Goal: Task Accomplishment & Management: Use online tool/utility

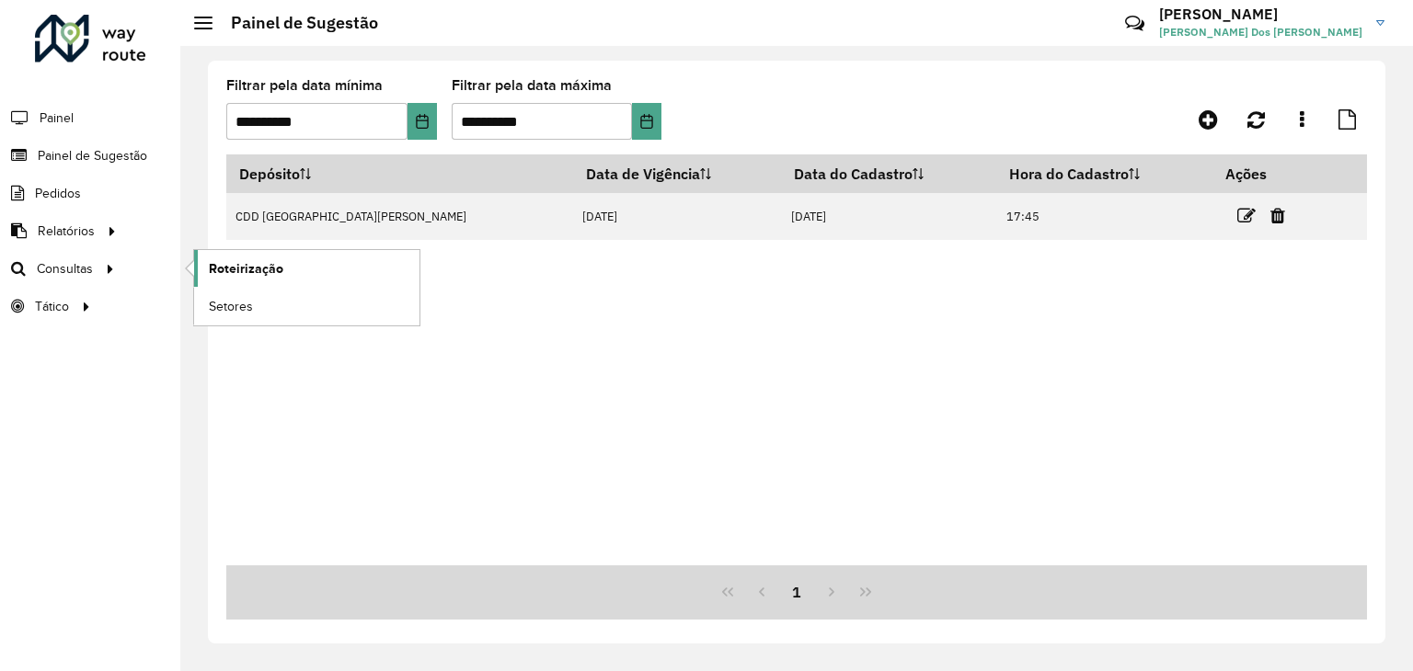
click at [261, 274] on span "Roteirização" at bounding box center [246, 268] width 74 height 19
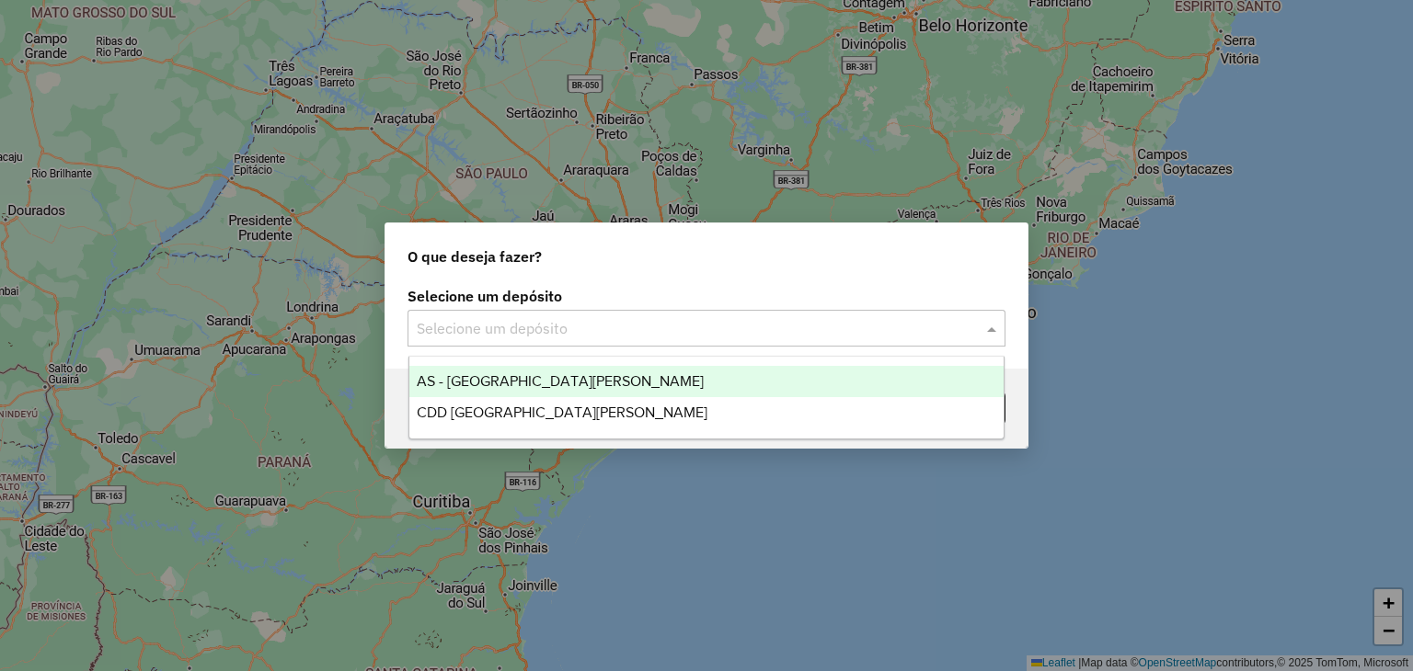
click at [572, 332] on input "text" at bounding box center [688, 329] width 543 height 22
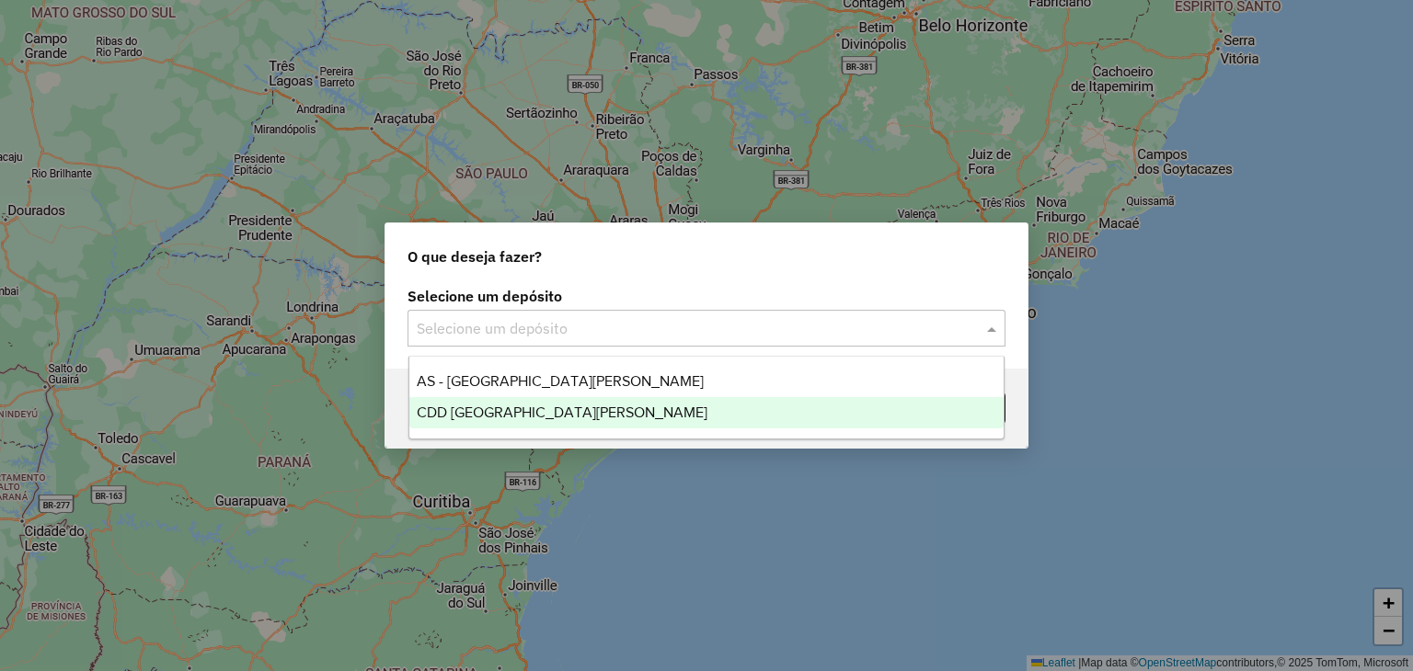
click at [557, 413] on span "CDD [GEOGRAPHIC_DATA][PERSON_NAME]" at bounding box center [562, 413] width 291 height 16
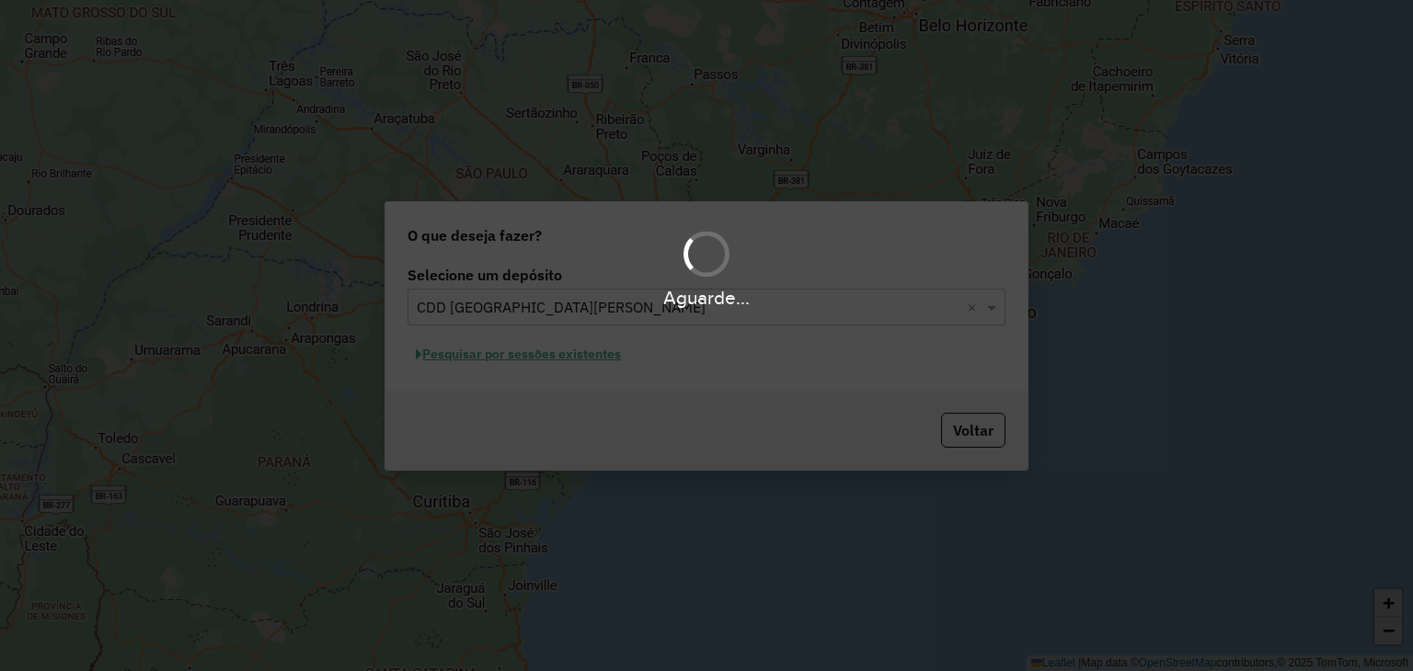
click at [490, 354] on div "Aguarde..." at bounding box center [706, 335] width 1413 height 671
click at [476, 361] on div "Aguarde..." at bounding box center [706, 335] width 1413 height 671
click at [474, 359] on div "Aguarde..." at bounding box center [706, 335] width 1413 height 671
click at [473, 358] on div "Aguarde..." at bounding box center [706, 335] width 1413 height 671
click at [480, 363] on div "Aguarde..." at bounding box center [706, 335] width 1413 height 671
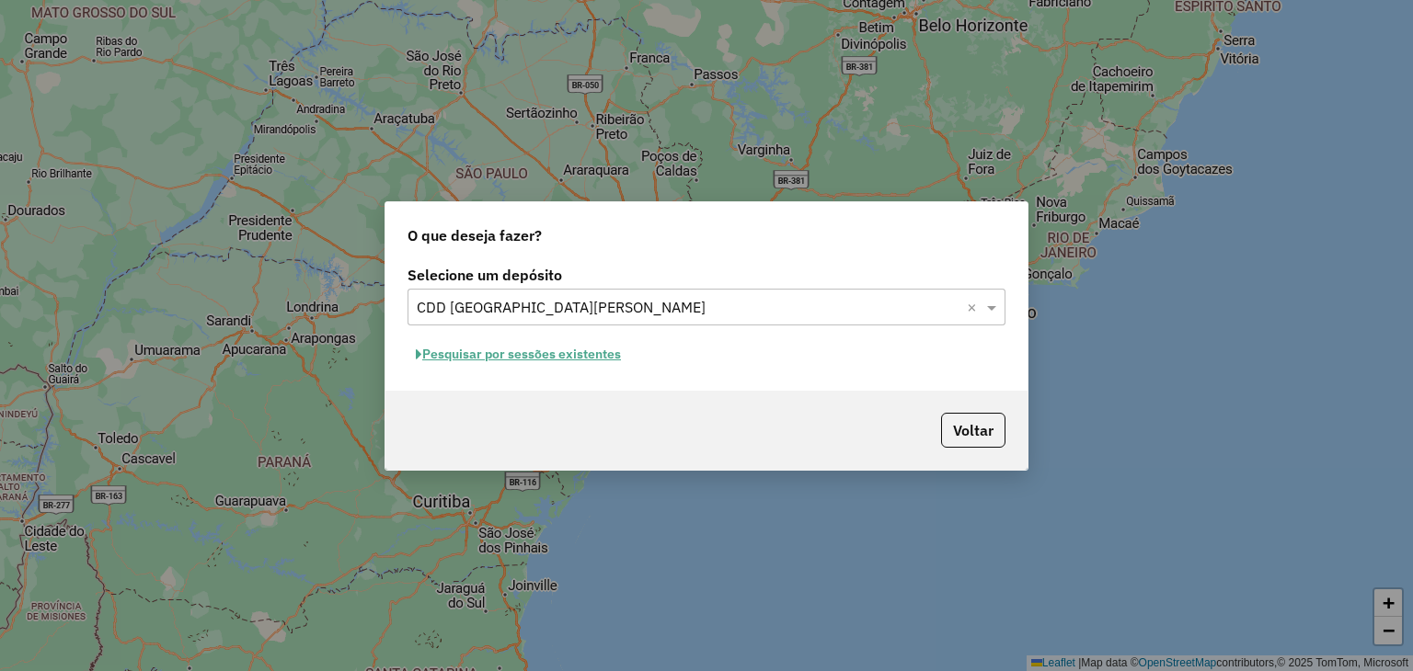
click at [518, 350] on button "Pesquisar por sessões existentes" at bounding box center [518, 354] width 222 height 29
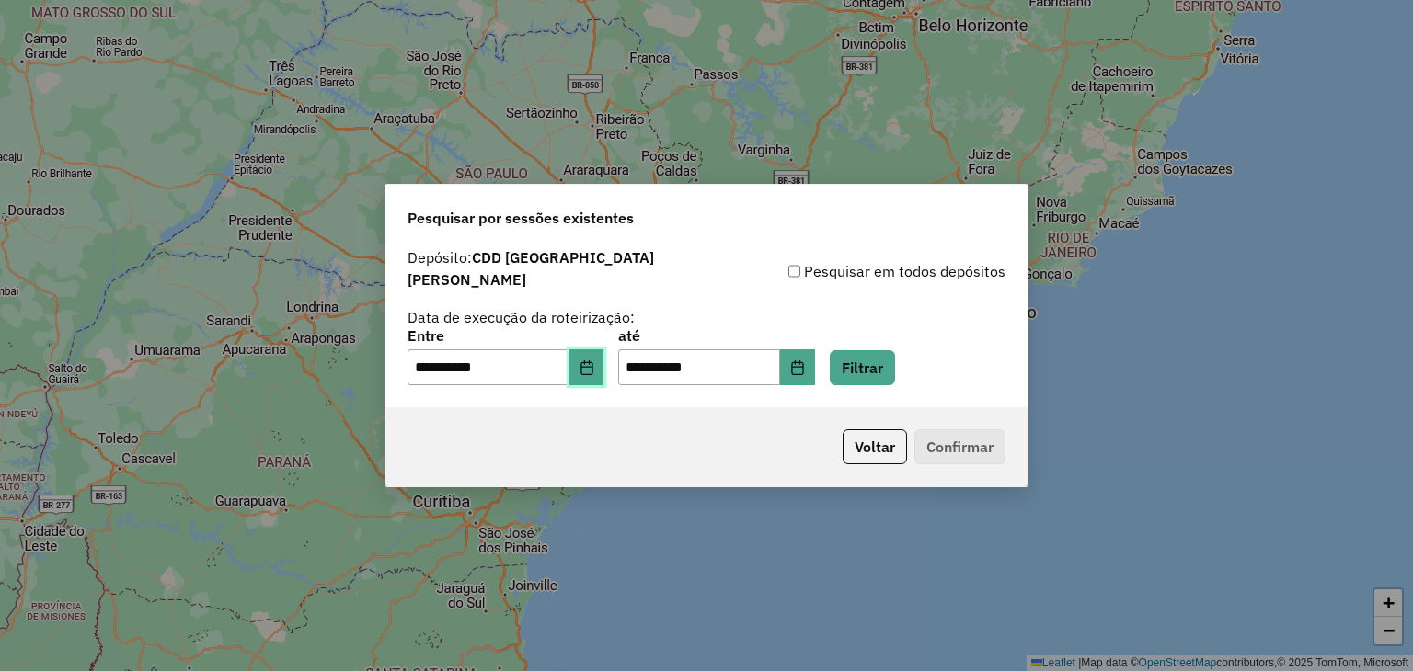
click at [604, 371] on button "Choose Date" at bounding box center [586, 368] width 35 height 37
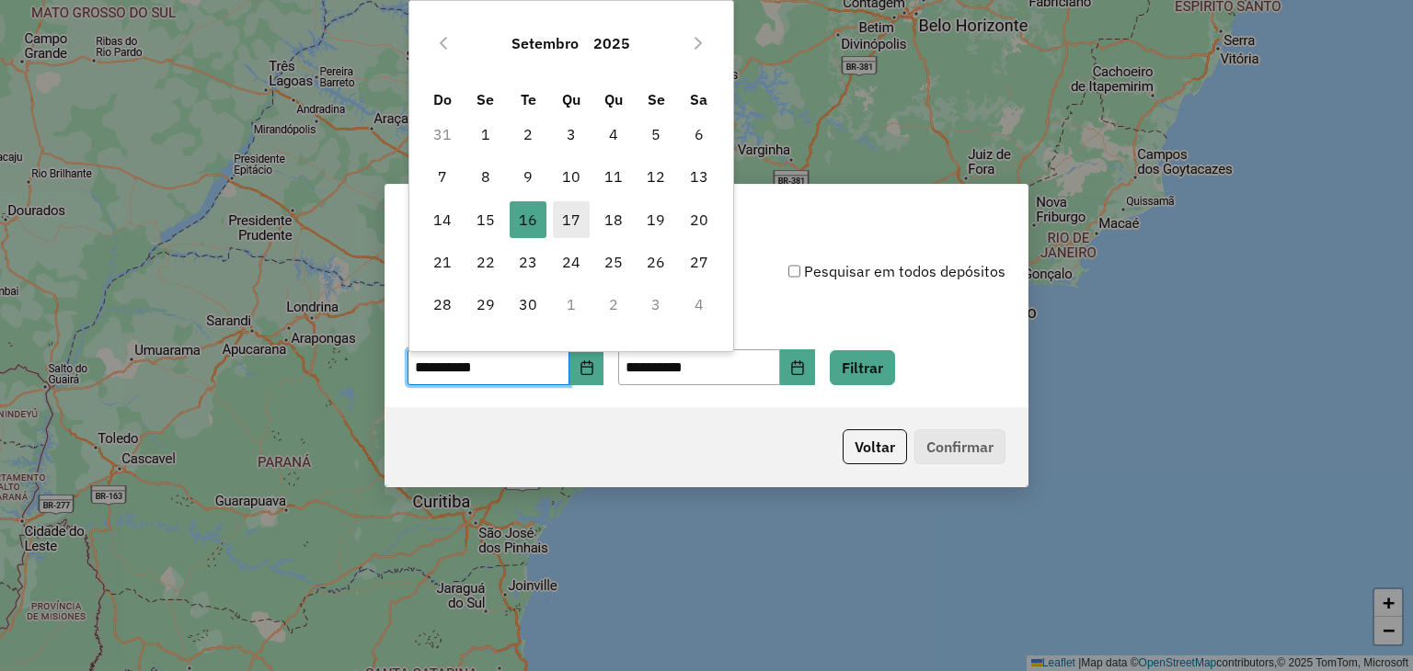
click at [569, 210] on span "17" at bounding box center [571, 219] width 37 height 37
type input "**********"
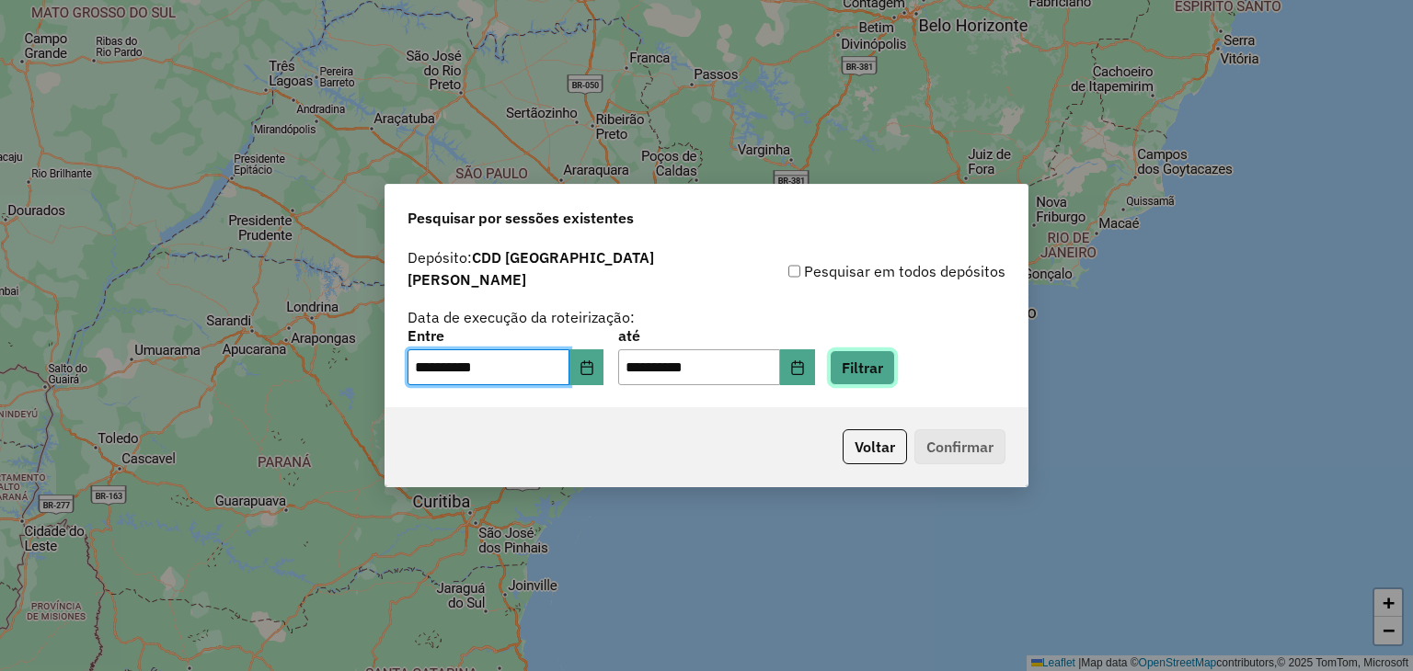
click at [895, 363] on button "Filtrar" at bounding box center [862, 367] width 65 height 35
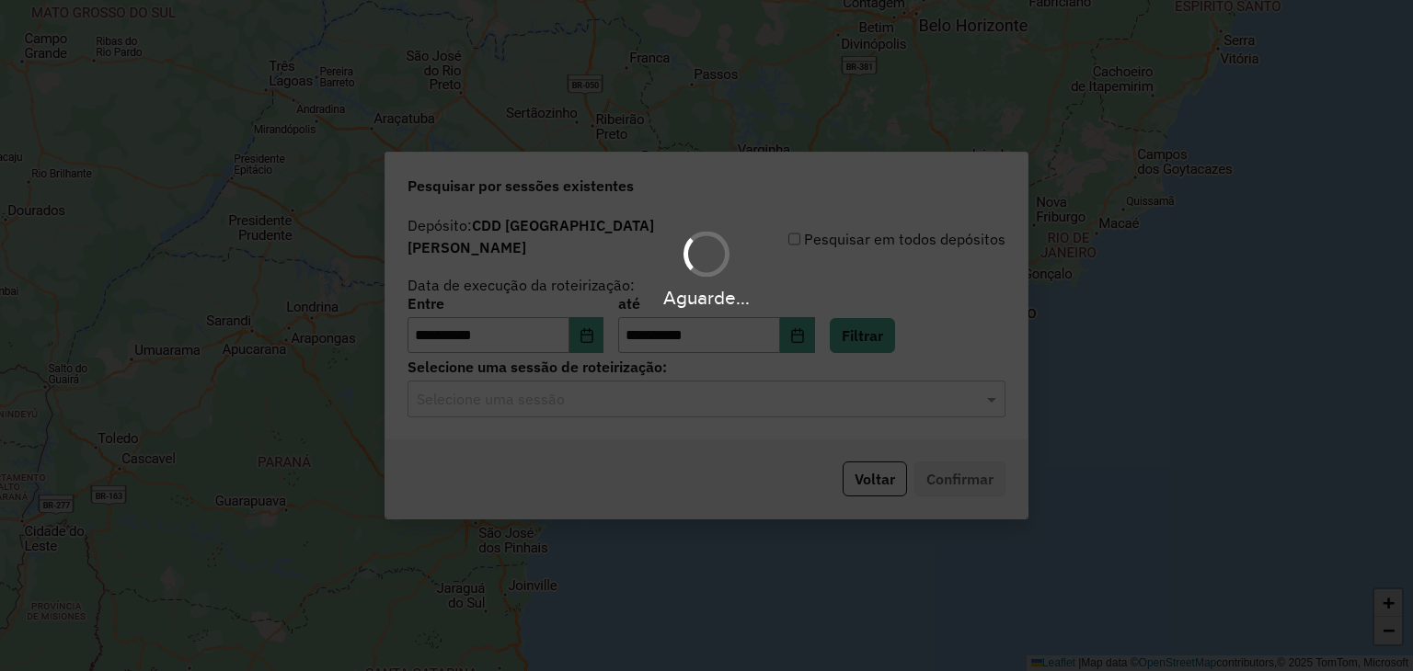
drag, startPoint x: 645, startPoint y: 395, endPoint x: 625, endPoint y: 391, distance: 19.7
click at [640, 395] on div "Aguarde..." at bounding box center [706, 335] width 1413 height 671
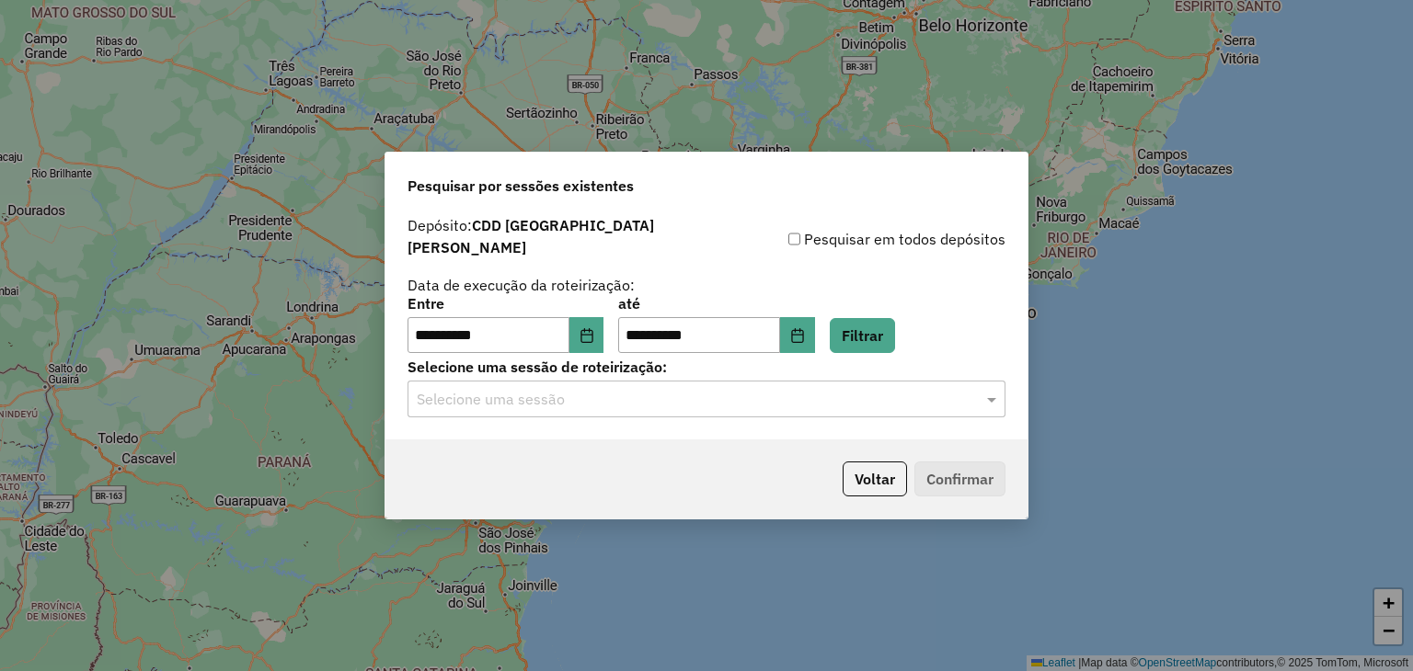
click at [568, 389] on input "text" at bounding box center [688, 400] width 543 height 22
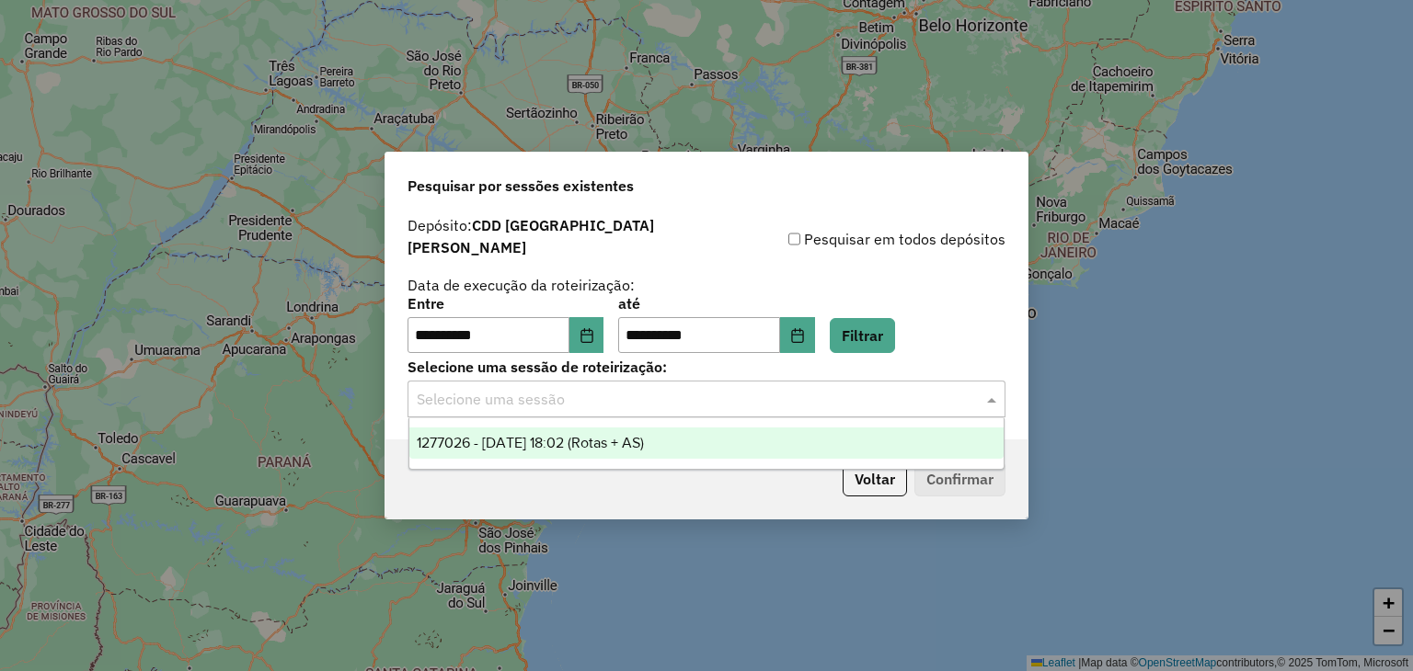
click at [591, 435] on span "1277026 - [DATE] 18:02 (Rotas + AS)" at bounding box center [530, 443] width 227 height 16
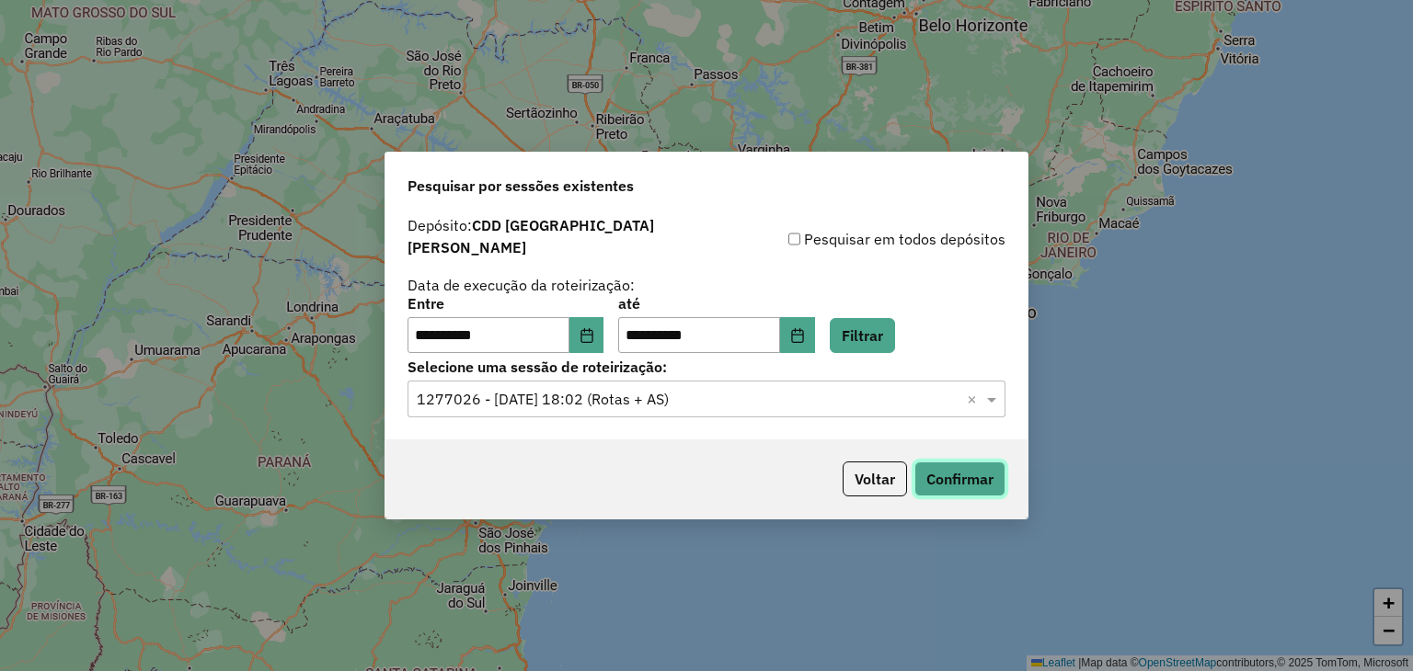
click at [978, 476] on button "Confirmar" at bounding box center [959, 479] width 91 height 35
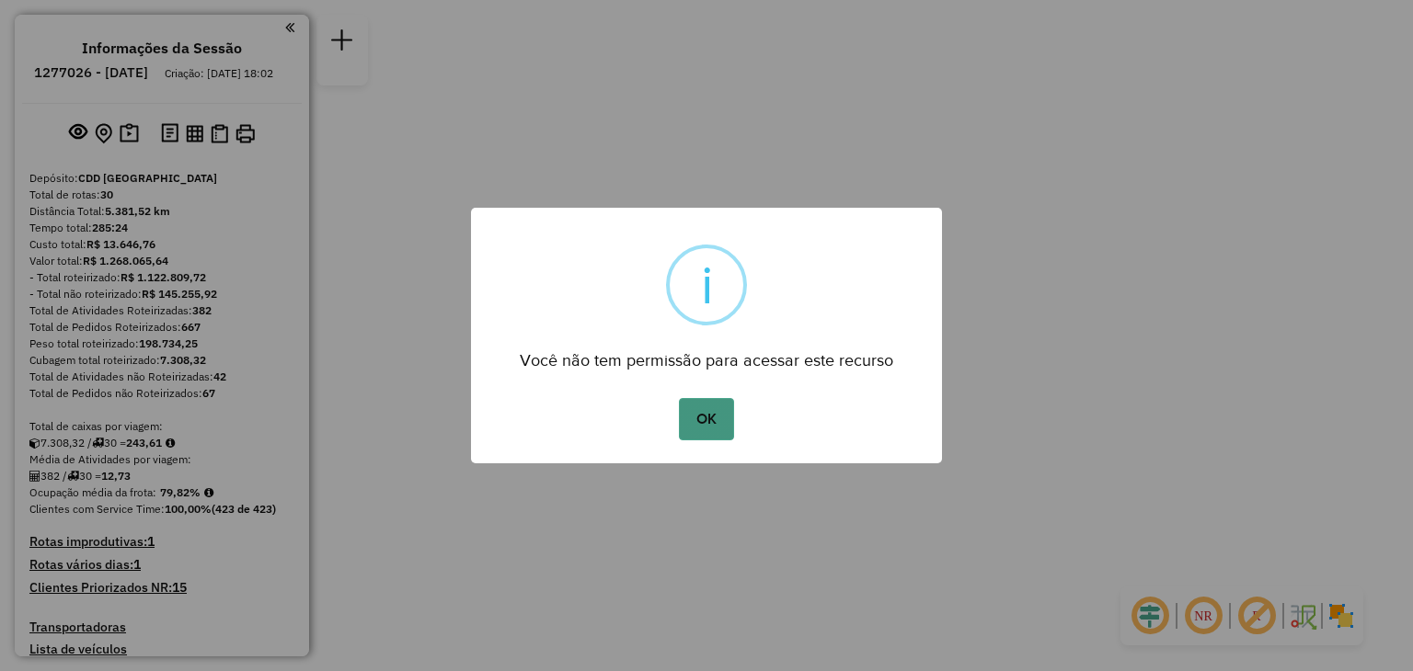
click at [725, 411] on button "OK" at bounding box center [706, 419] width 54 height 42
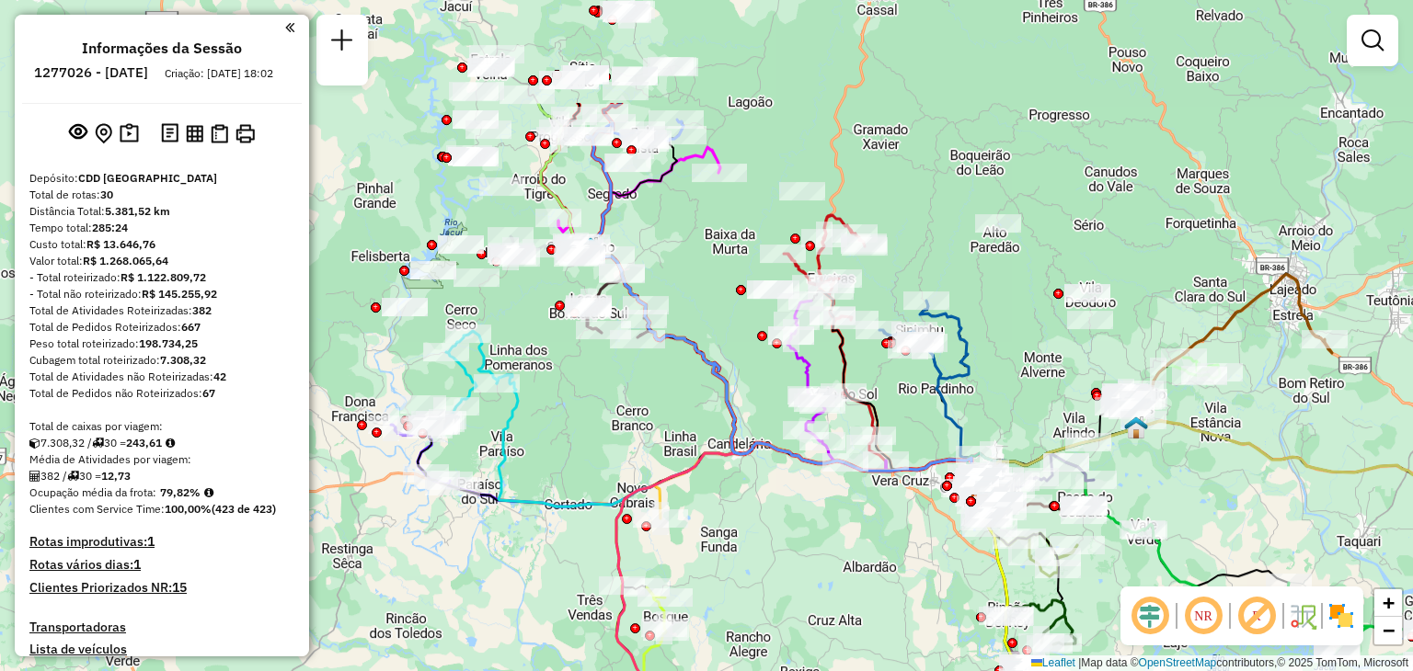
drag, startPoint x: 701, startPoint y: 236, endPoint x: 974, endPoint y: 407, distance: 321.8
click at [974, 407] on div "Janela de atendimento Grade de atendimento Capacidade Transportadoras Veículos …" at bounding box center [706, 335] width 1413 height 671
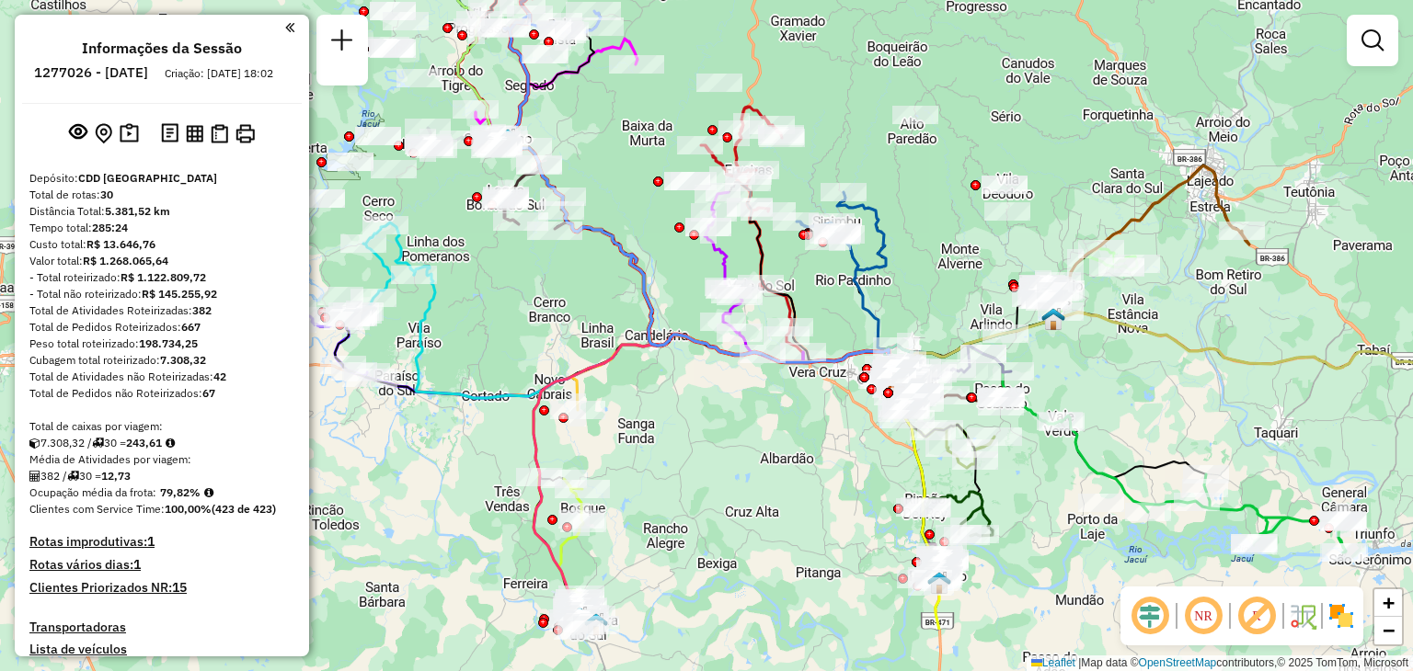
drag, startPoint x: 701, startPoint y: 375, endPoint x: 636, endPoint y: 282, distance: 113.0
click at [636, 282] on icon at bounding box center [704, 214] width 395 height 373
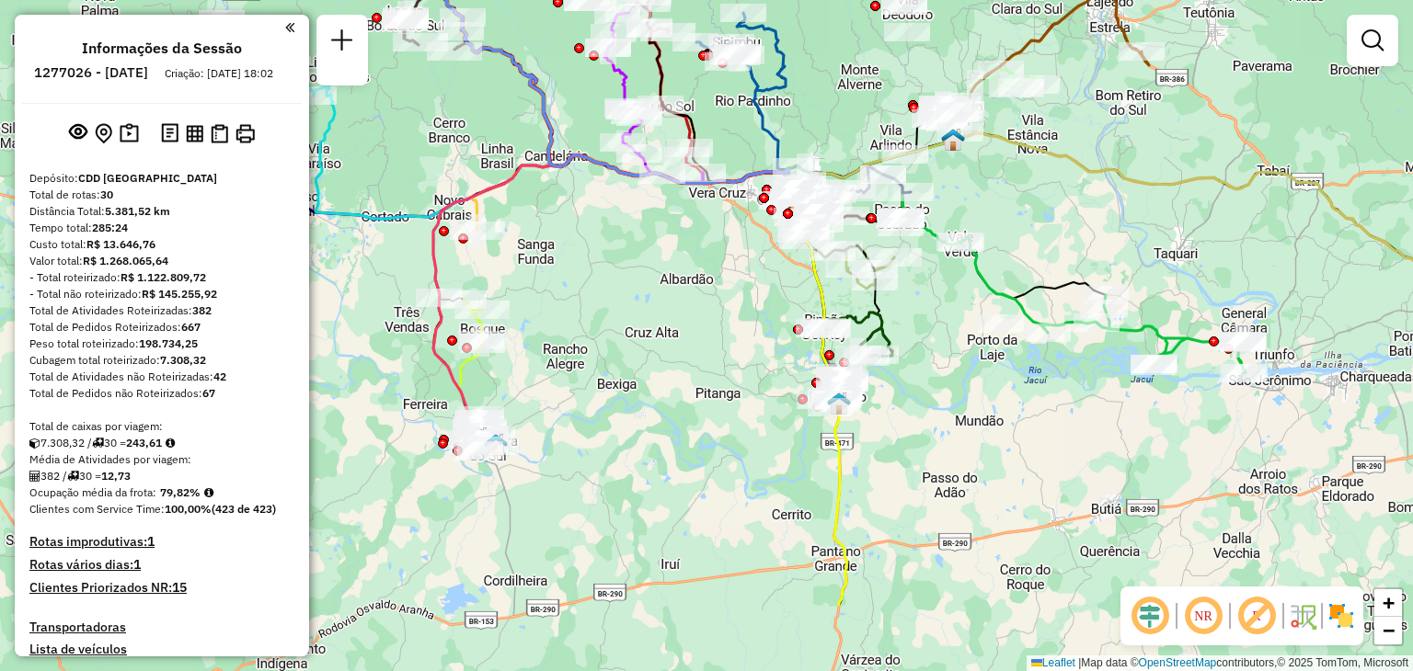
drag, startPoint x: 697, startPoint y: 313, endPoint x: 695, endPoint y: 304, distance: 9.4
click at [691, 301] on div "Janela de atendimento Grade de atendimento Capacidade Transportadoras Veículos …" at bounding box center [706, 335] width 1413 height 671
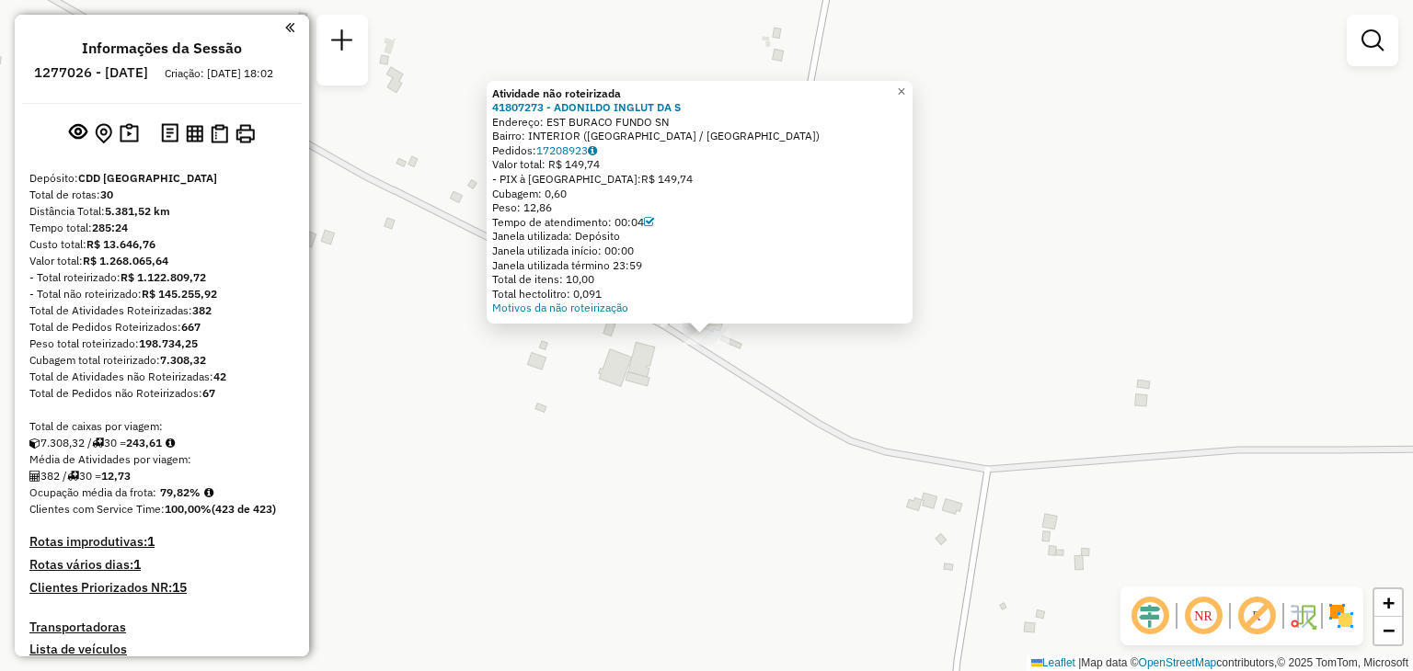
click at [901, 395] on div "Atividade não roteirizada 41807273 - ADONILDO INGLUT DA S Endereço: EST BURACO …" at bounding box center [706, 335] width 1413 height 671
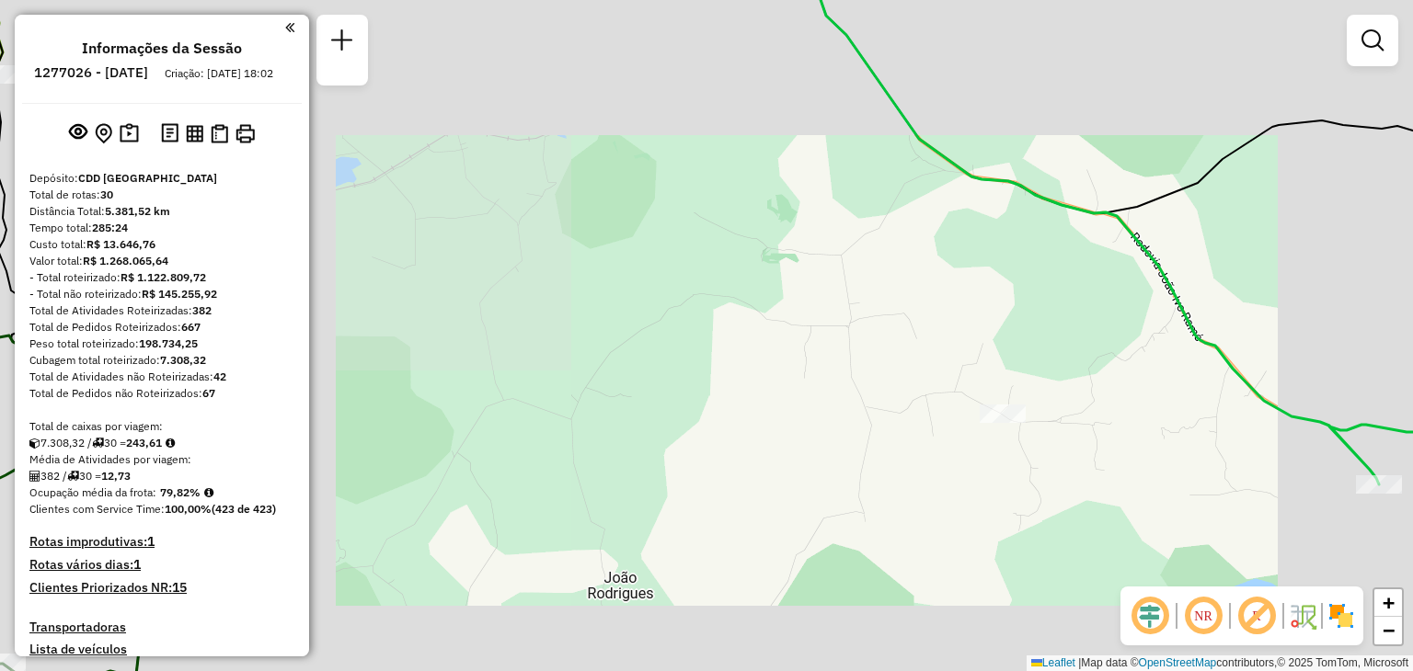
click at [1042, 498] on div "Janela de atendimento Grade de atendimento Capacidade Transportadoras Veículos …" at bounding box center [706, 335] width 1413 height 671
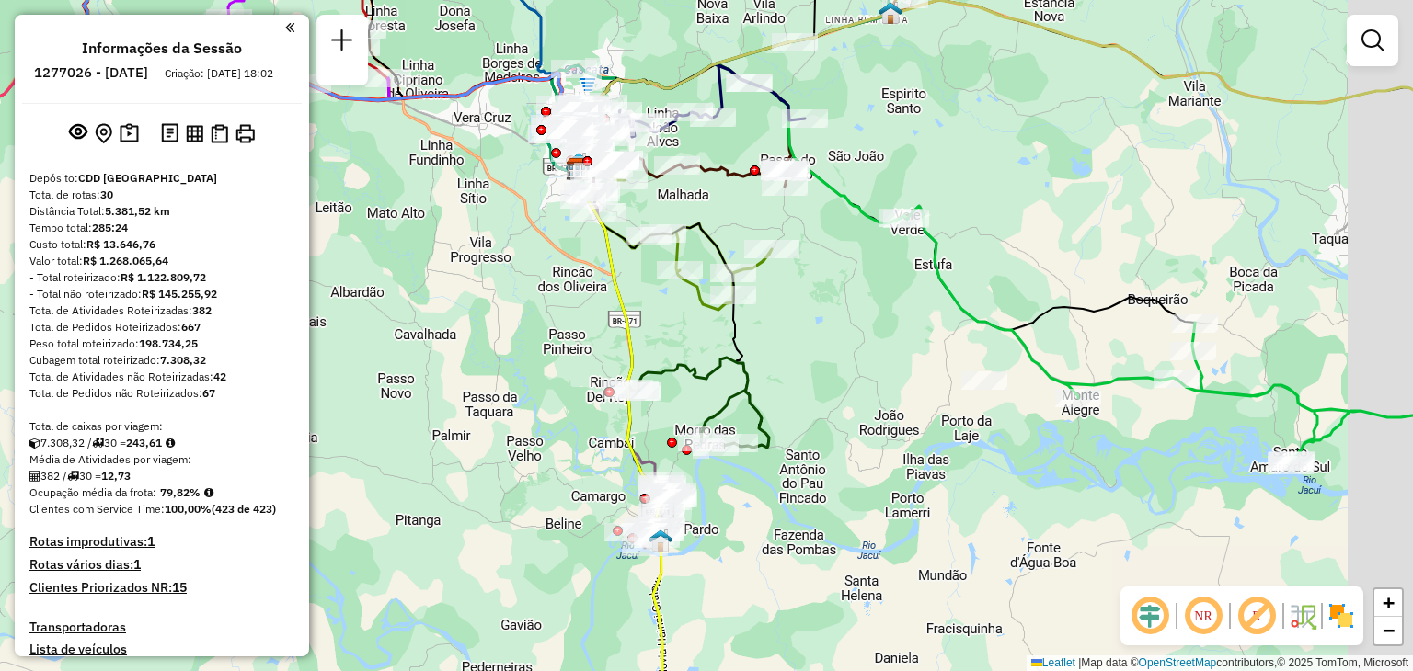
drag, startPoint x: 1160, startPoint y: 380, endPoint x: 1027, endPoint y: 347, distance: 136.5
click at [1027, 347] on div "Janela de atendimento Grade de atendimento Capacidade Transportadoras Veículos …" at bounding box center [706, 335] width 1413 height 671
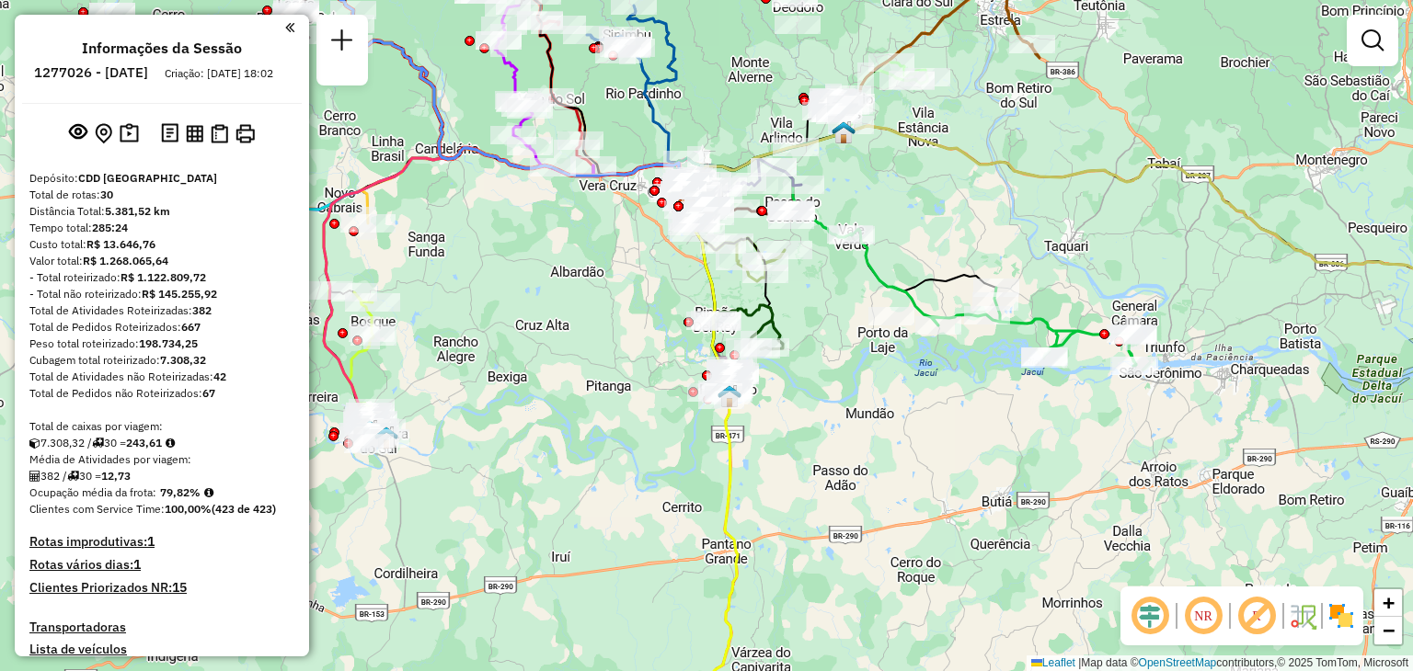
click at [1086, 418] on div "Rota 12 - Placa JBO0C72 41810446 - BOTECO DOS AMIGOS Janela de atendimento Grad…" at bounding box center [706, 335] width 1413 height 671
drag, startPoint x: 525, startPoint y: 478, endPoint x: 621, endPoint y: 294, distance: 207.3
click at [624, 304] on div "Janela de atendimento Grade de atendimento Capacidade Transportadoras Veículos …" at bounding box center [706, 335] width 1413 height 671
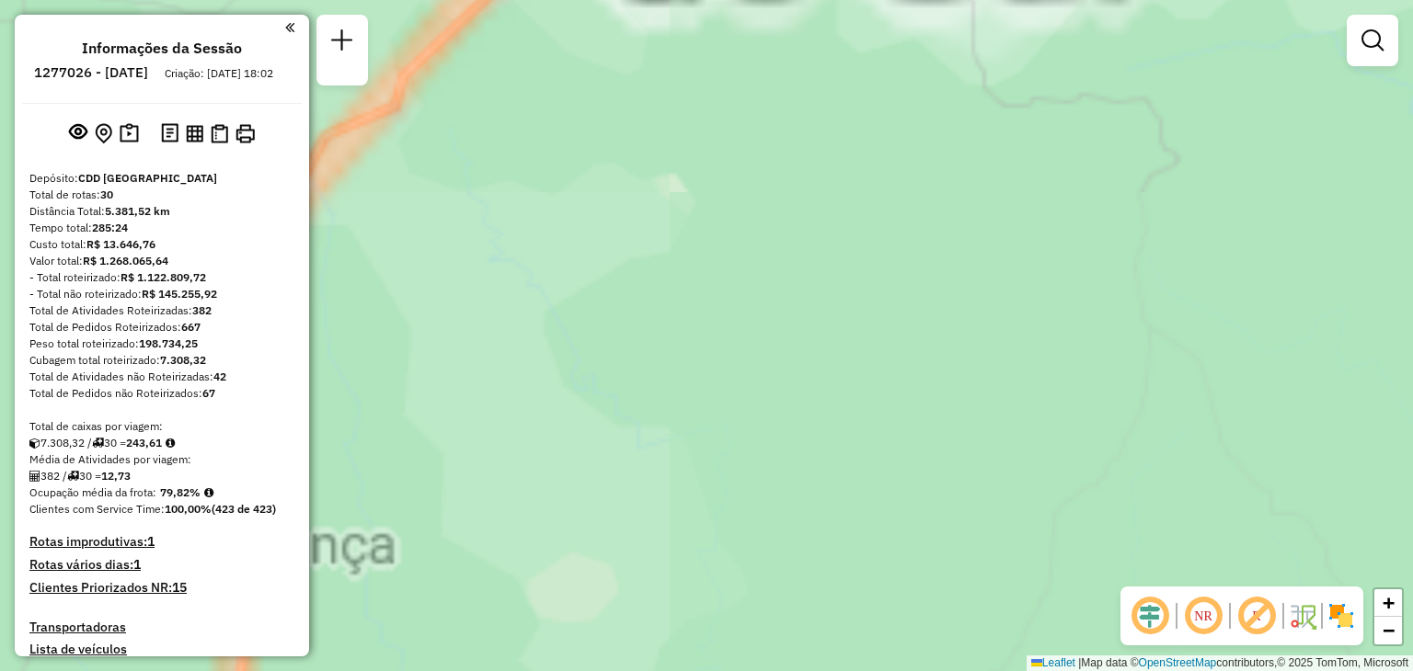
drag, startPoint x: 550, startPoint y: 250, endPoint x: 600, endPoint y: 554, distance: 307.6
click at [600, 554] on div "Janela de atendimento Grade de atendimento Capacidade Transportadoras Veículos …" at bounding box center [706, 335] width 1413 height 671
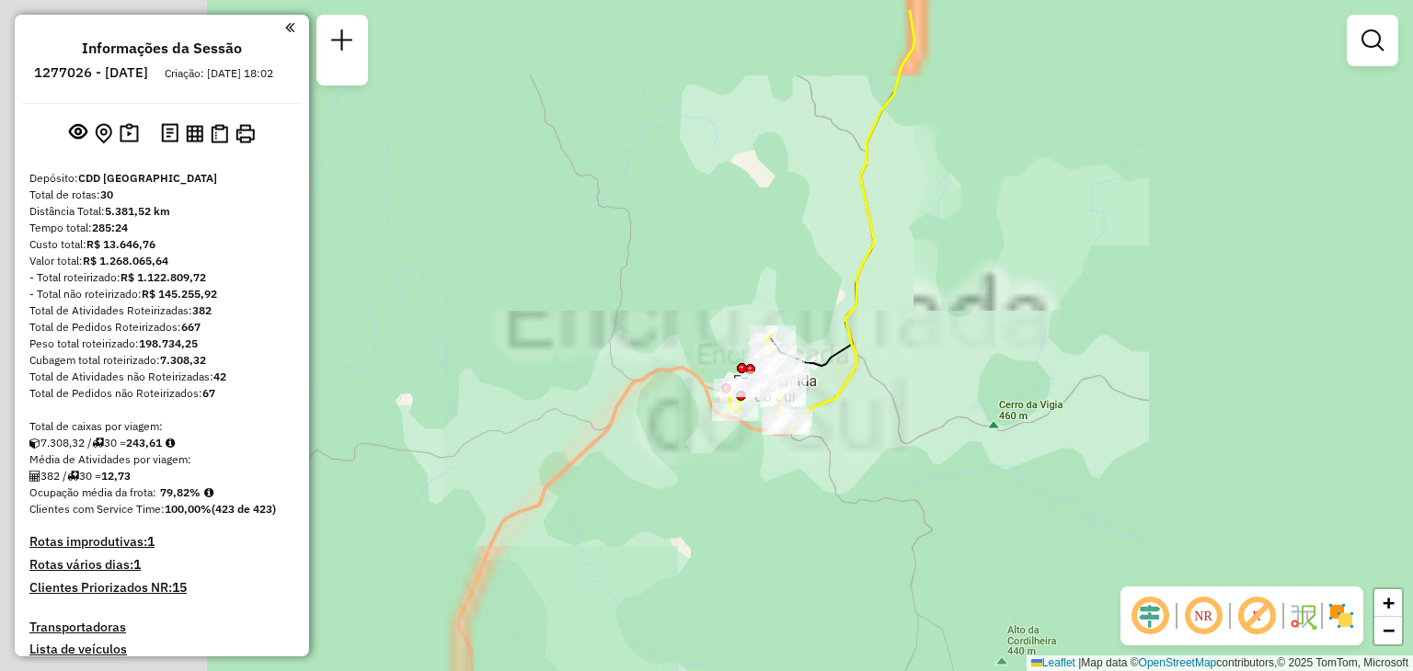
drag, startPoint x: 648, startPoint y: 418, endPoint x: 627, endPoint y: 577, distance: 159.5
click at [636, 600] on div "Janela de atendimento Grade de atendimento Capacidade Transportadoras Veículos …" at bounding box center [706, 335] width 1413 height 671
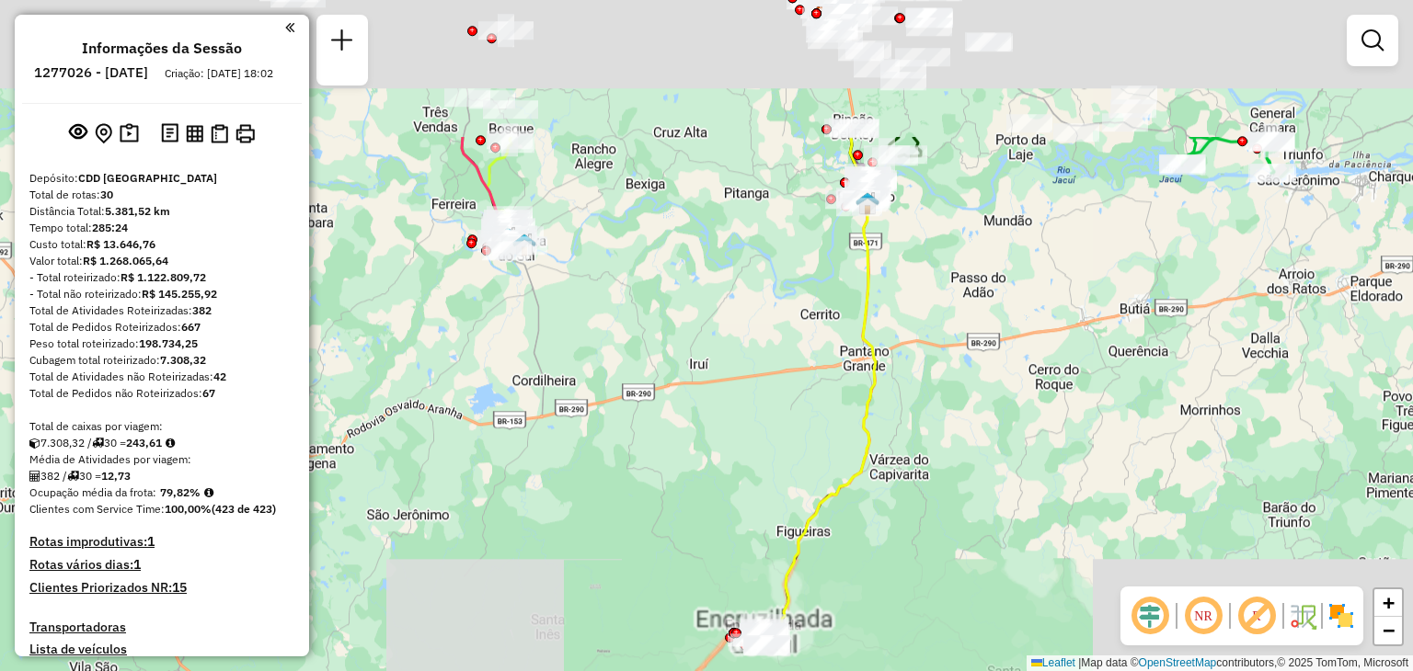
drag, startPoint x: 759, startPoint y: 309, endPoint x: 805, endPoint y: 392, distance: 94.7
click at [883, 585] on div "Janela de atendimento Grade de atendimento Capacidade Transportadoras Veículos …" at bounding box center [706, 335] width 1413 height 671
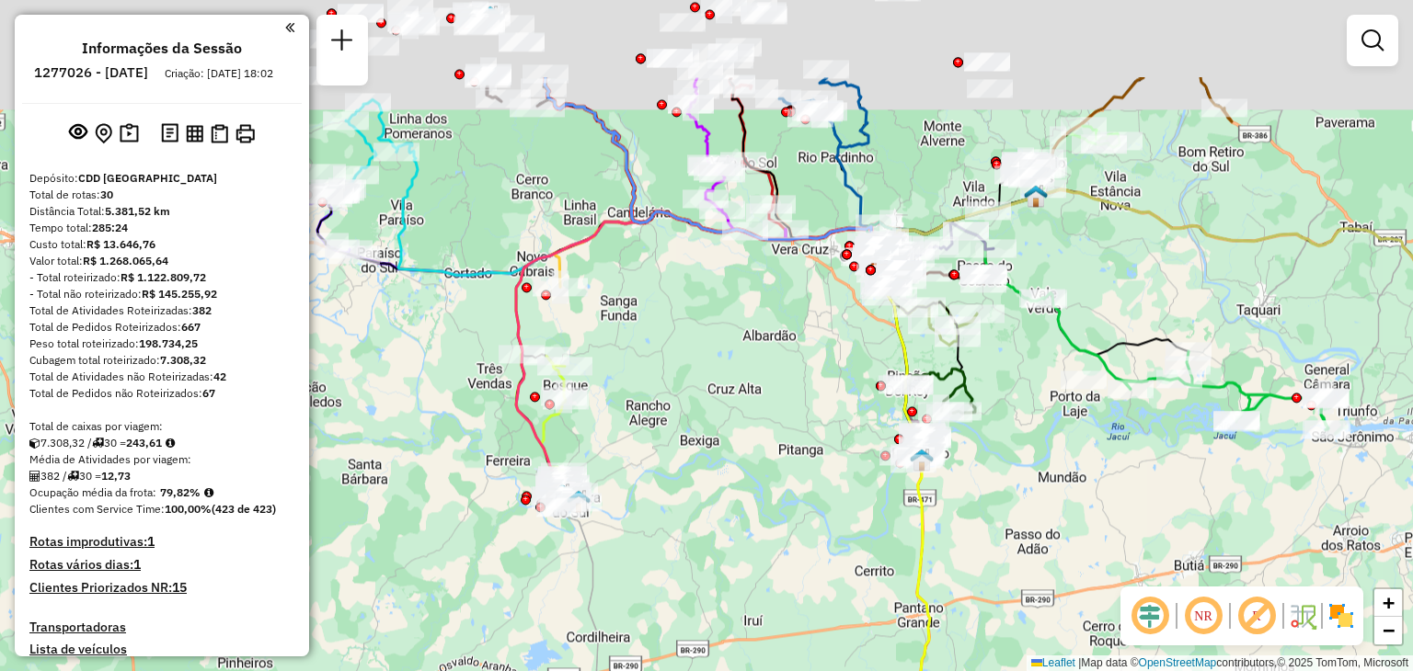
drag, startPoint x: 756, startPoint y: 300, endPoint x: 747, endPoint y: 451, distance: 151.1
click at [762, 477] on div "Janela de atendimento Grade de atendimento Capacidade Transportadoras Veículos …" at bounding box center [706, 335] width 1413 height 671
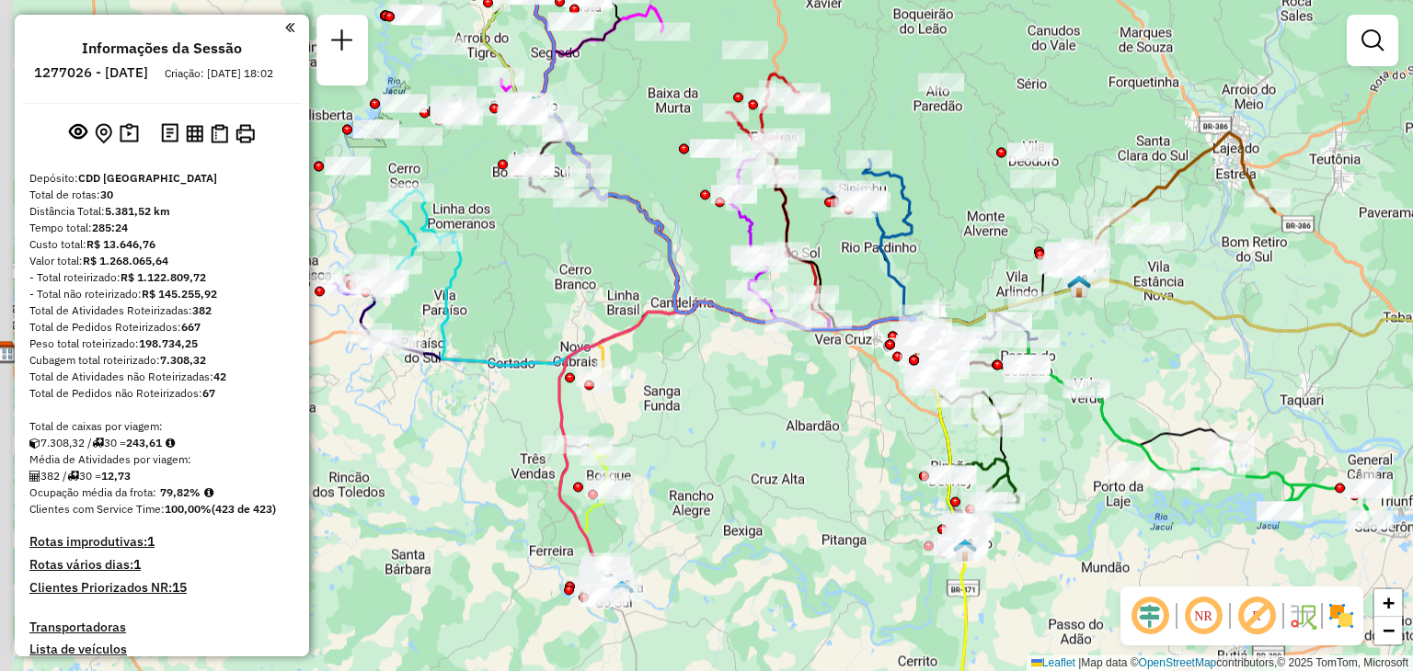
drag, startPoint x: 774, startPoint y: 380, endPoint x: 783, endPoint y: 389, distance: 12.4
click at [783, 389] on div "Janela de atendimento Grade de atendimento Capacidade Transportadoras Veículos …" at bounding box center [706, 335] width 1413 height 671
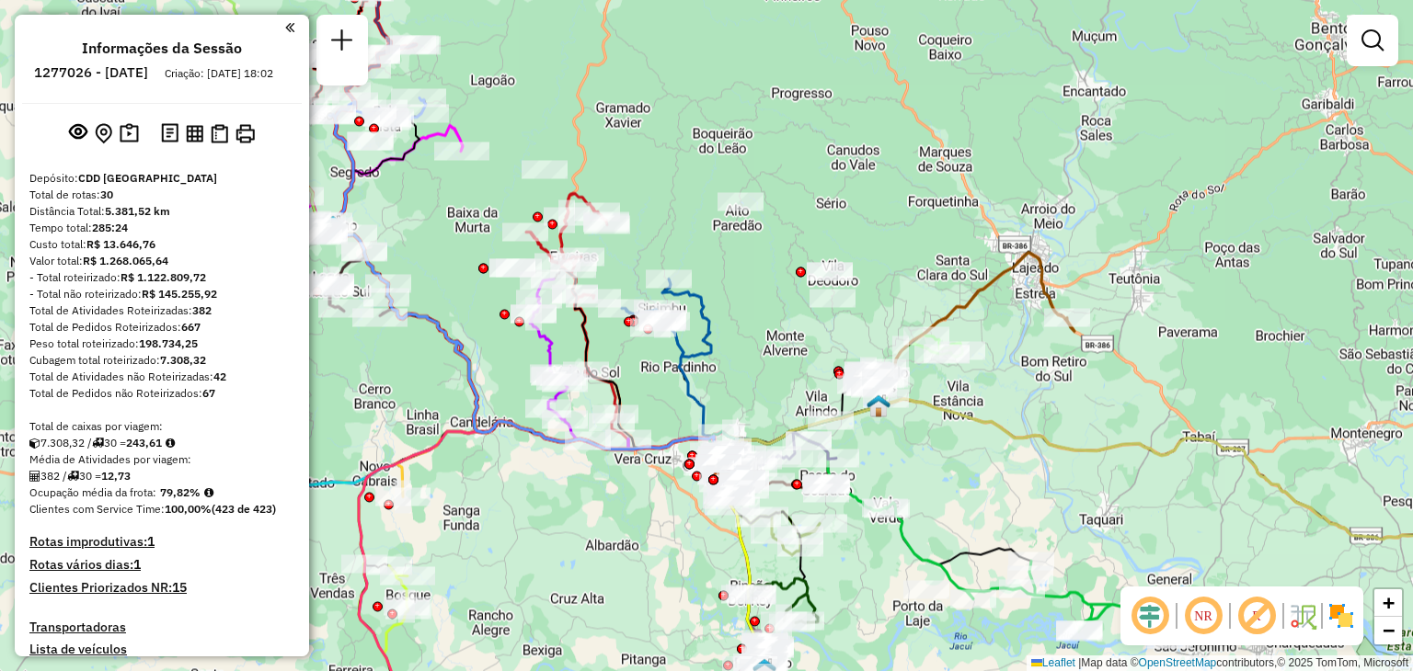
drag, startPoint x: 1001, startPoint y: 544, endPoint x: 971, endPoint y: 490, distance: 61.7
click at [971, 490] on icon at bounding box center [877, 497] width 308 height 133
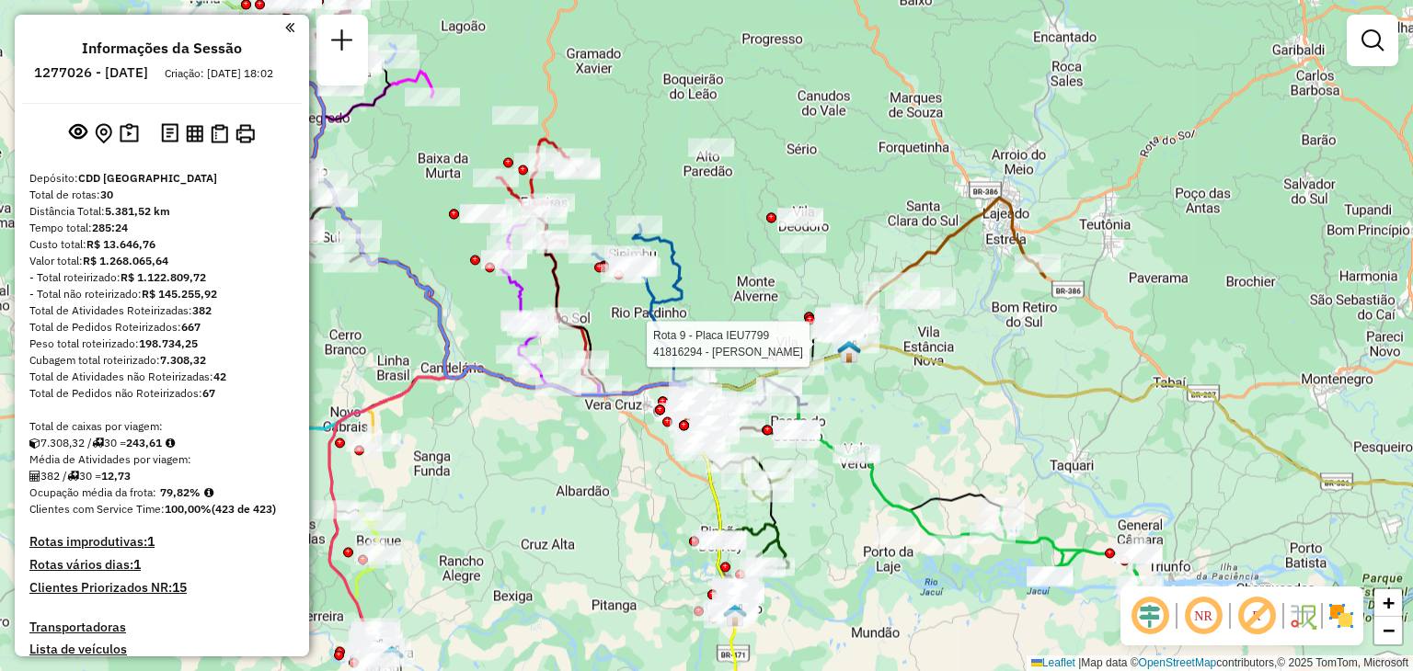
select select "**********"
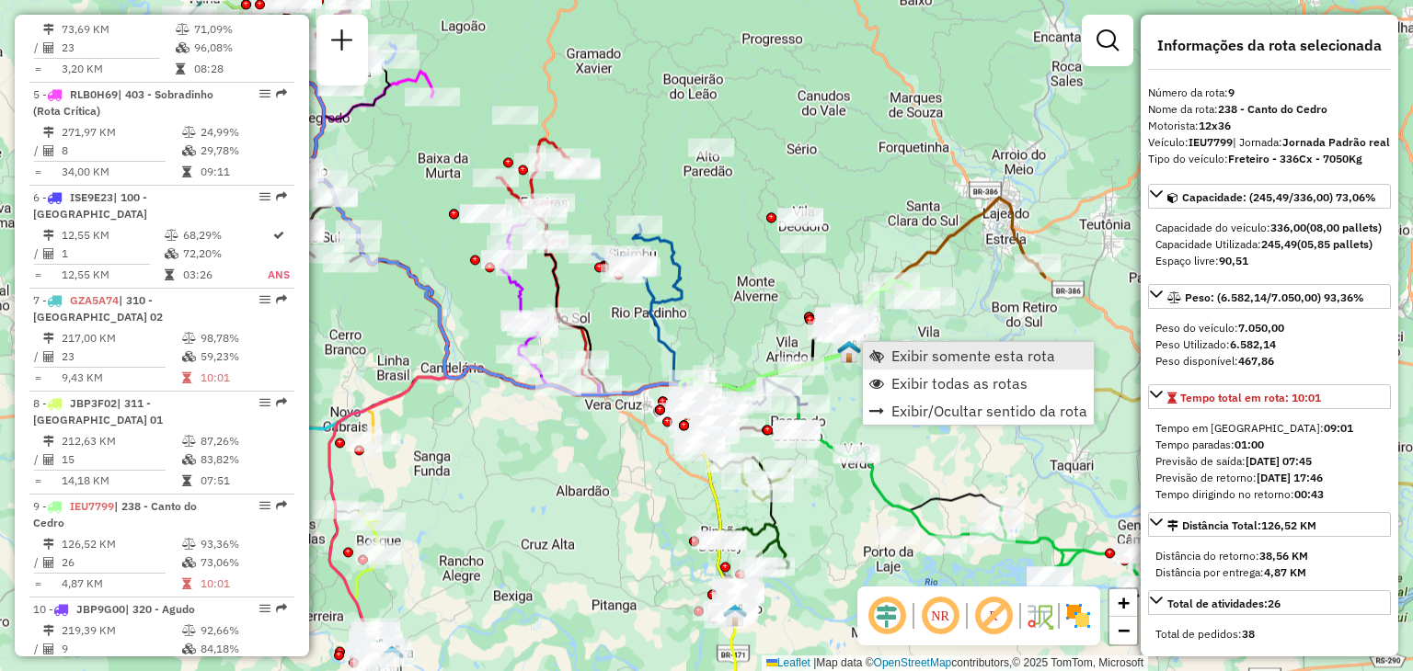
scroll to position [1543, 0]
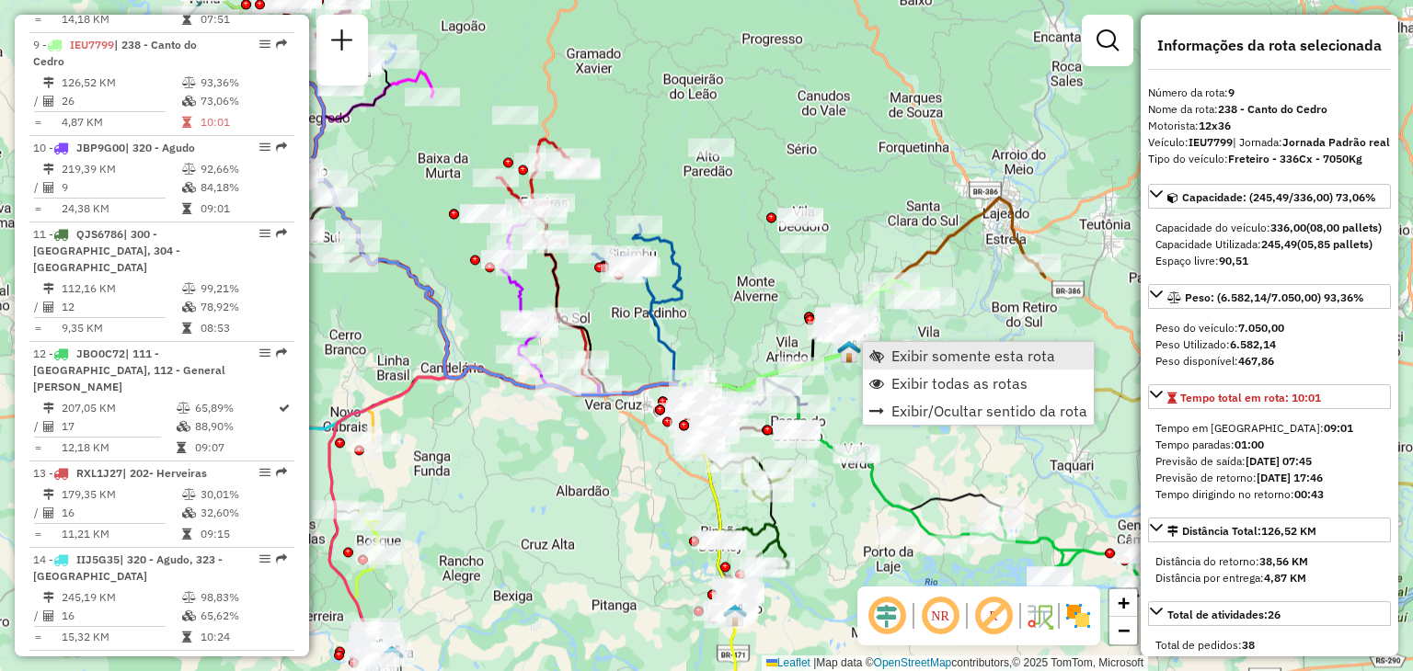
click at [898, 358] on span "Exibir somente esta rota" at bounding box center [973, 356] width 164 height 15
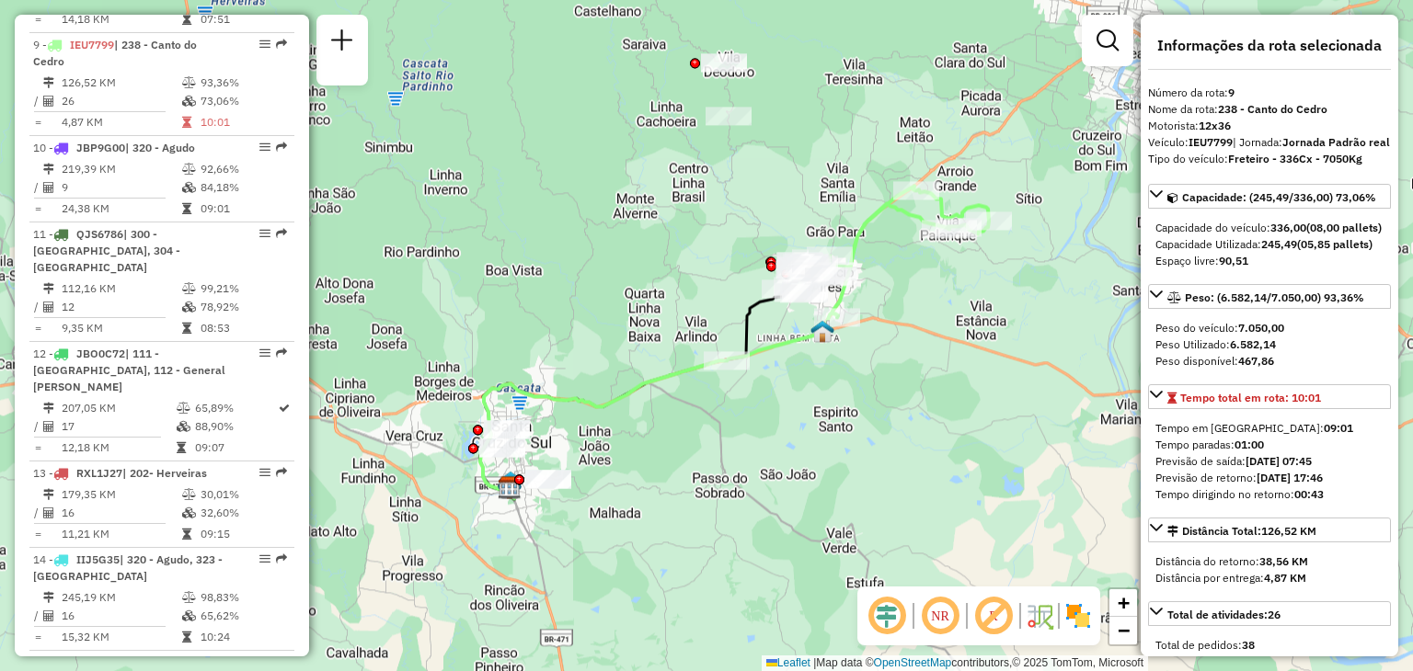
drag, startPoint x: 934, startPoint y: 402, endPoint x: 882, endPoint y: 369, distance: 62.0
click at [882, 369] on div "Janela de atendimento Grade de atendimento Capacidade Transportadoras Veículos …" at bounding box center [706, 335] width 1413 height 671
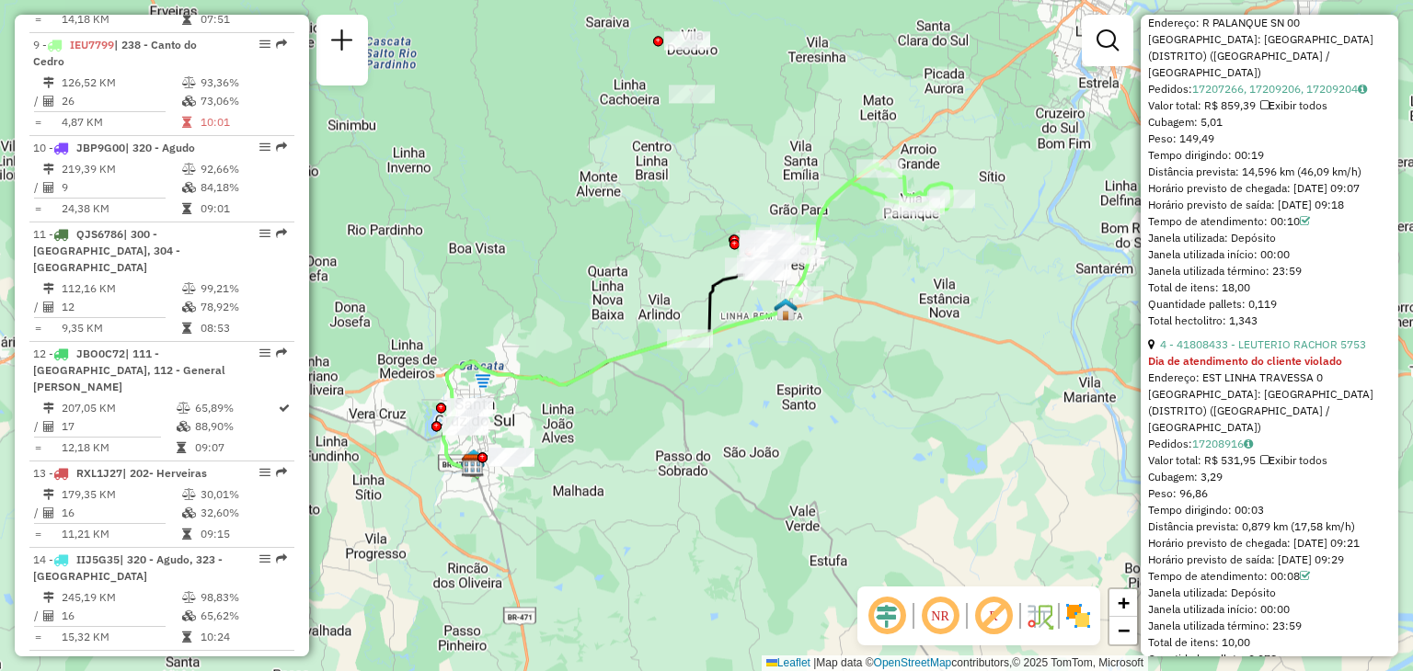
scroll to position [1764, 0]
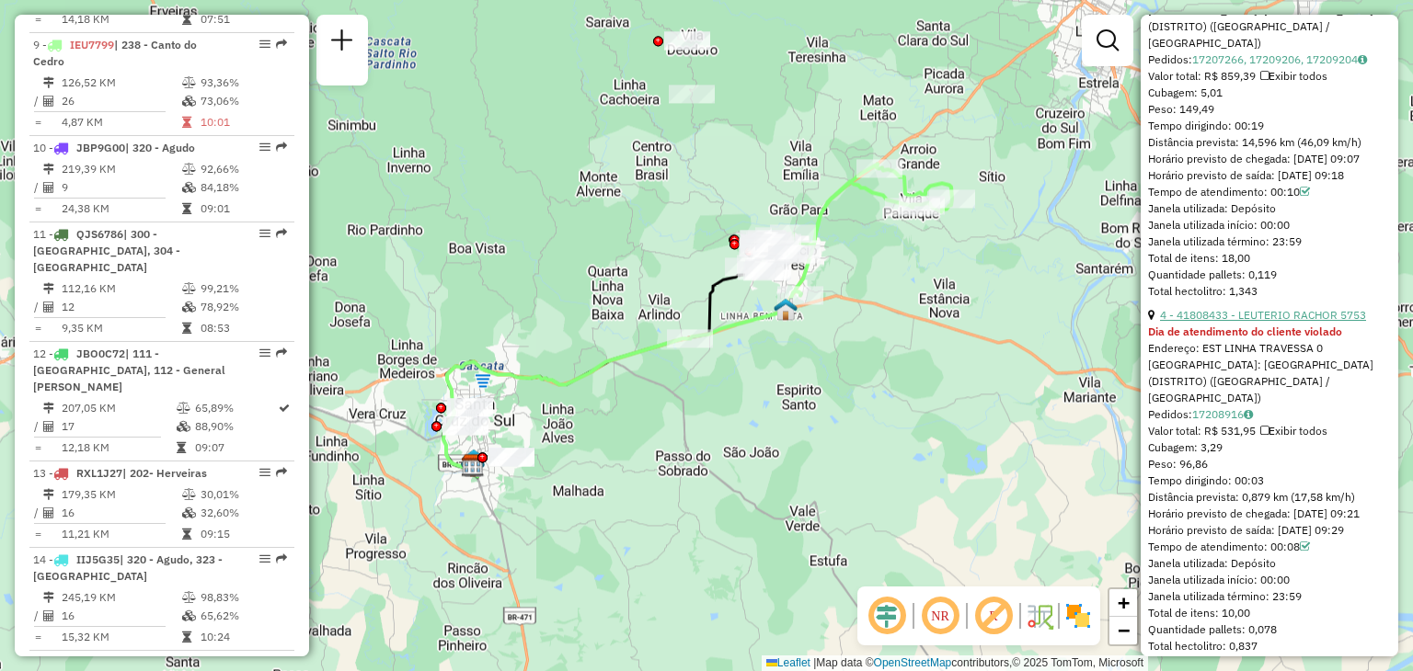
click at [1324, 322] on link "4 - 41808433 - LEUTERIO RACHOR 5753" at bounding box center [1263, 315] width 206 height 14
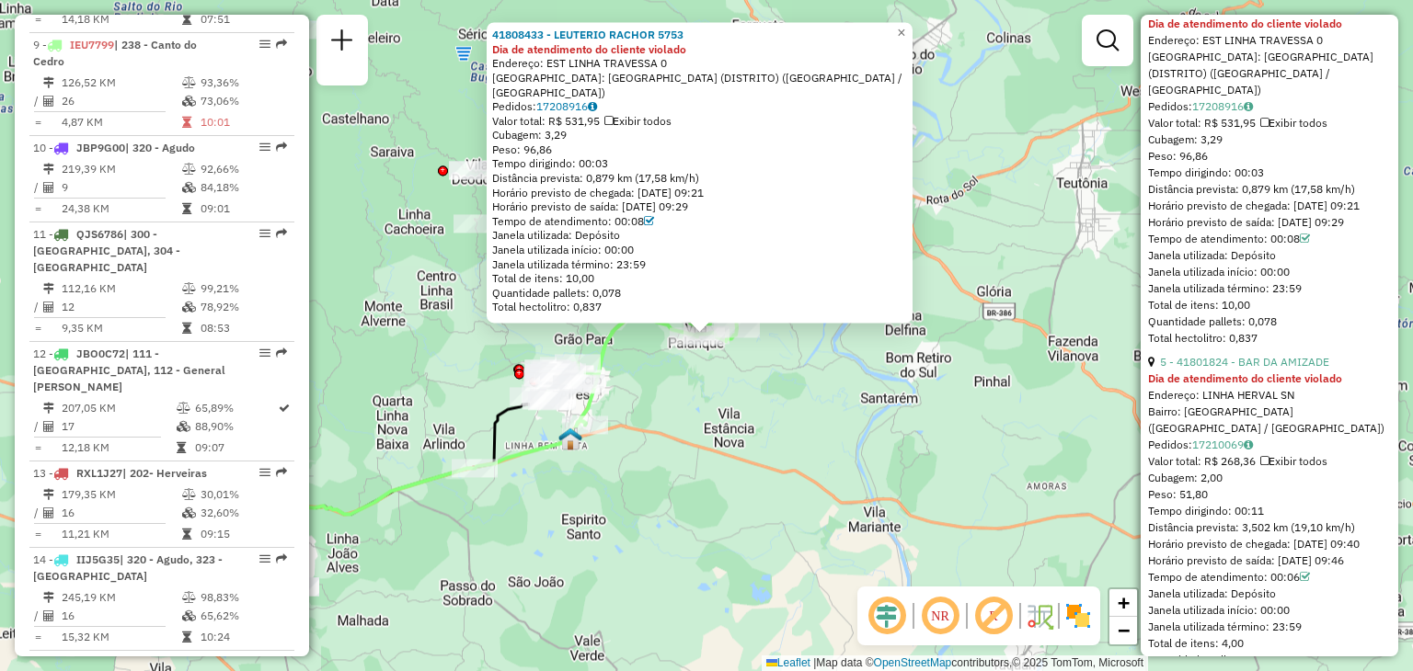
scroll to position [2132, 0]
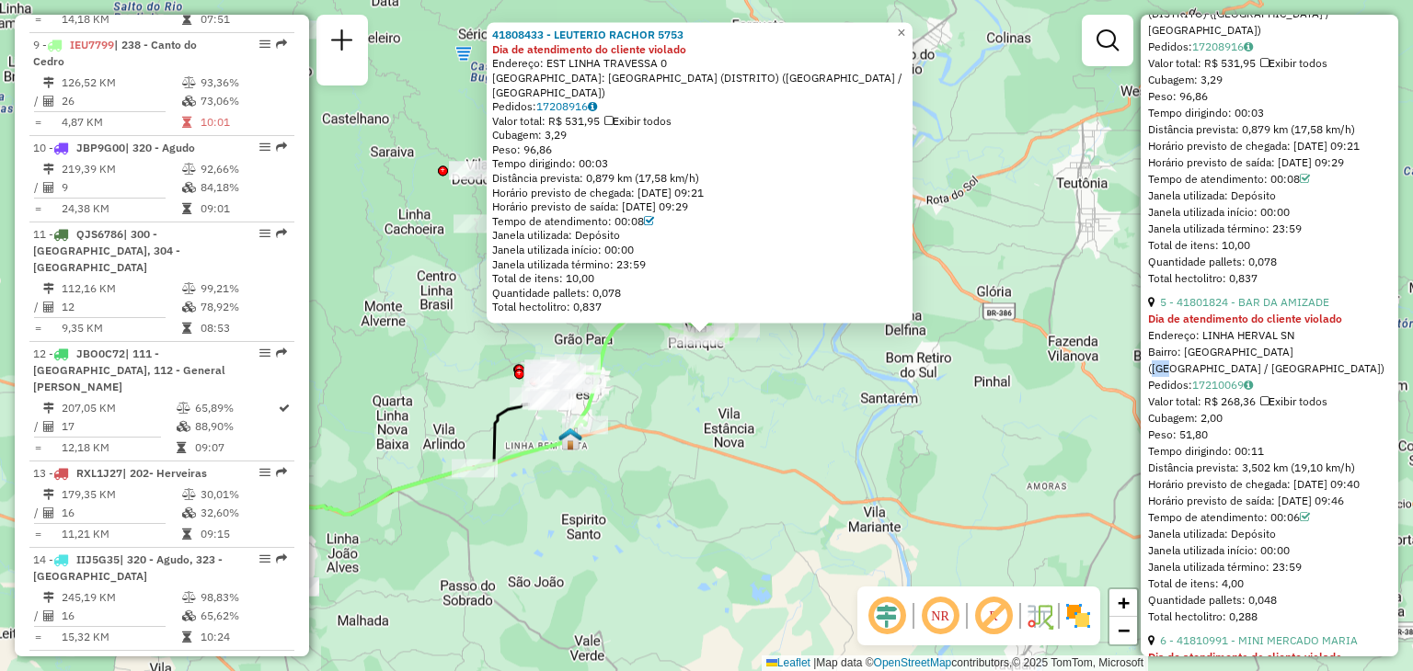
drag, startPoint x: 1289, startPoint y: 420, endPoint x: 1312, endPoint y: 409, distance: 24.7
click at [1312, 377] on div "Bairro: VILA PALANQUE (VENANCIO AIRES / RS)" at bounding box center [1269, 360] width 243 height 33
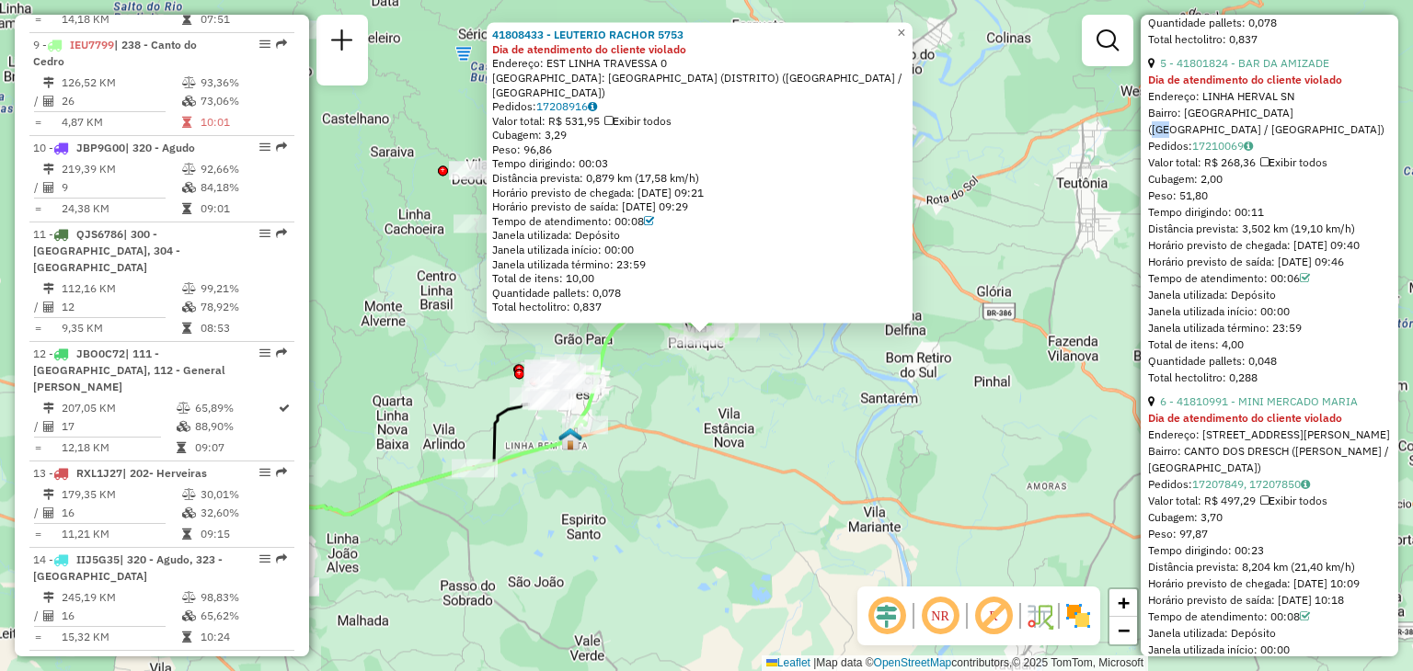
scroll to position [2500, 0]
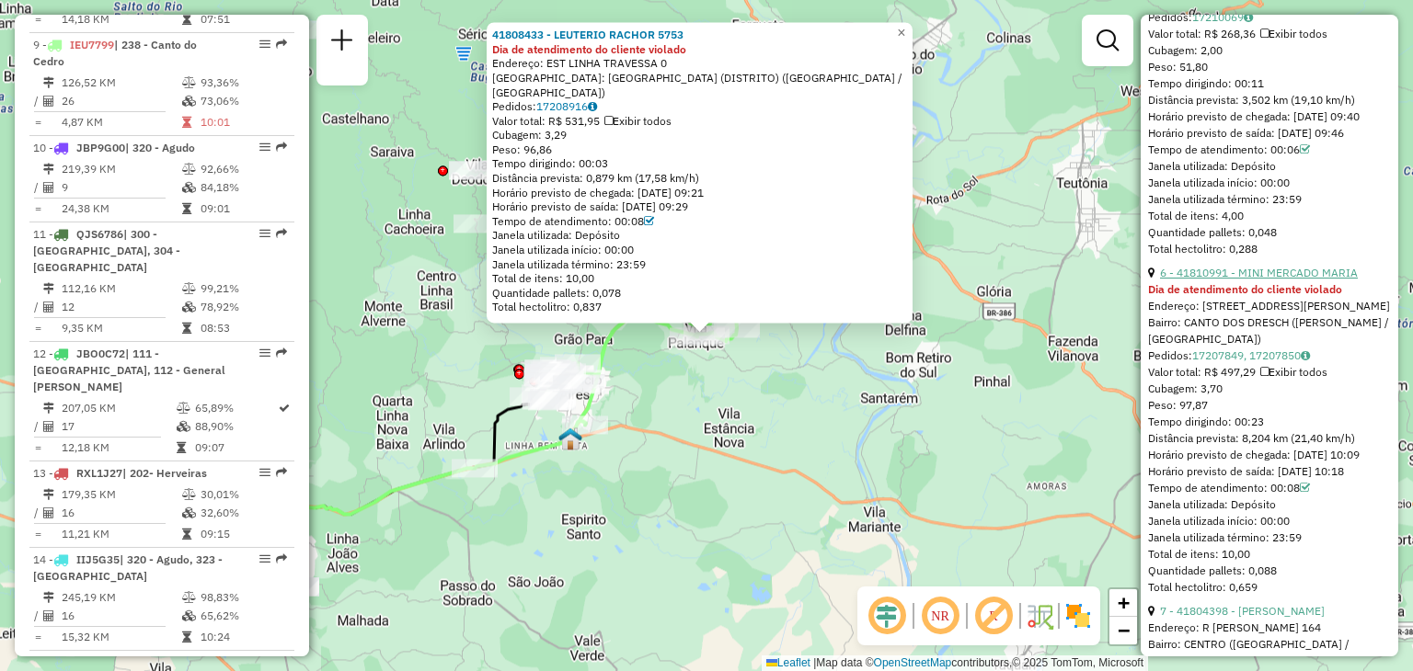
click at [1269, 280] on link "6 - 41810991 - MINI MERCADO MARIA" at bounding box center [1259, 273] width 198 height 14
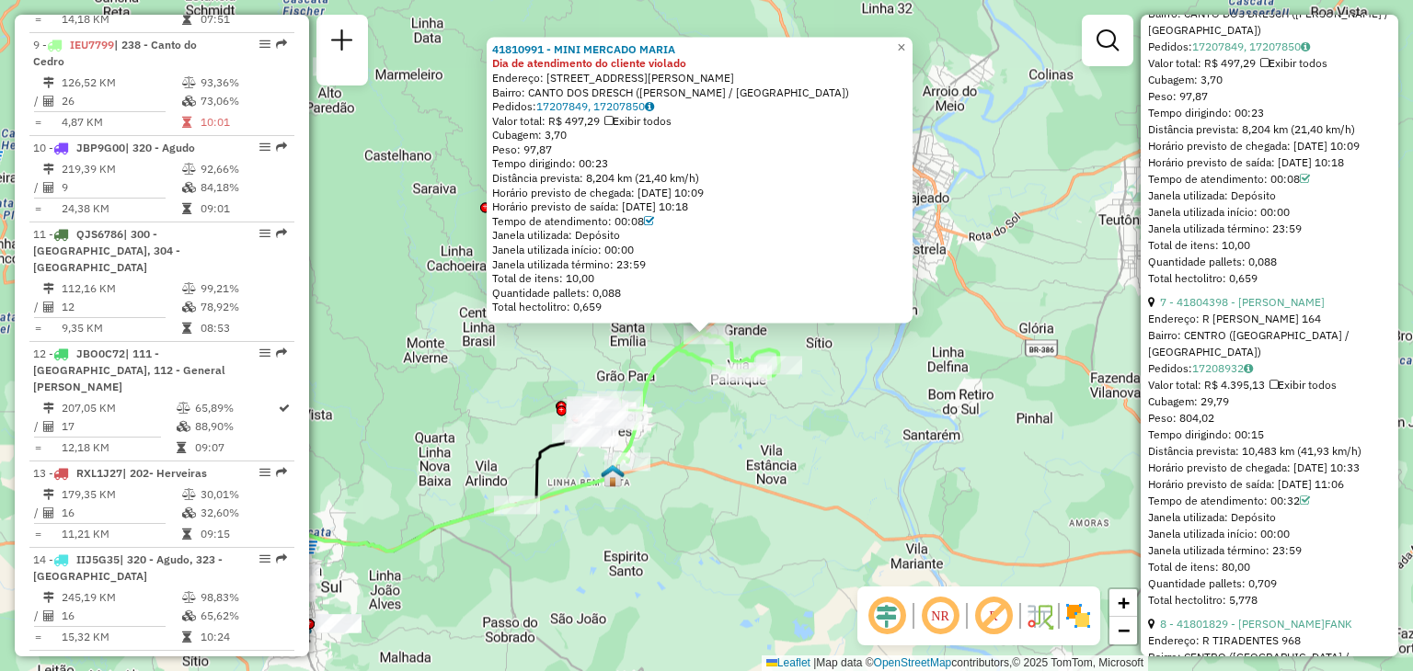
scroll to position [2868, 0]
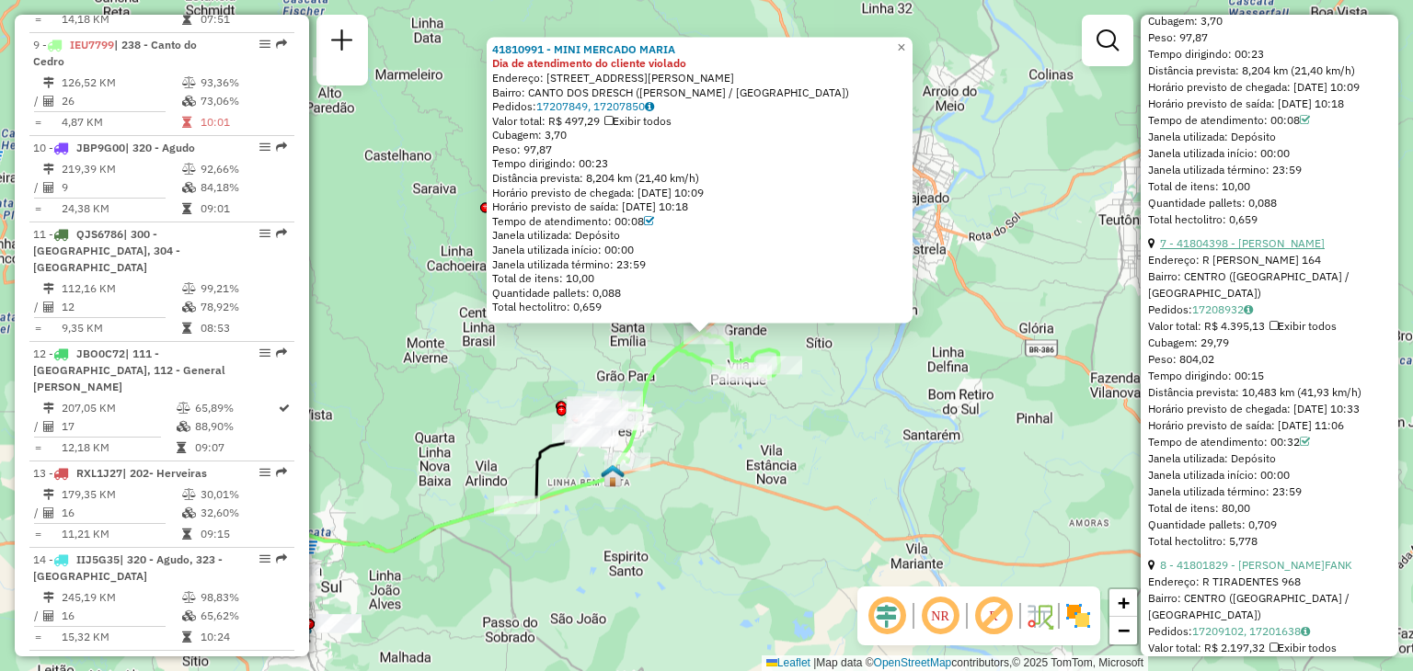
click at [1278, 250] on link "7 - 41804398 - ELIGIO INACIO SCHEIB" at bounding box center [1242, 243] width 165 height 14
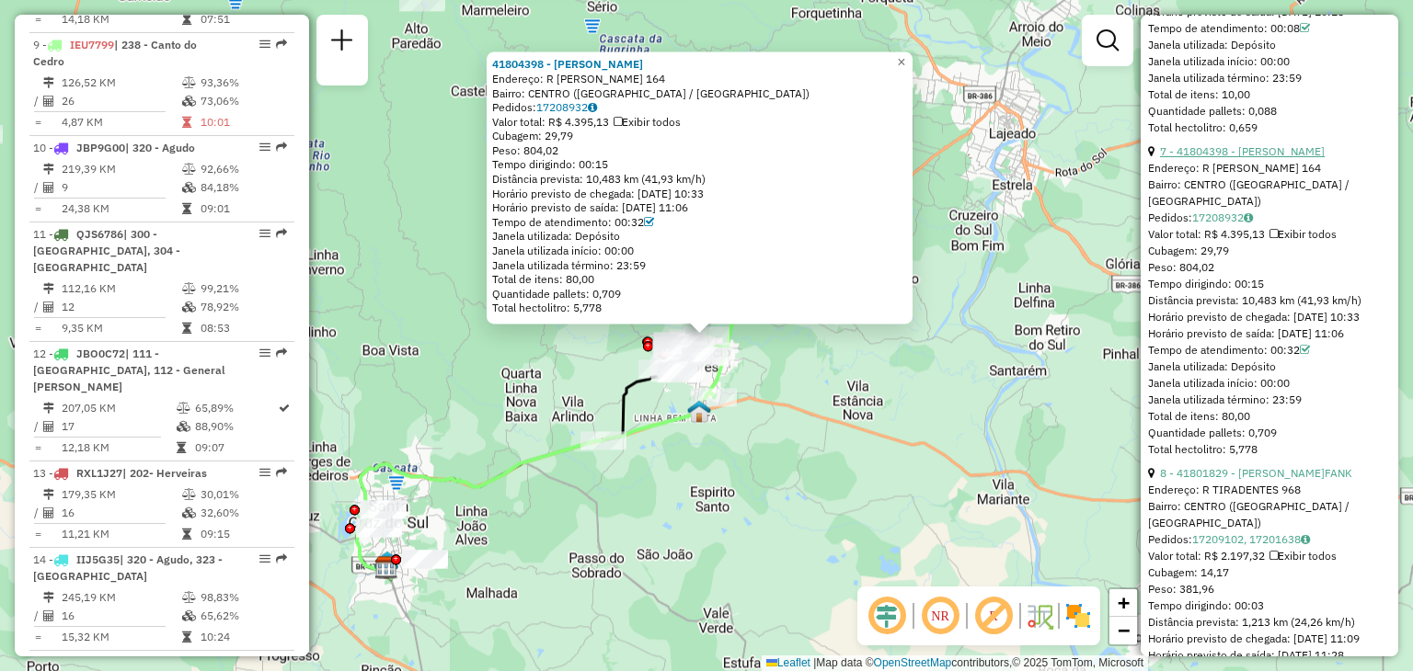
scroll to position [3144, 0]
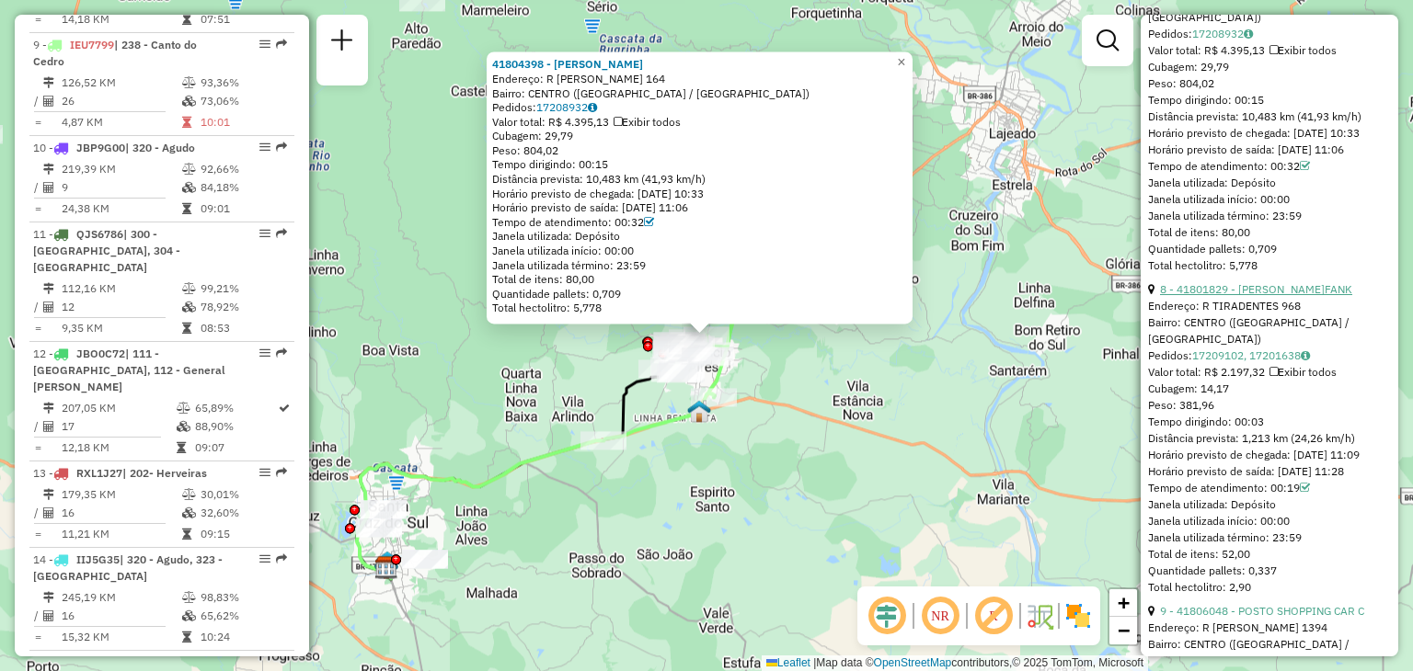
click at [1278, 296] on link "8 - 41801829 - SERGIO L.FANK" at bounding box center [1256, 289] width 192 height 14
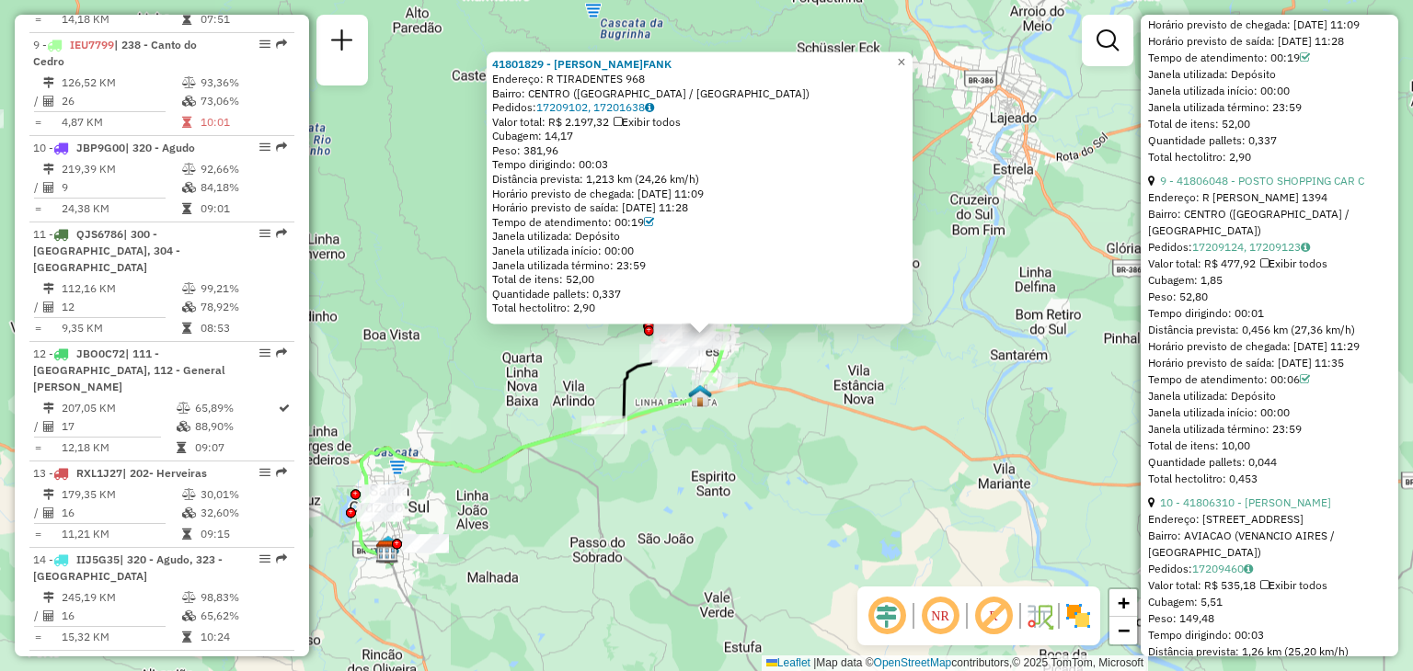
scroll to position [3604, 0]
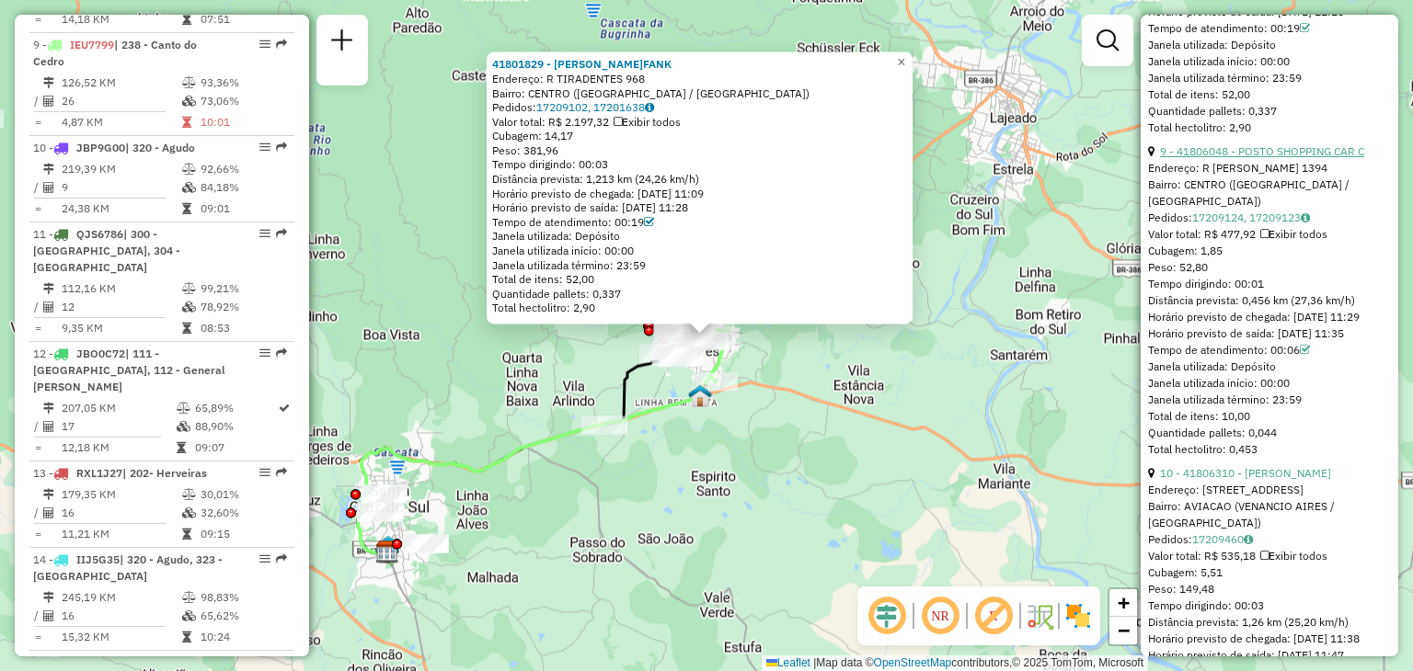
click at [1262, 158] on link "9 - 41806048 - POSTO SHOPPING CAR C" at bounding box center [1262, 151] width 204 height 14
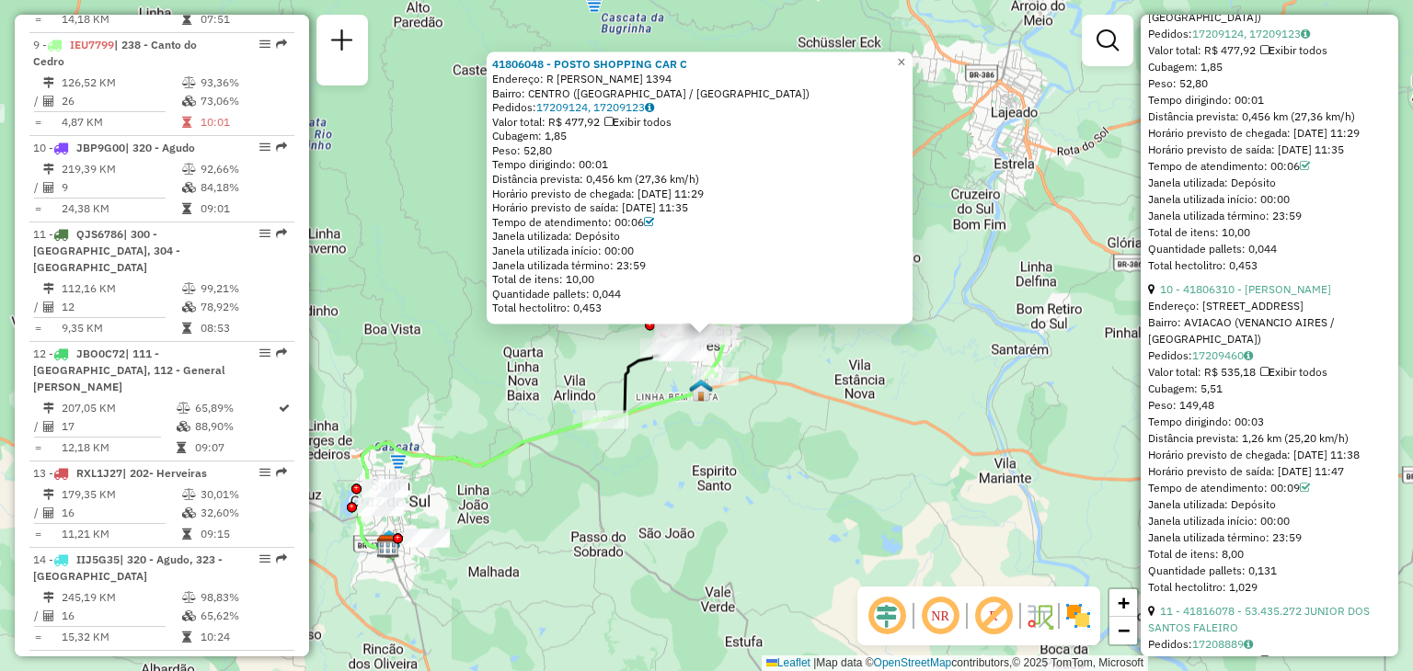
scroll to position [3880, 0]
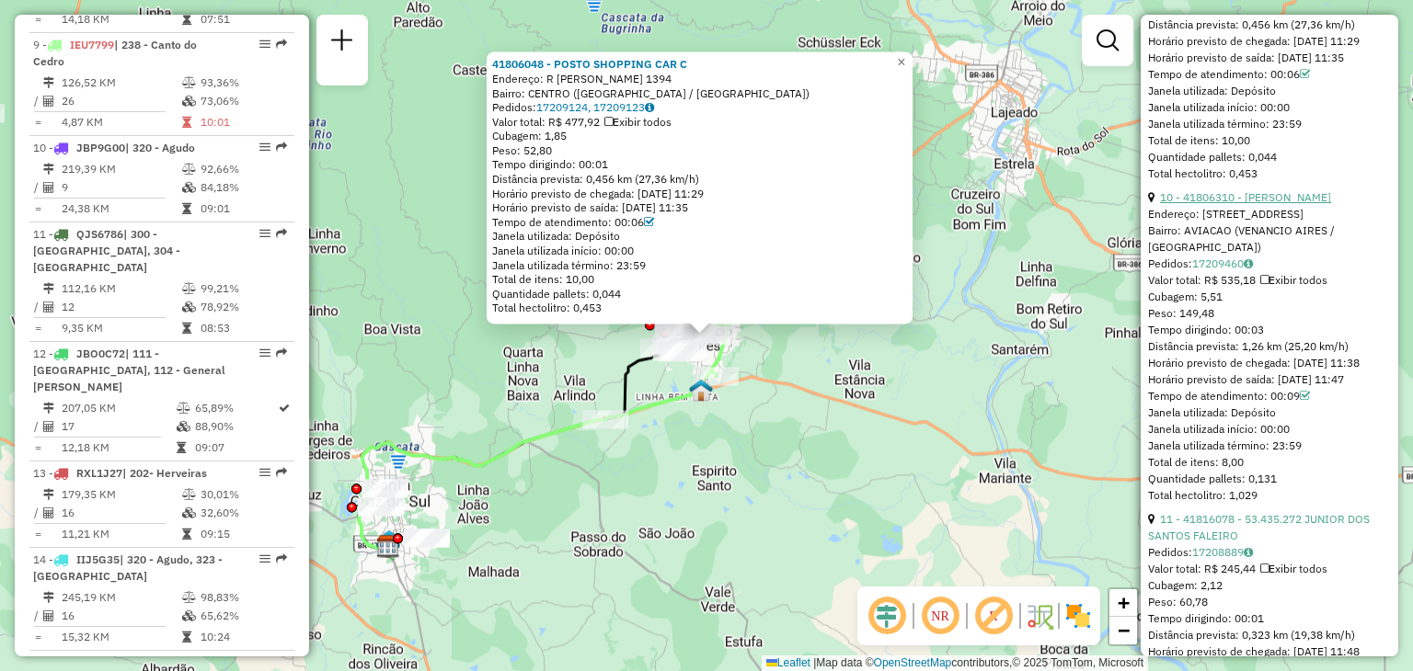
click at [1284, 204] on link "10 - 41806310 - IRACI MARIA CALESCUR" at bounding box center [1245, 197] width 171 height 14
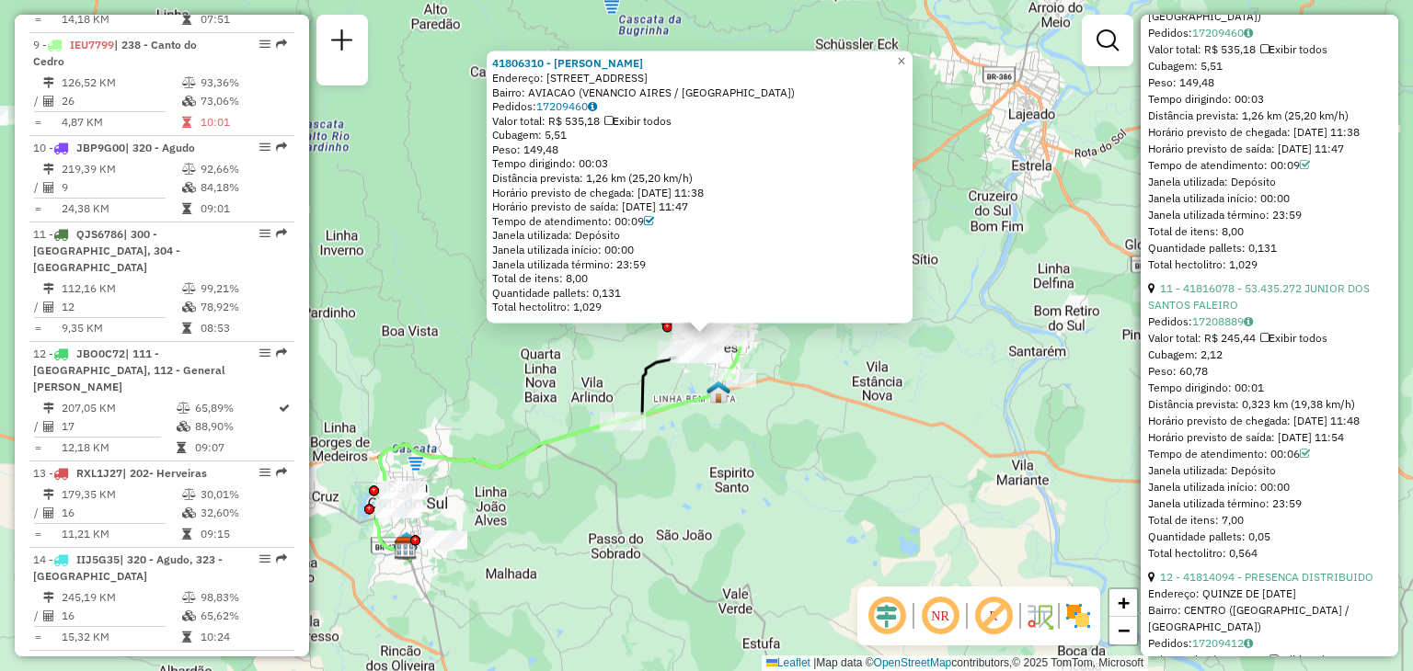
scroll to position [4155, 0]
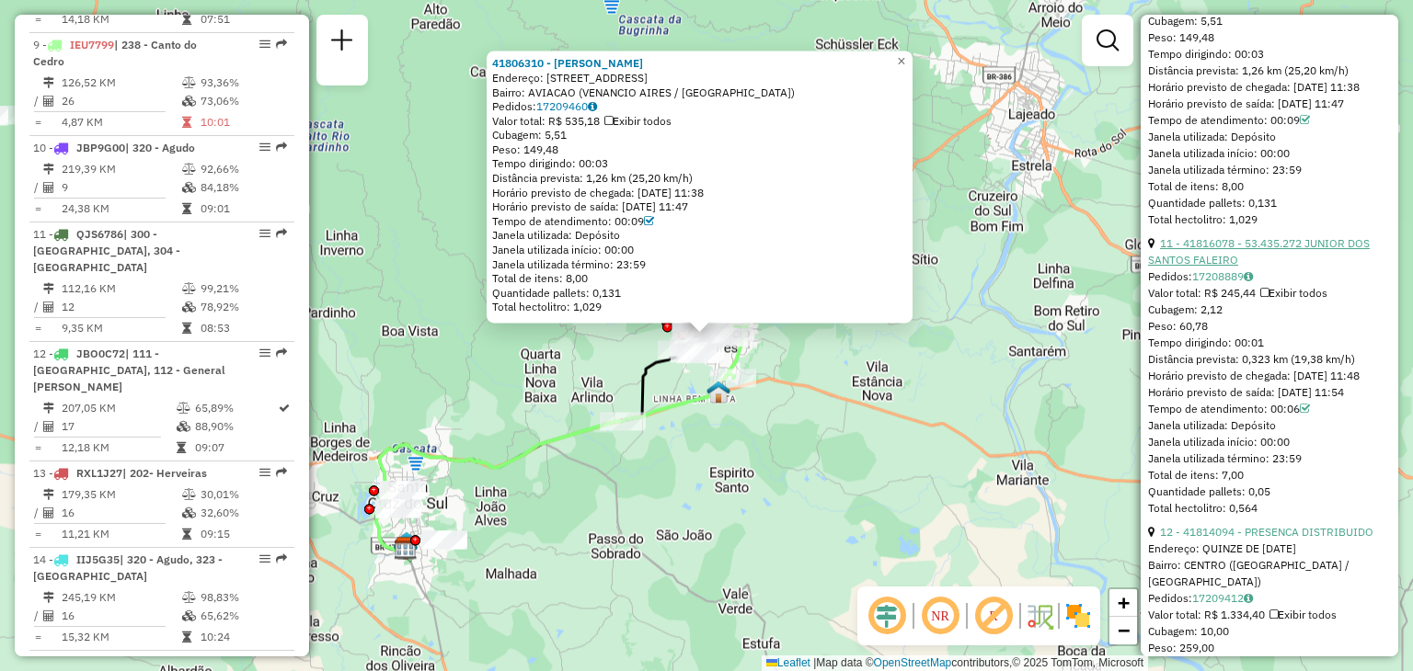
click at [1287, 267] on link "11 - 41816078 - 53.435.272 JUNIOR DOS SANTOS FALEIRO" at bounding box center [1259, 251] width 222 height 30
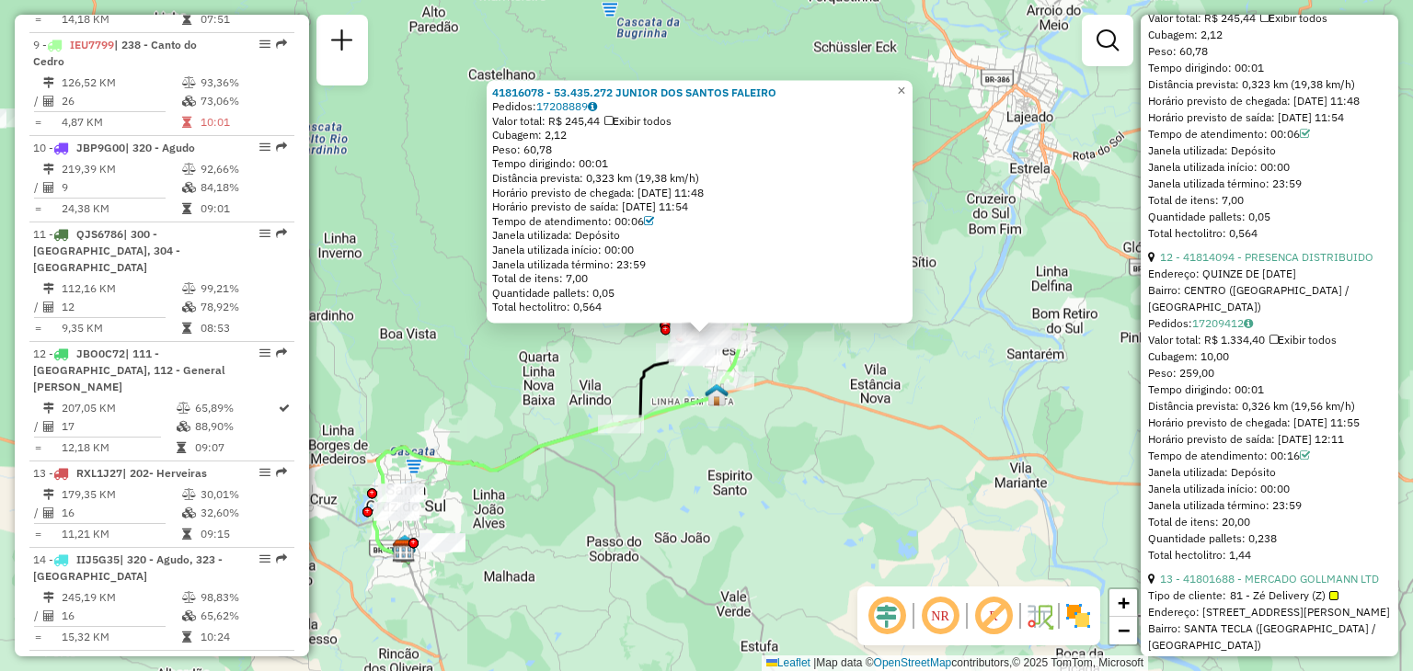
scroll to position [4431, 0]
click at [1324, 263] on link "12 - 41814094 - PRESENCA DISTRIBUIDO" at bounding box center [1266, 256] width 213 height 14
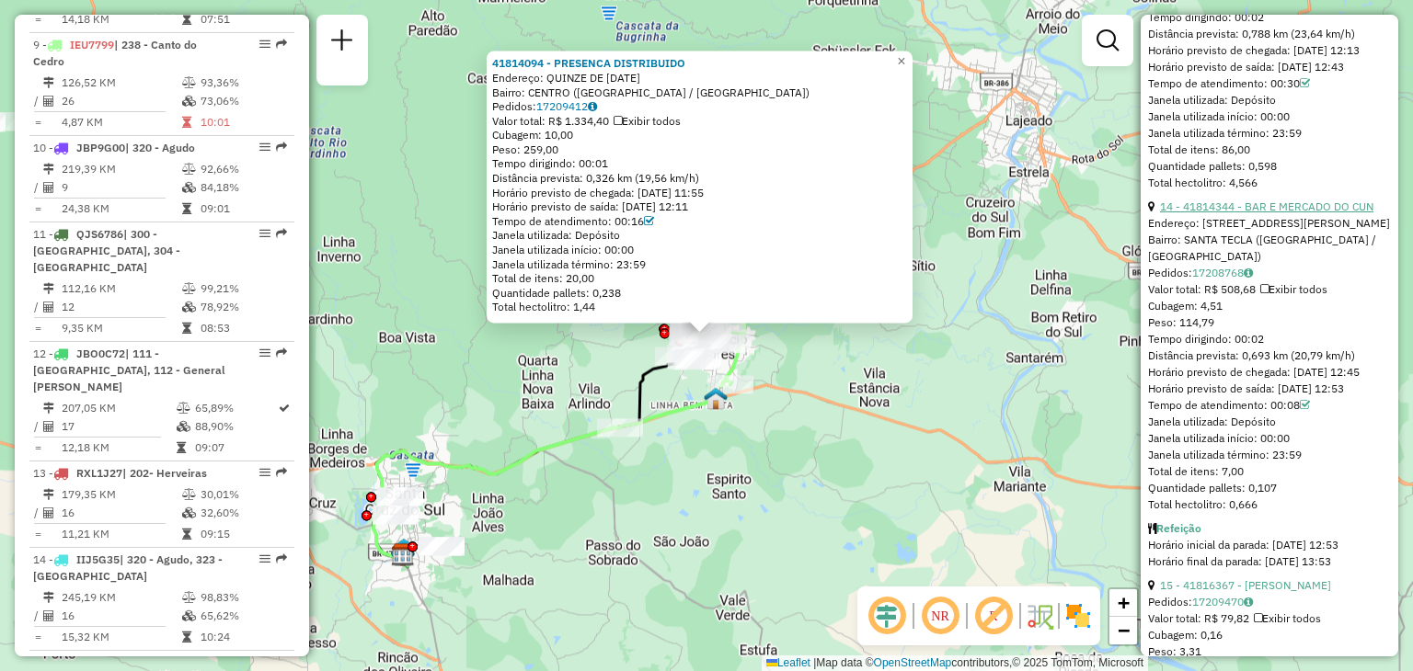
scroll to position [5167, 0]
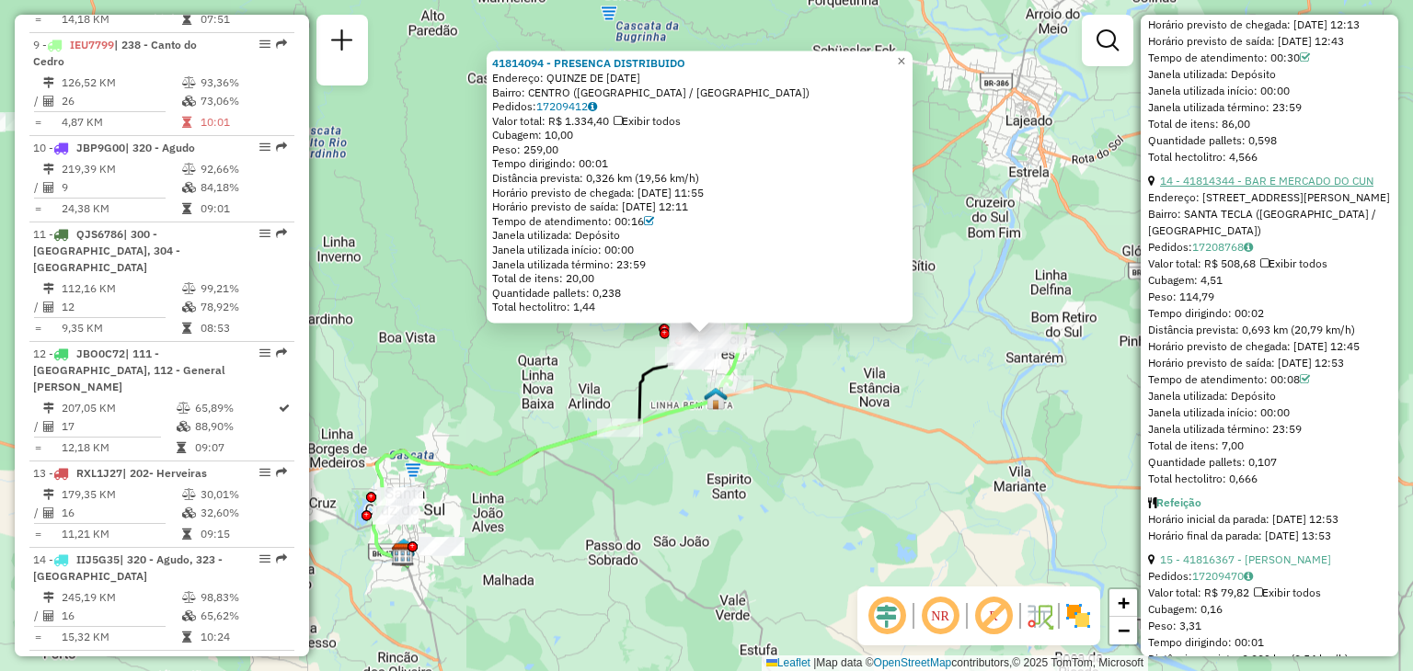
click at [1299, 188] on link "14 - 41814344 - BAR E MERCADO DO CUN" at bounding box center [1266, 181] width 213 height 14
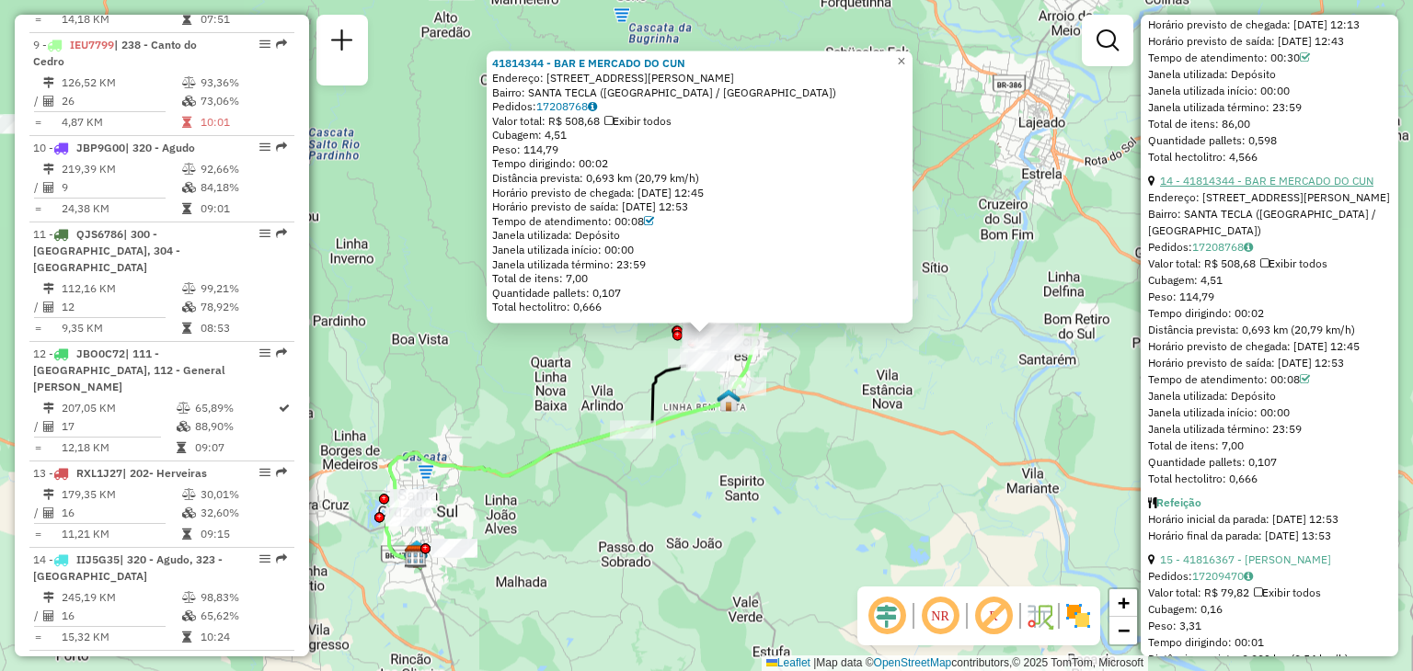
scroll to position [5627, 0]
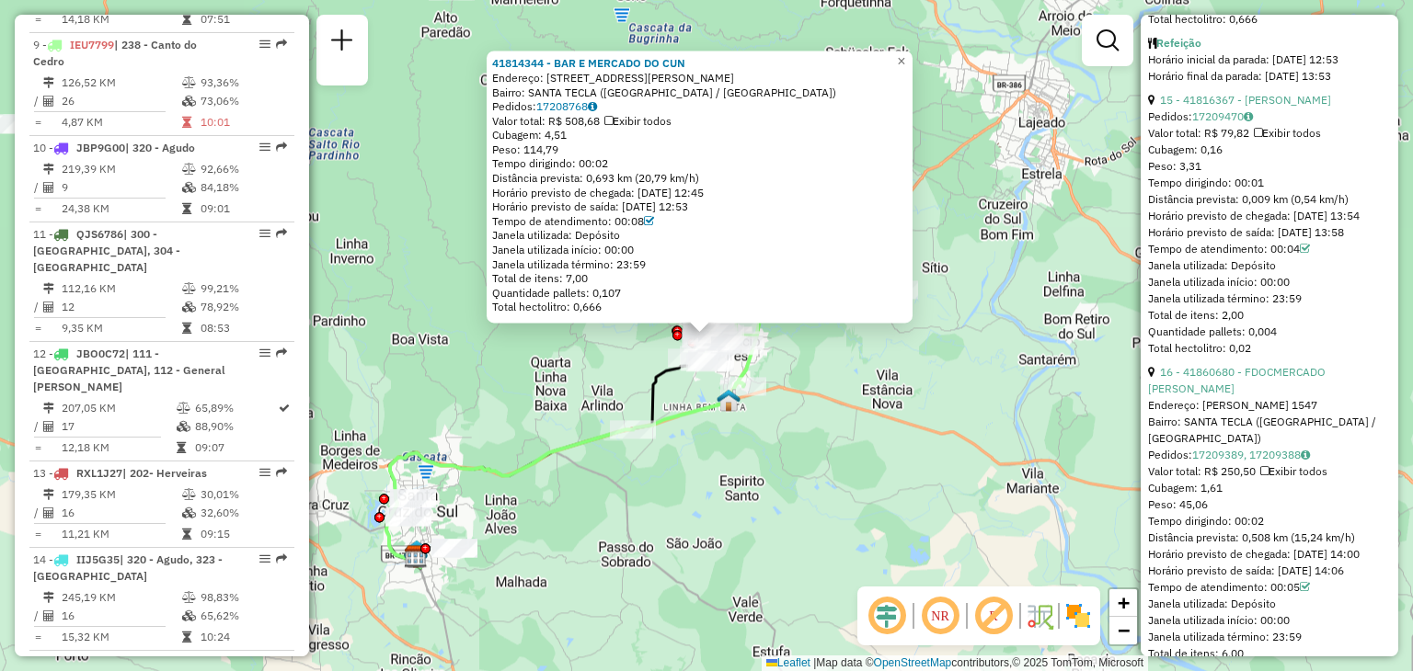
click at [1290, 107] on link "15 - 41816367 - GESON VANDRIANO WINCK" at bounding box center [1245, 100] width 171 height 14
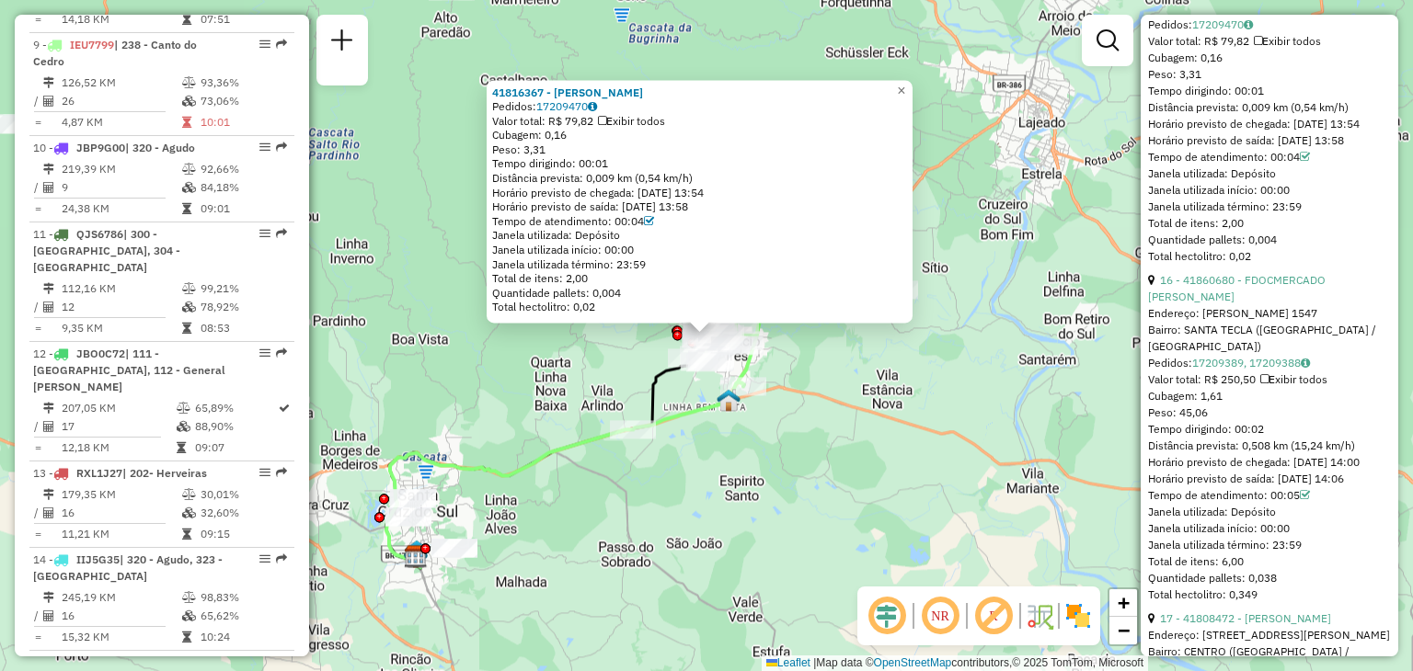
scroll to position [5903, 0]
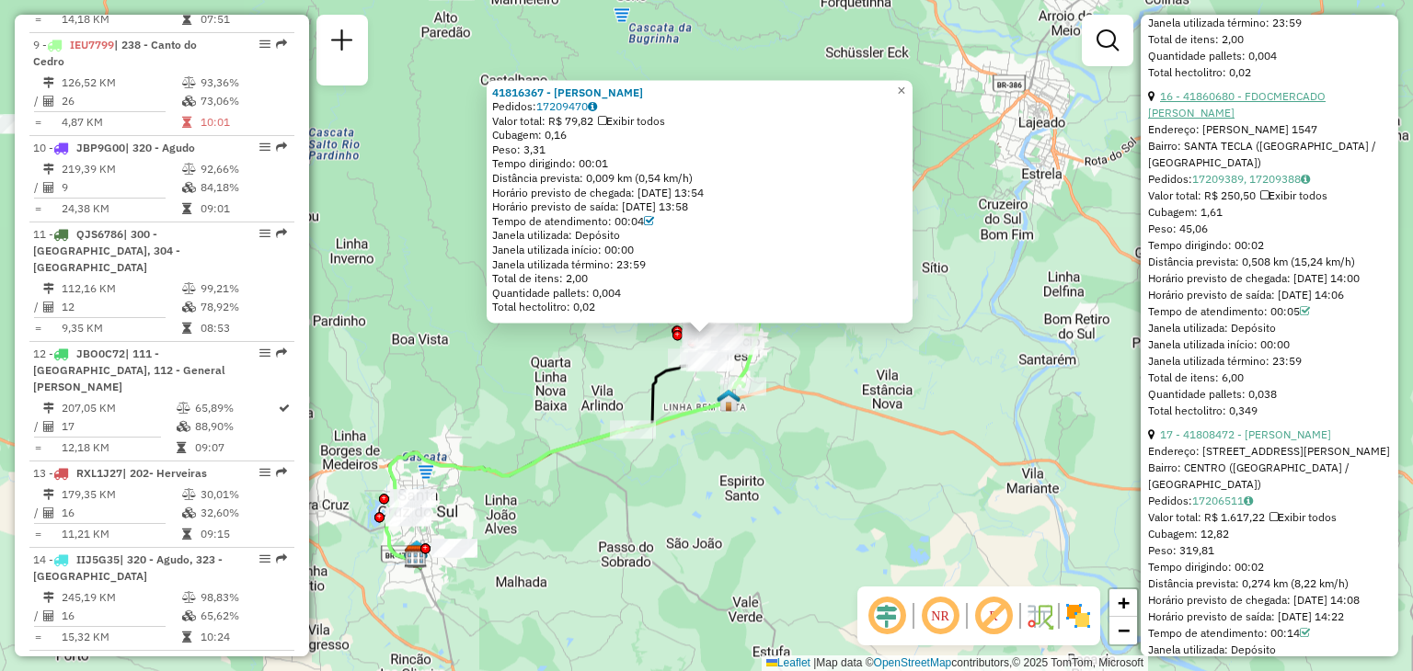
click at [1315, 120] on link "16 - 41860680 - FDOCMERCADO KRAMER" at bounding box center [1237, 104] width 178 height 30
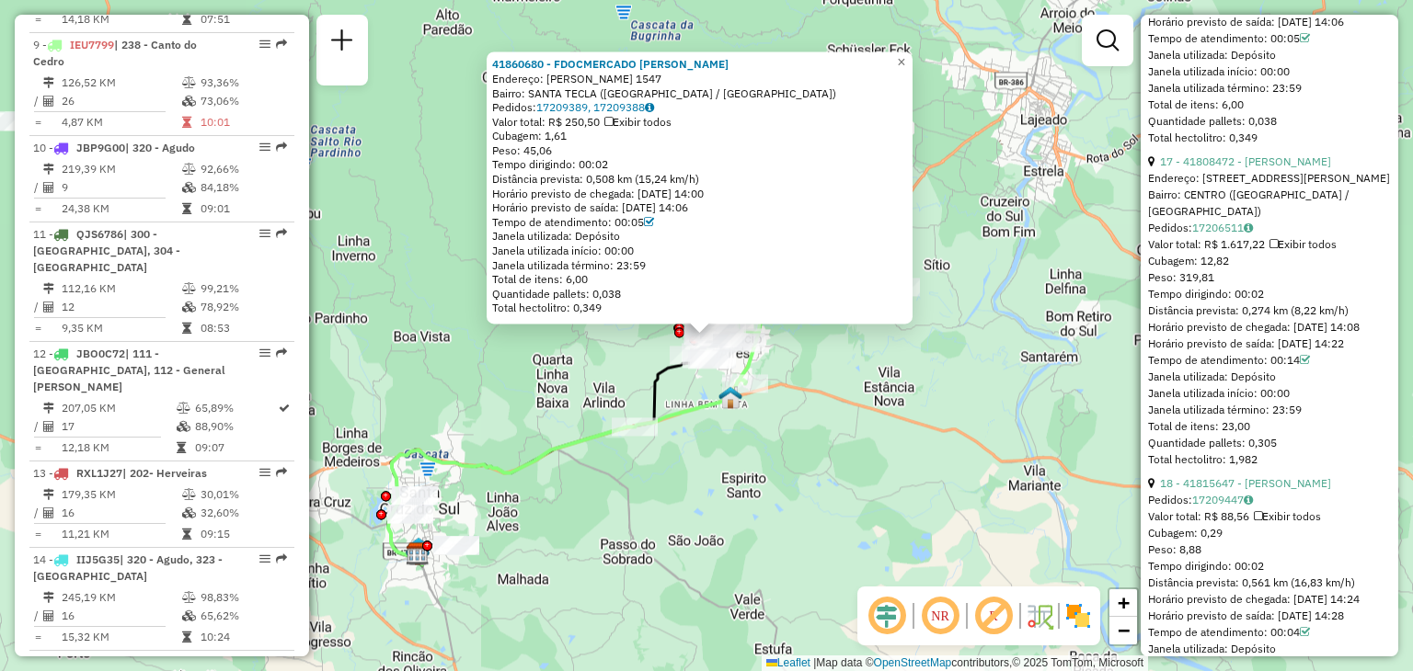
scroll to position [6179, 0]
click at [1309, 166] on link "17 - 41808472 - MAICON ALEXANDRO DA" at bounding box center [1245, 159] width 171 height 14
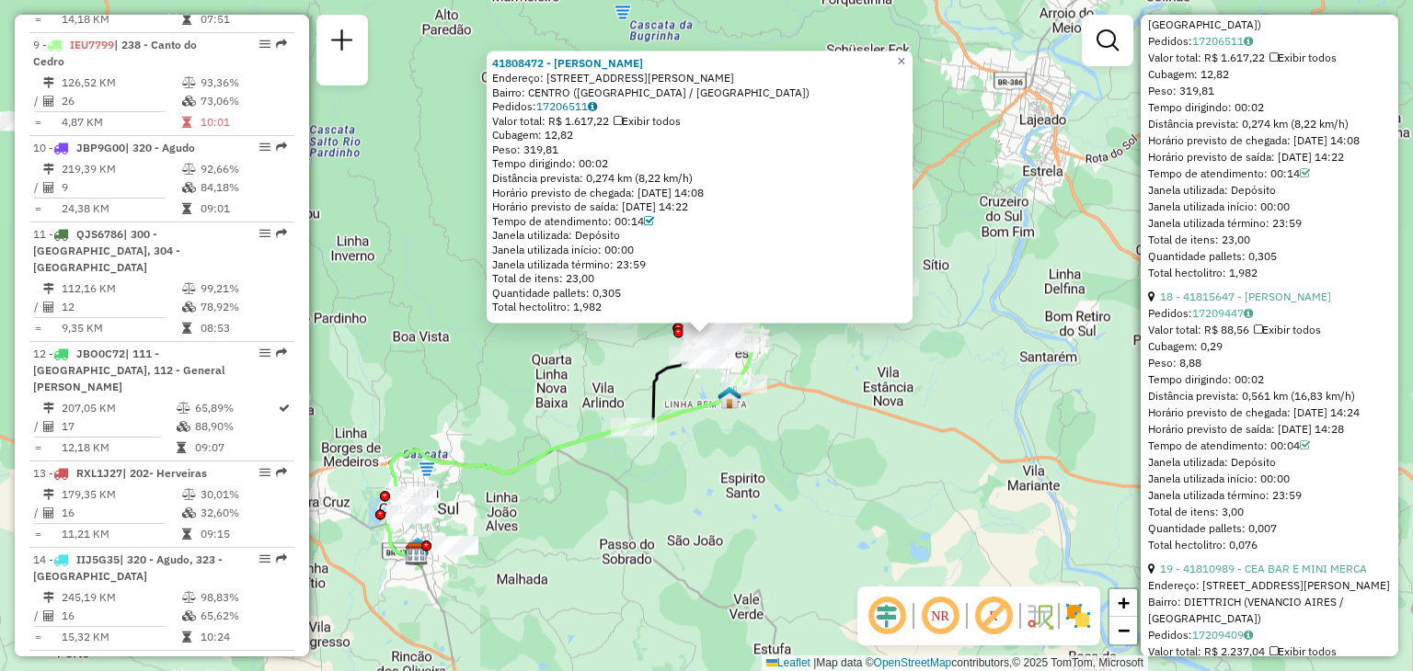
scroll to position [6547, 0]
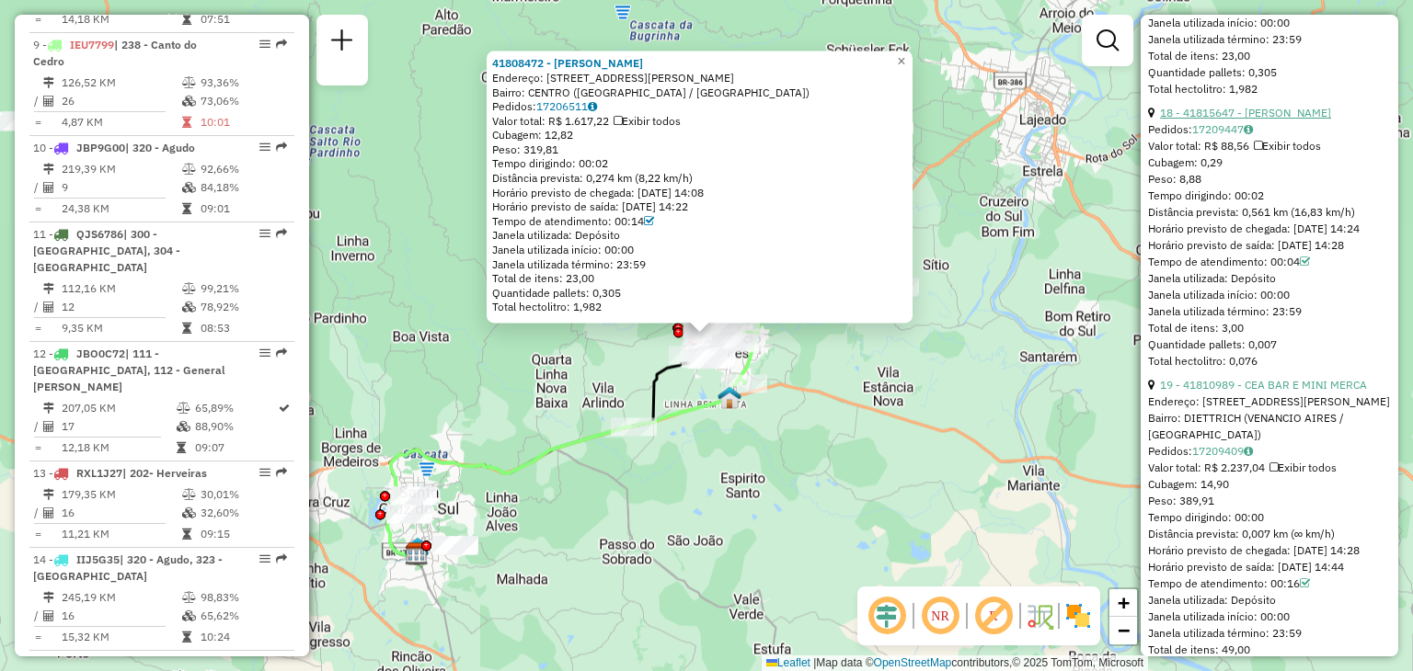
click at [1287, 120] on link "18 - 41815647 - CLEITON JAIR HOLSCHU" at bounding box center [1245, 113] width 171 height 14
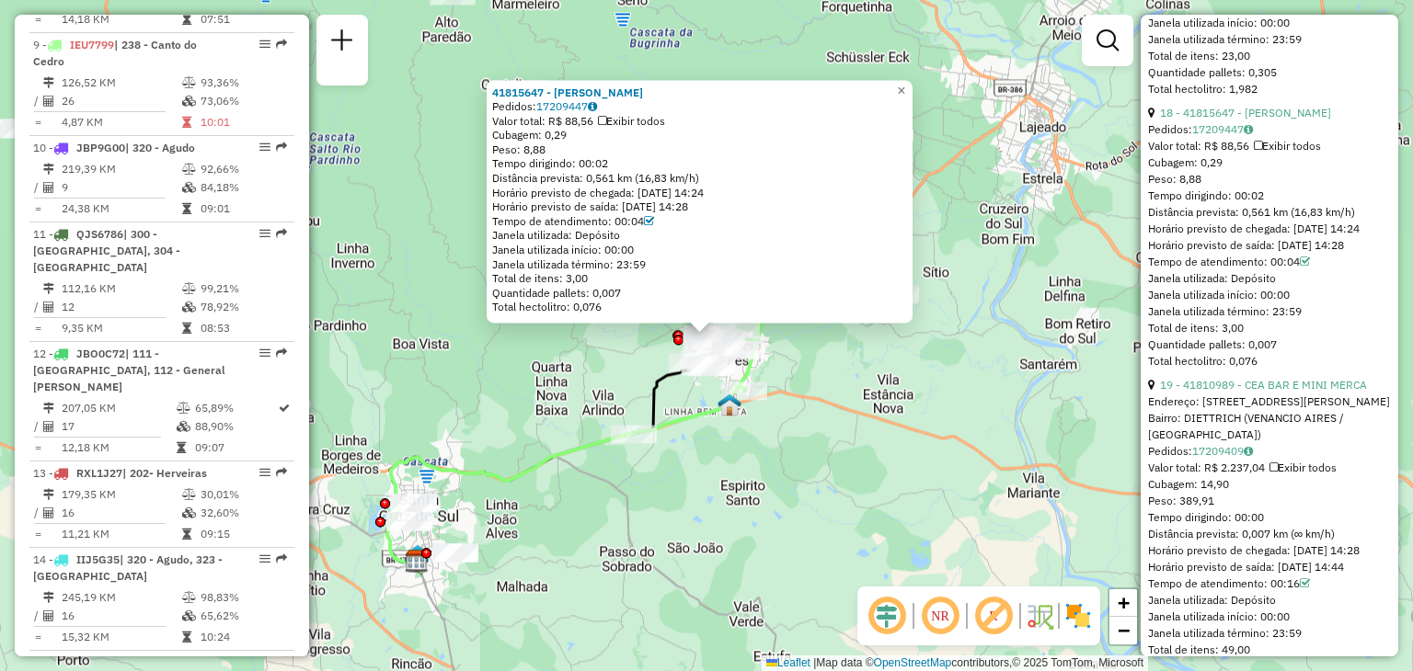
click at [1244, 155] on div "Valor total: R$ 88,56 Exibir todos" at bounding box center [1269, 146] width 243 height 17
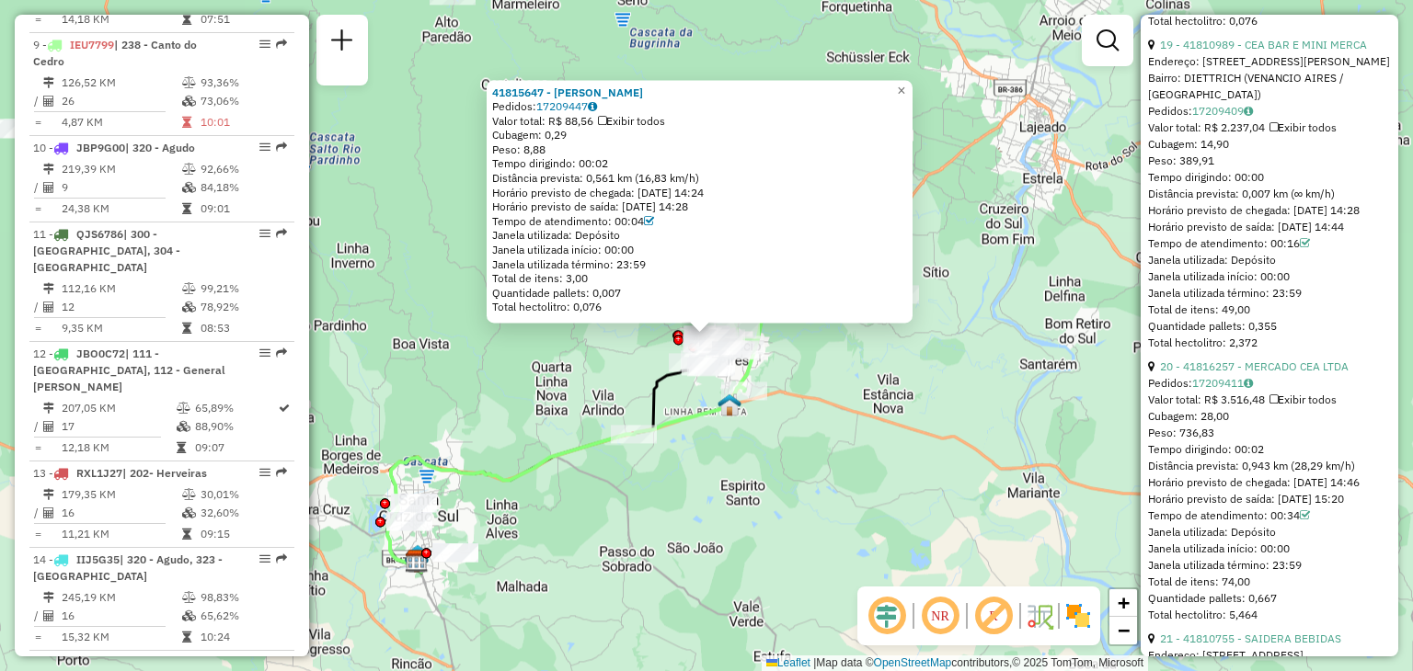
scroll to position [6915, 0]
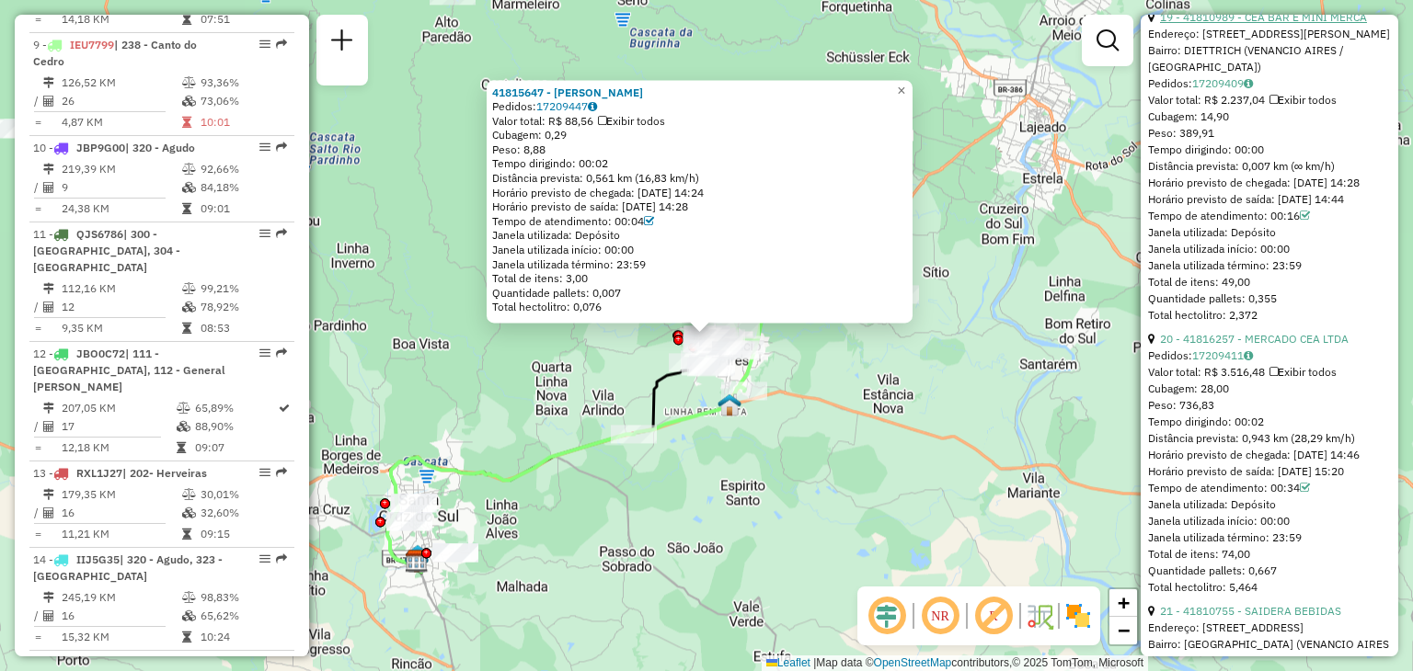
click at [1322, 24] on link "19 - 41810989 - CEA BAR E MINI MERCA" at bounding box center [1263, 17] width 207 height 14
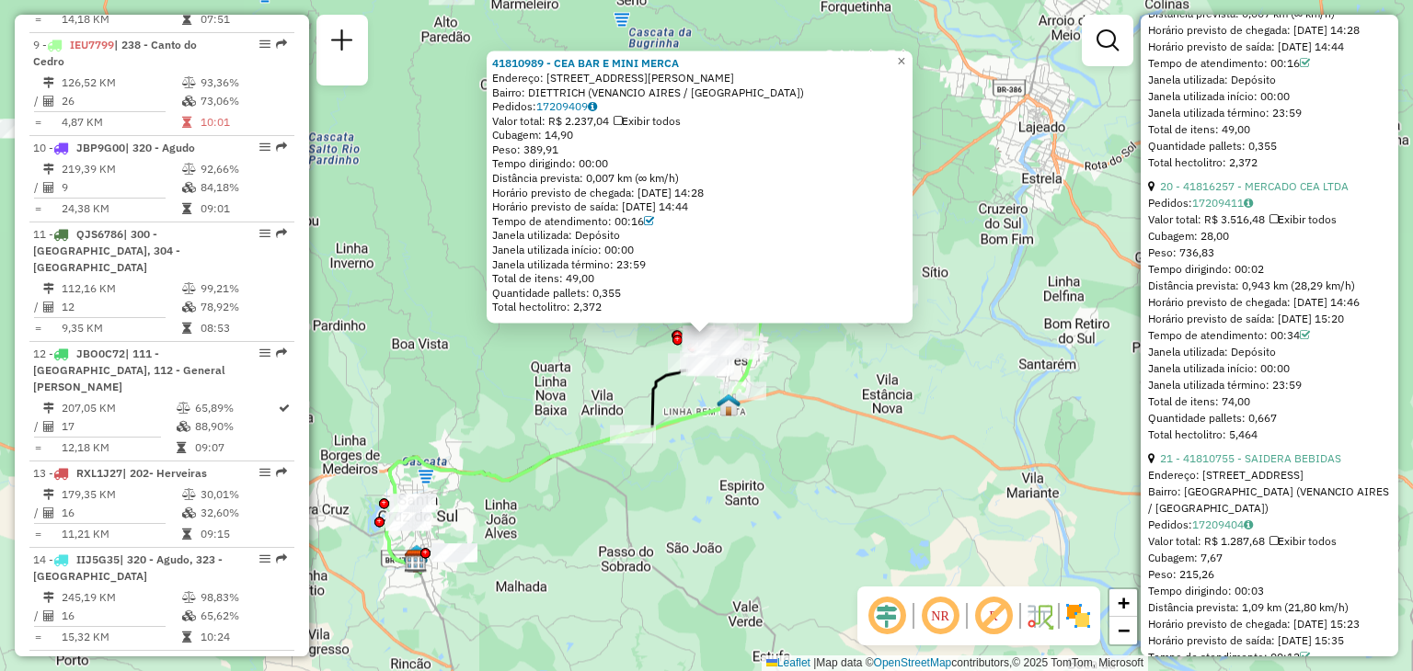
scroll to position [7099, 0]
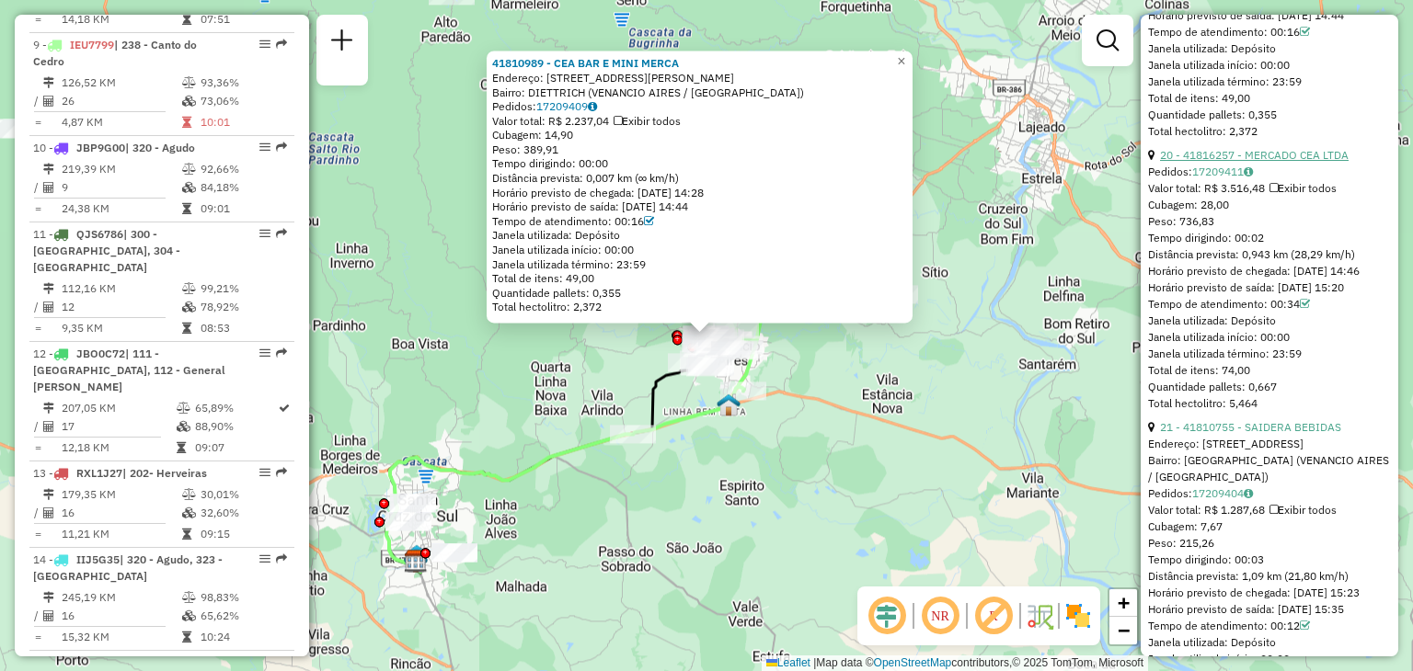
click at [1325, 162] on link "20 - 41816257 - MERCADO CEA LTDA" at bounding box center [1254, 155] width 189 height 14
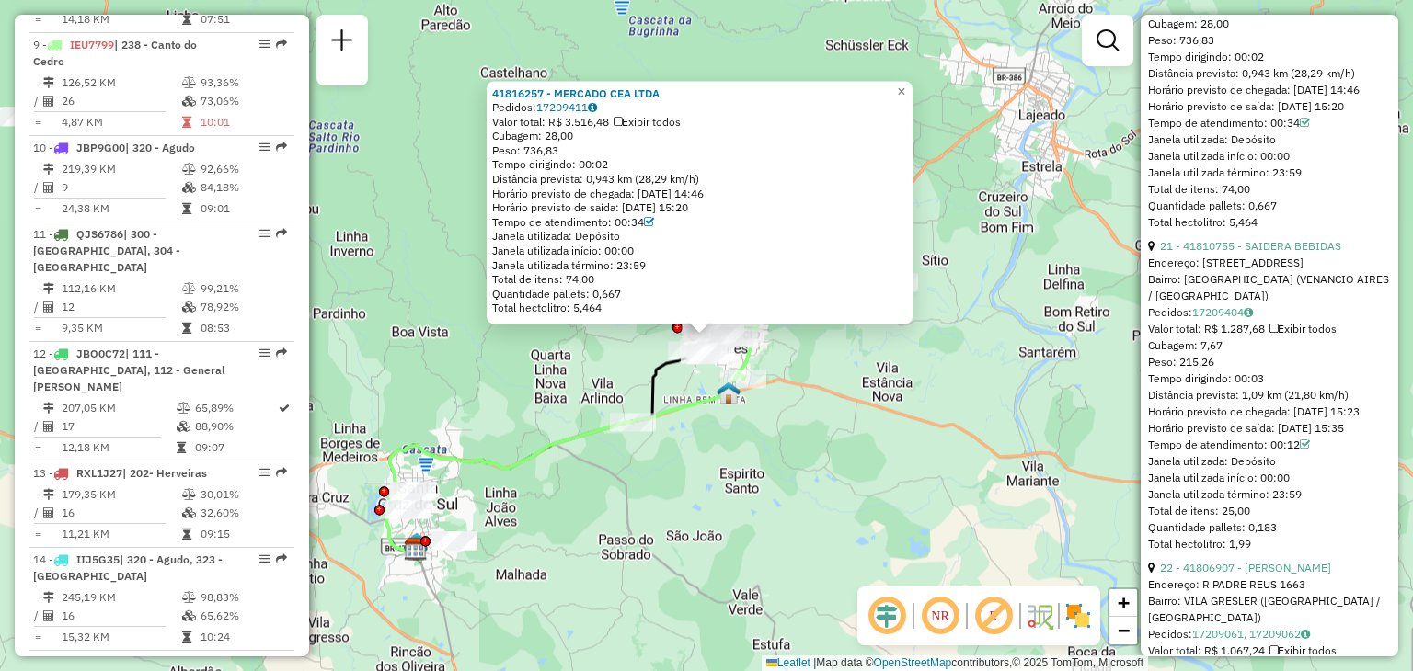
scroll to position [7375, 0]
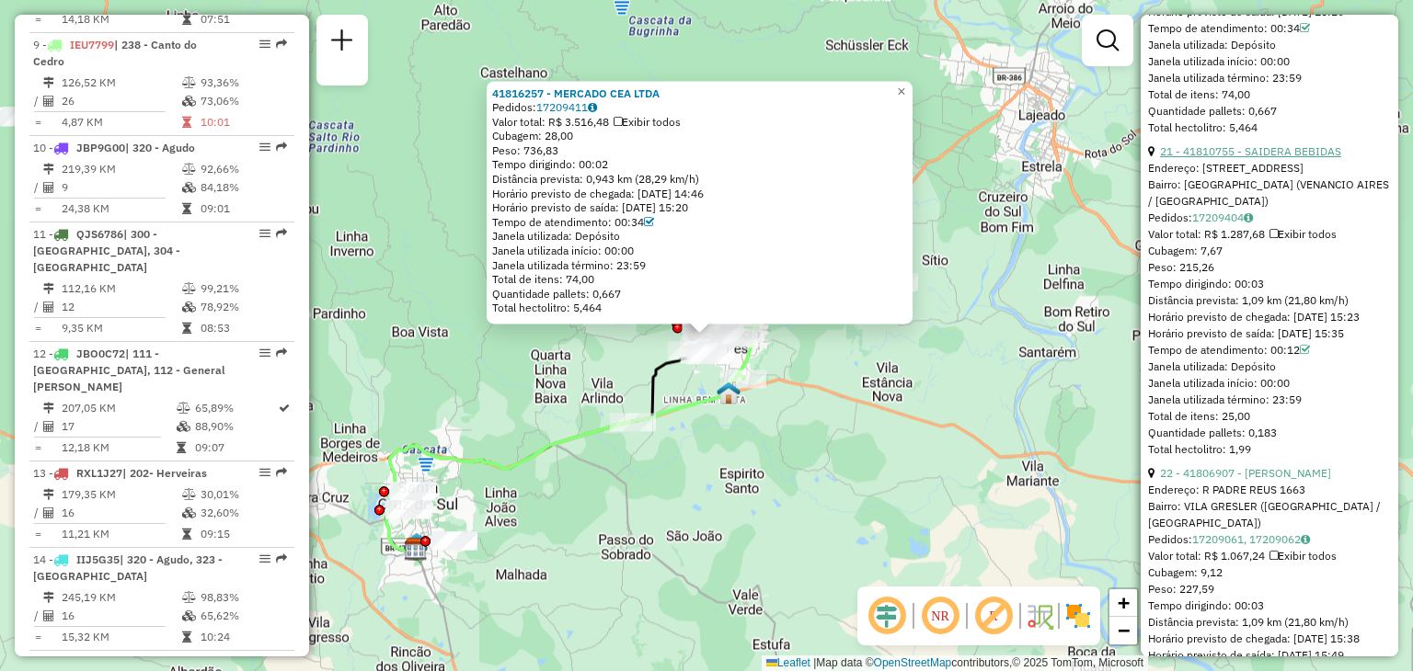
click at [1281, 158] on link "21 - 41810755 - SAIDERA BEBIDAS" at bounding box center [1250, 151] width 181 height 14
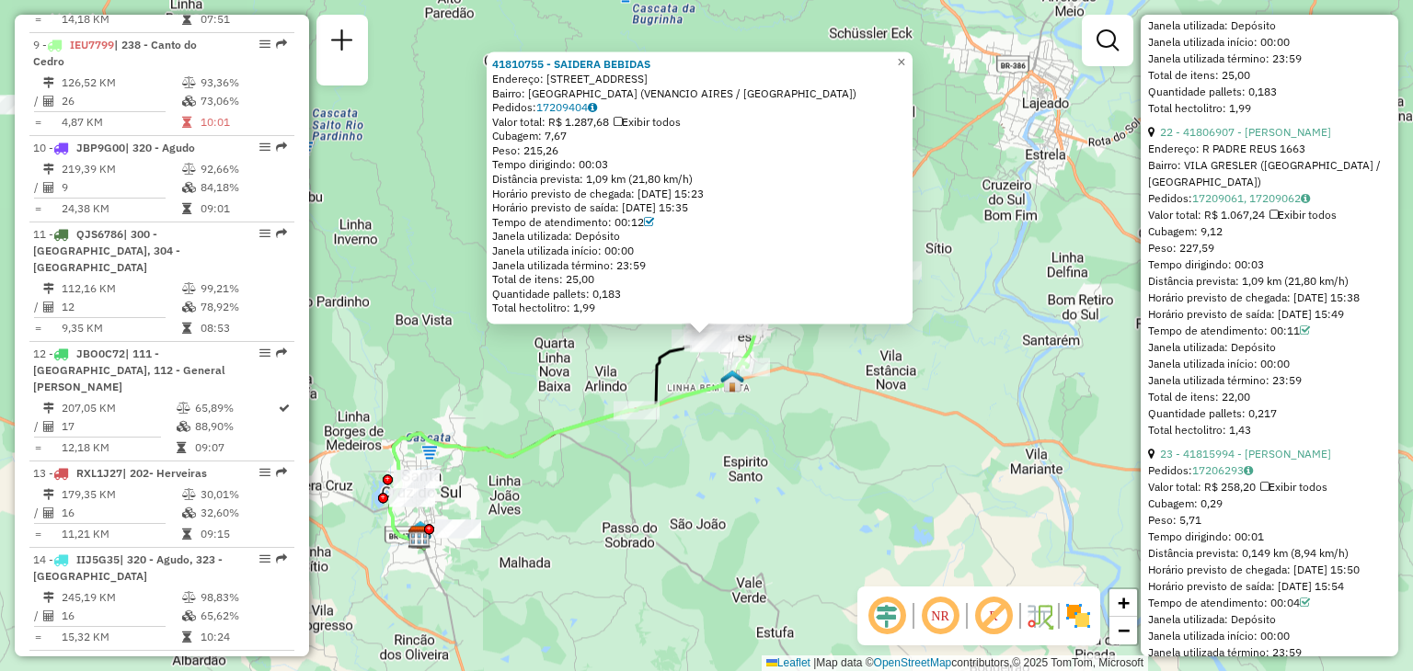
scroll to position [7742, 0]
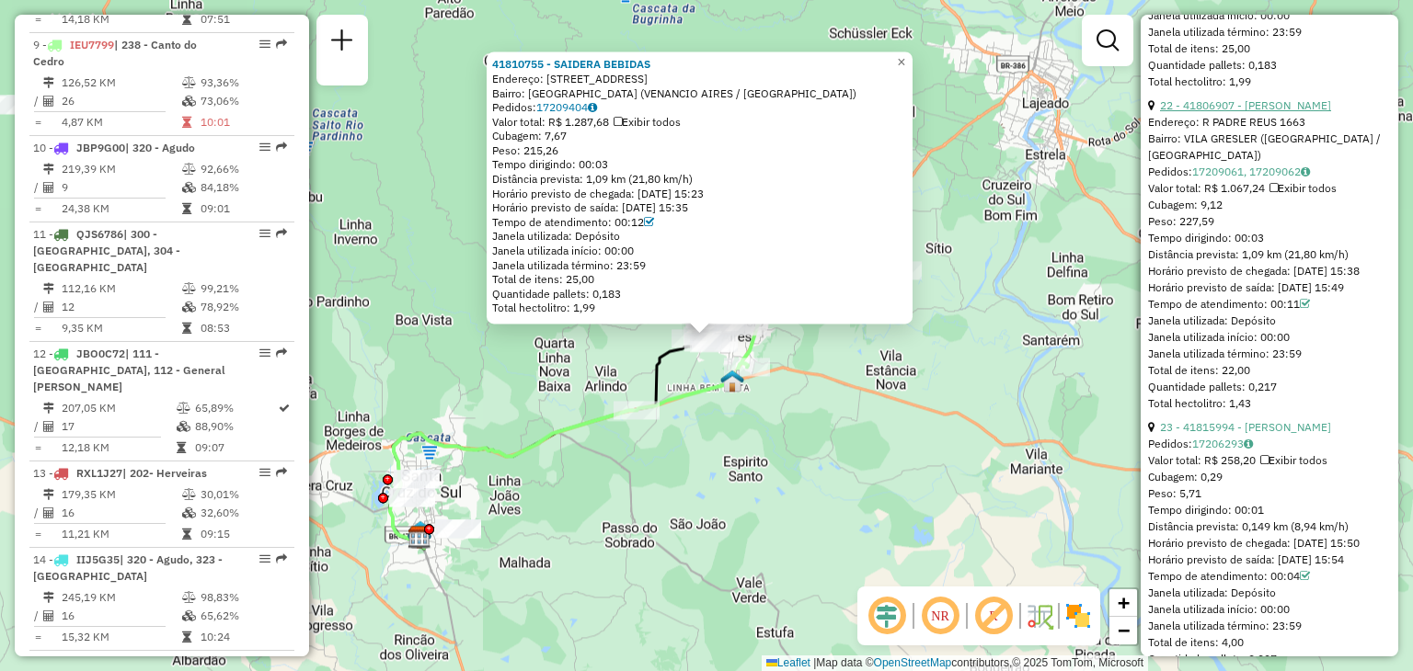
click at [1280, 112] on link "22 - 41806907 - ROGERIO JOAO WINCK" at bounding box center [1245, 105] width 171 height 14
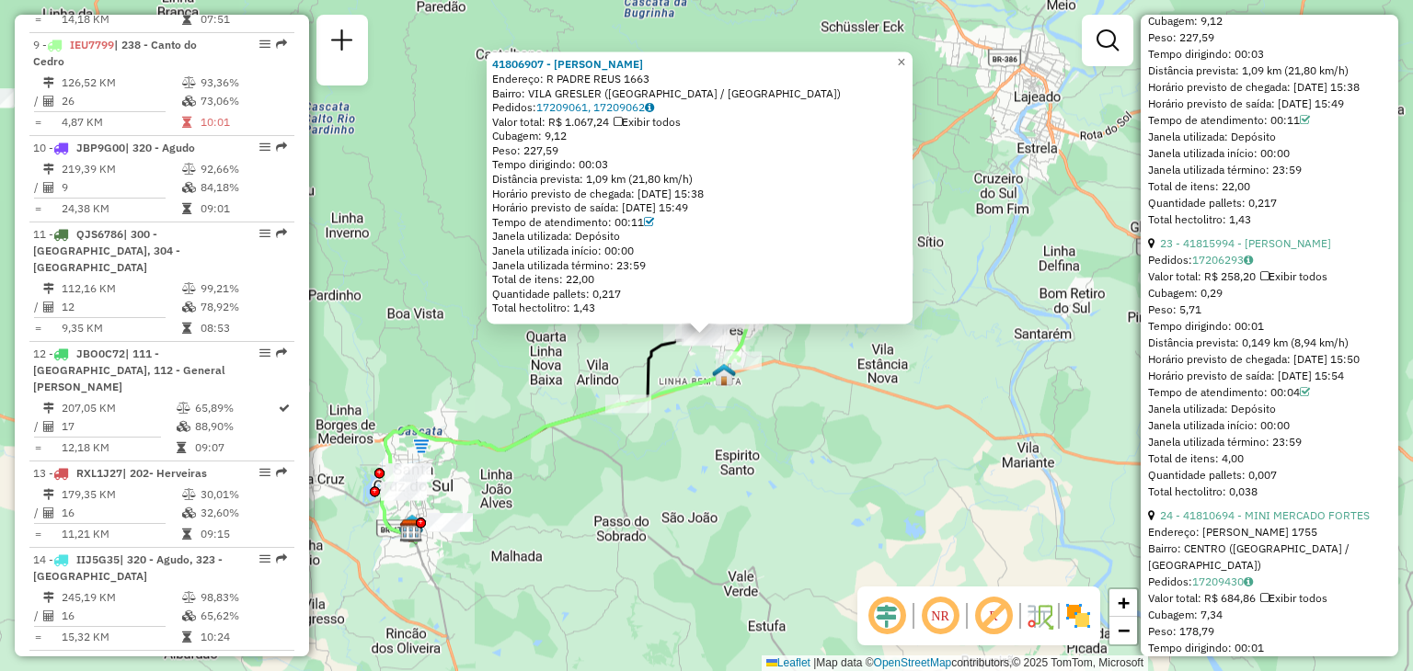
scroll to position [8018, 0]
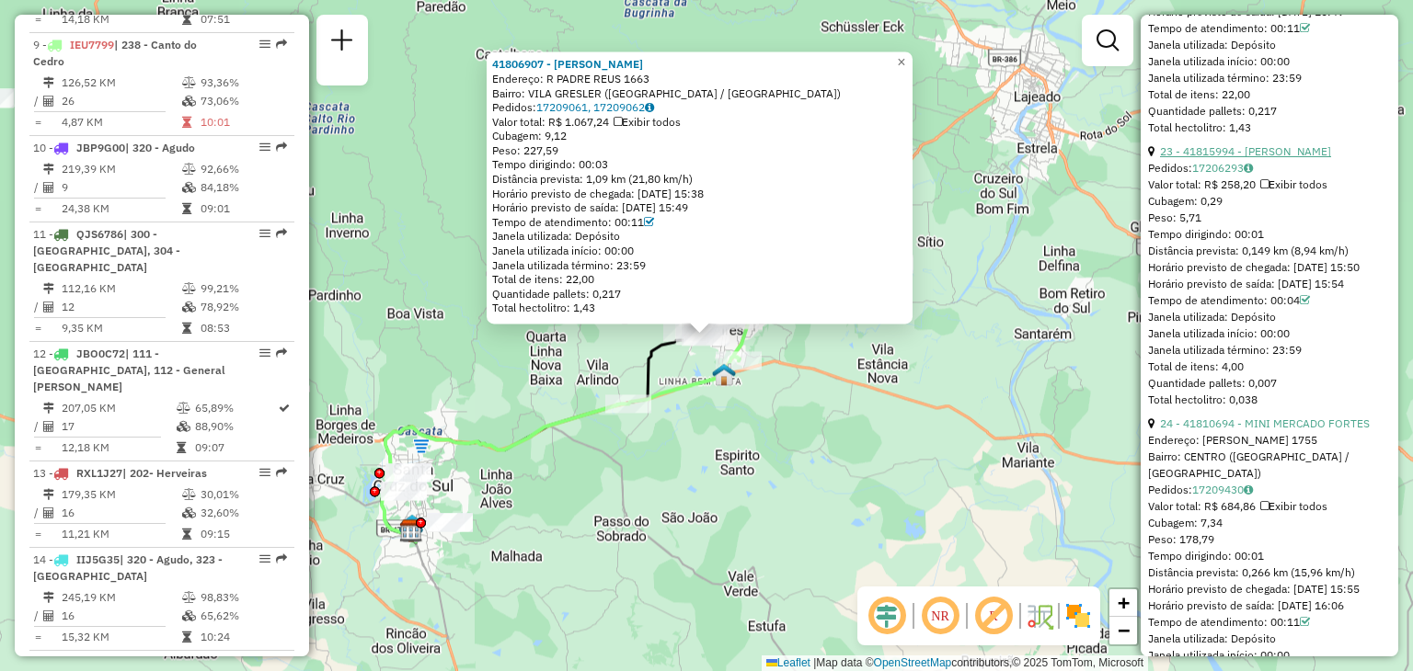
click at [1289, 158] on link "23 - 41815994 - GABRIEL SILVA" at bounding box center [1245, 151] width 171 height 14
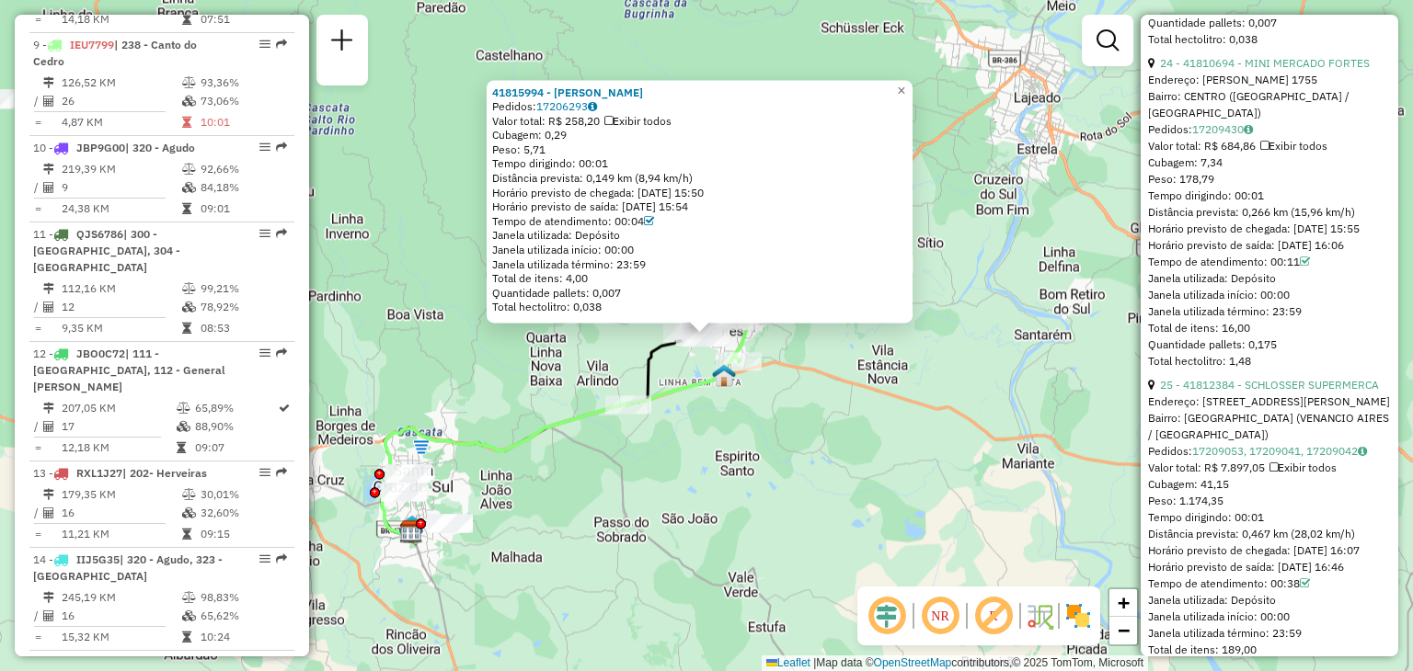
scroll to position [8386, 0]
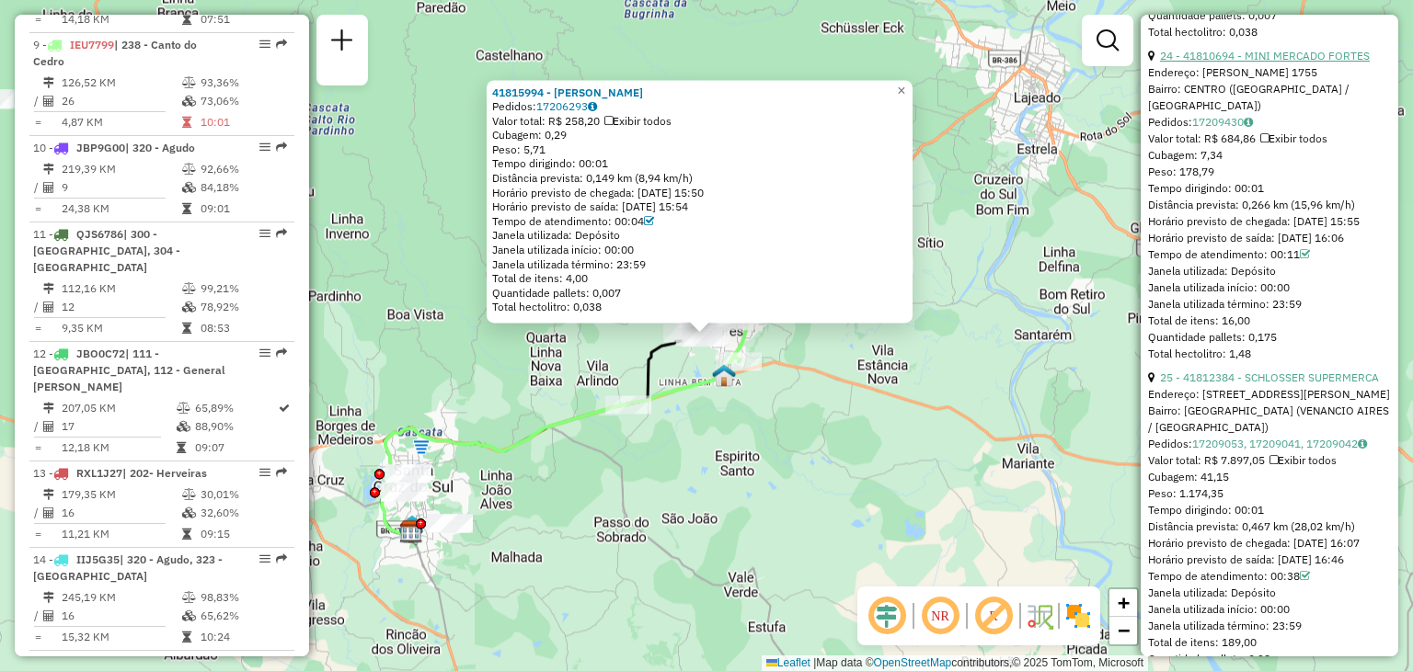
click at [1320, 63] on link "24 - 41810694 - MINI MERCADO FORTES" at bounding box center [1265, 56] width 210 height 14
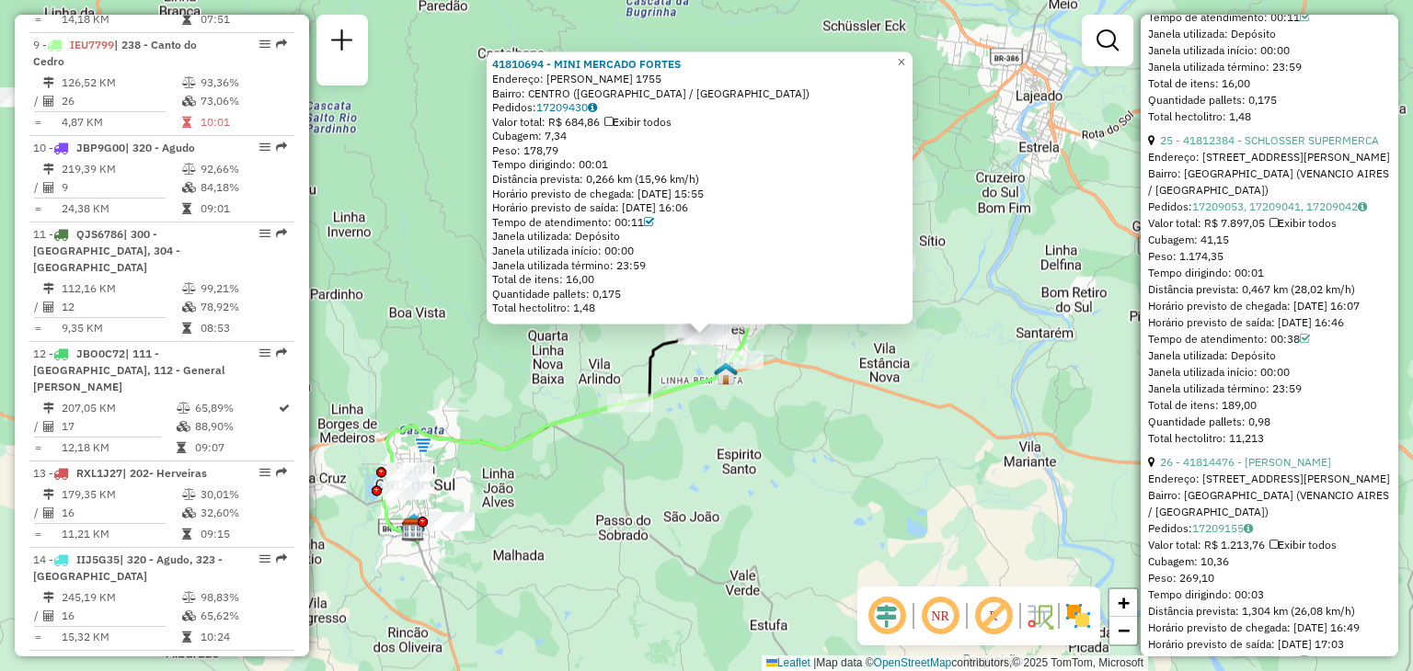
scroll to position [8662, 0]
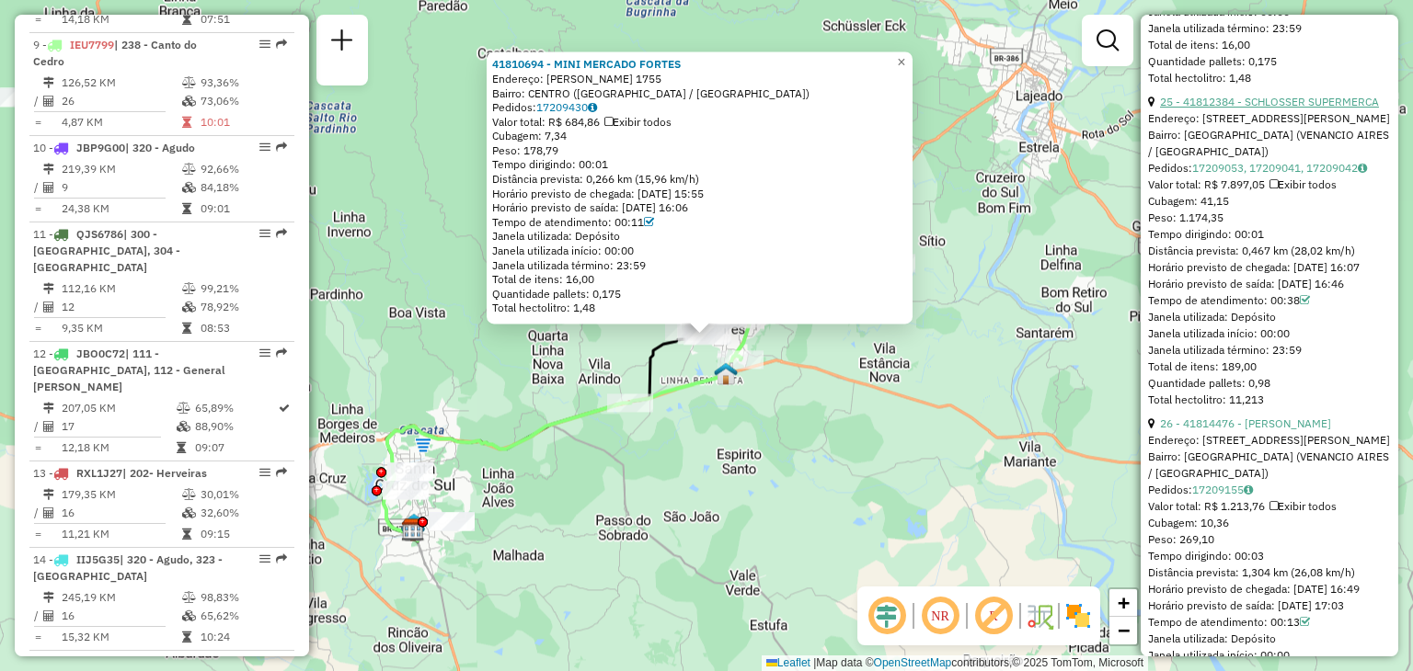
click at [1283, 109] on link "25 - 41812384 - SCHLOSSER SUPERMERCA" at bounding box center [1269, 102] width 219 height 14
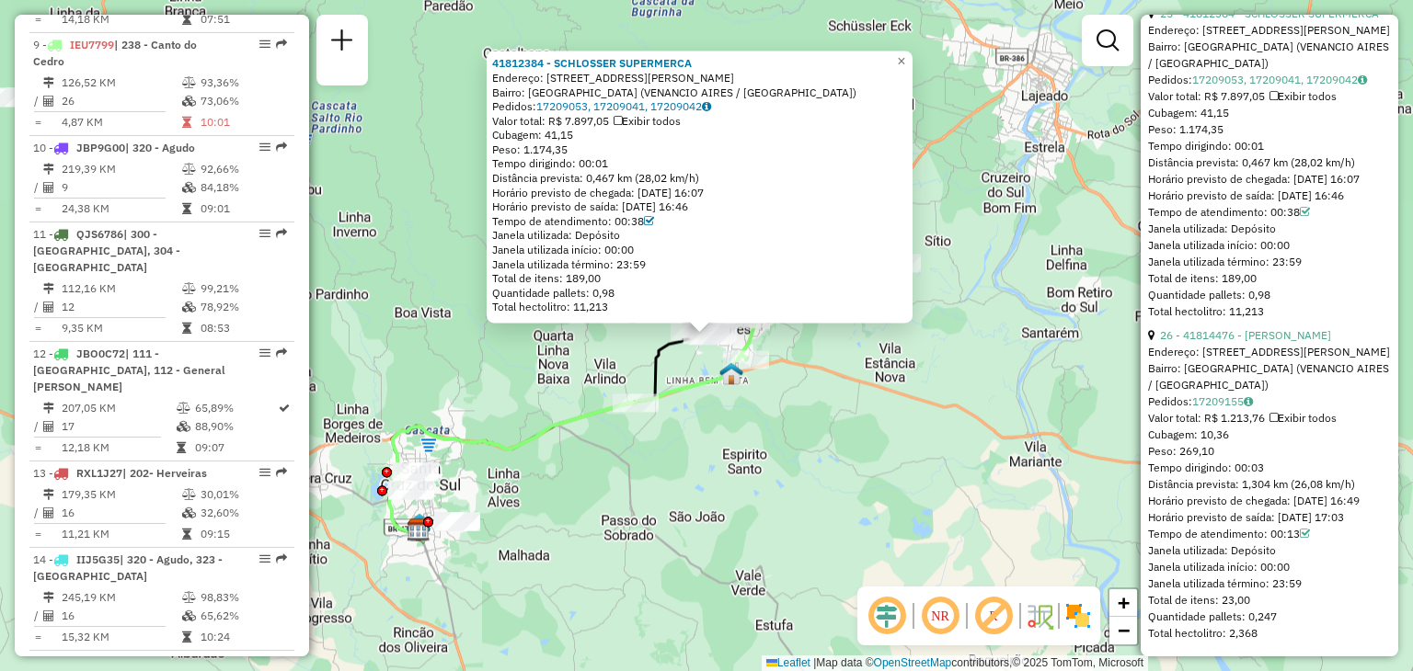
scroll to position [8938, 0]
click at [1291, 342] on link "26 - 41814476 - FAGNER OLIVEIRA" at bounding box center [1245, 335] width 171 height 14
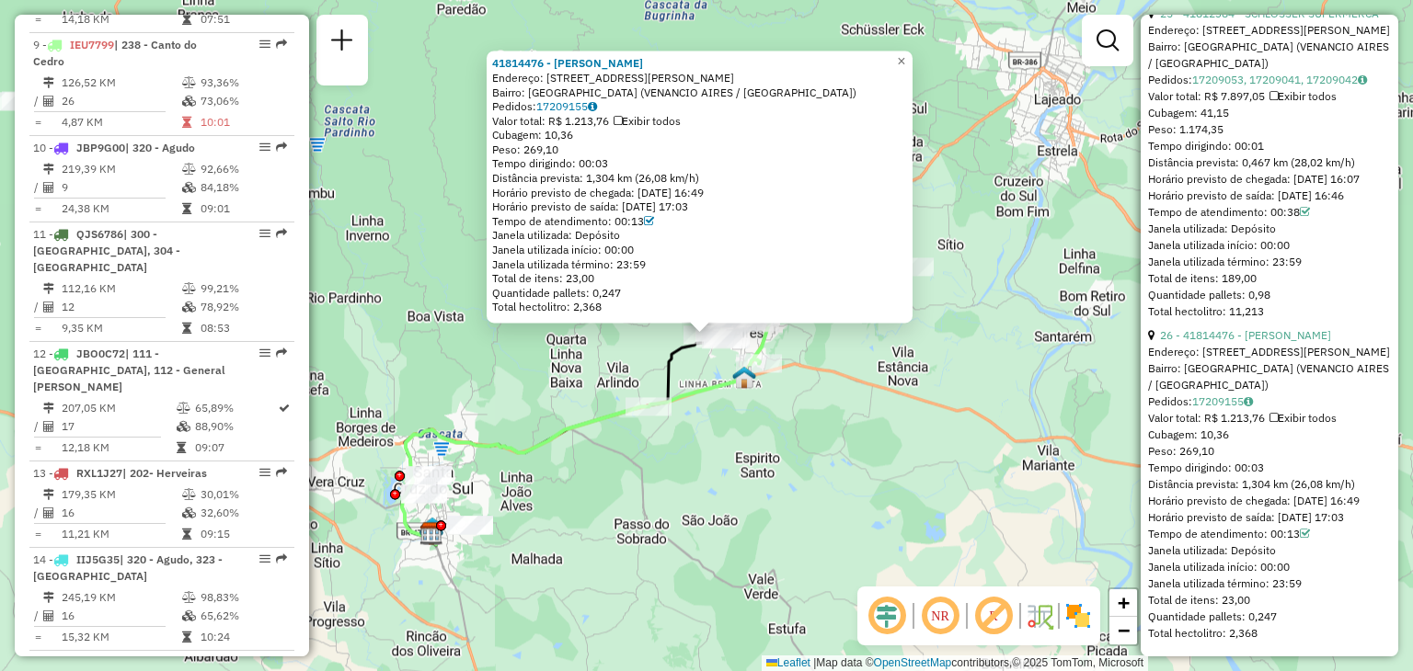
scroll to position [9030, 0]
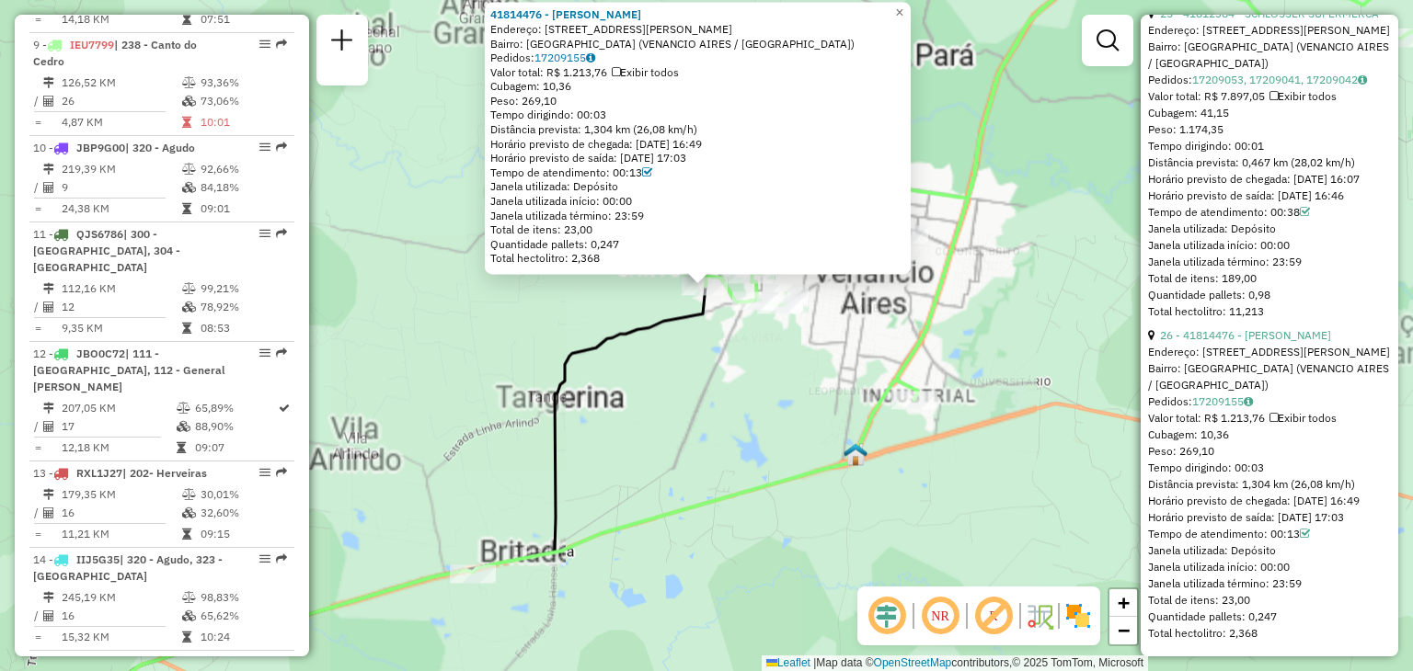
click at [726, 369] on div "41814476 - FAGNER OLIVEIRA Endereço: RUA OSVALDO MARIANO DA CRUZ 3584 Bairro: B…" at bounding box center [706, 335] width 1413 height 671
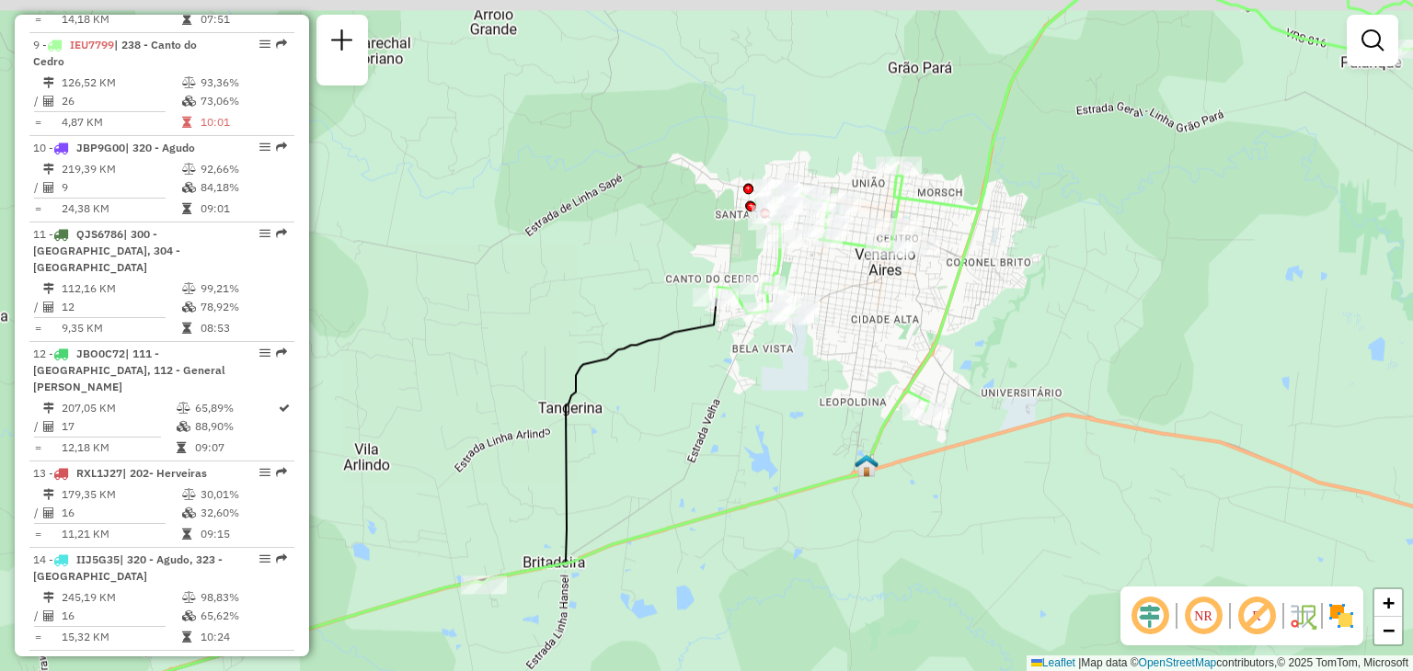
drag, startPoint x: 713, startPoint y: 327, endPoint x: 721, endPoint y: 338, distance: 14.5
click at [716, 338] on icon at bounding box center [292, 523] width 847 height 453
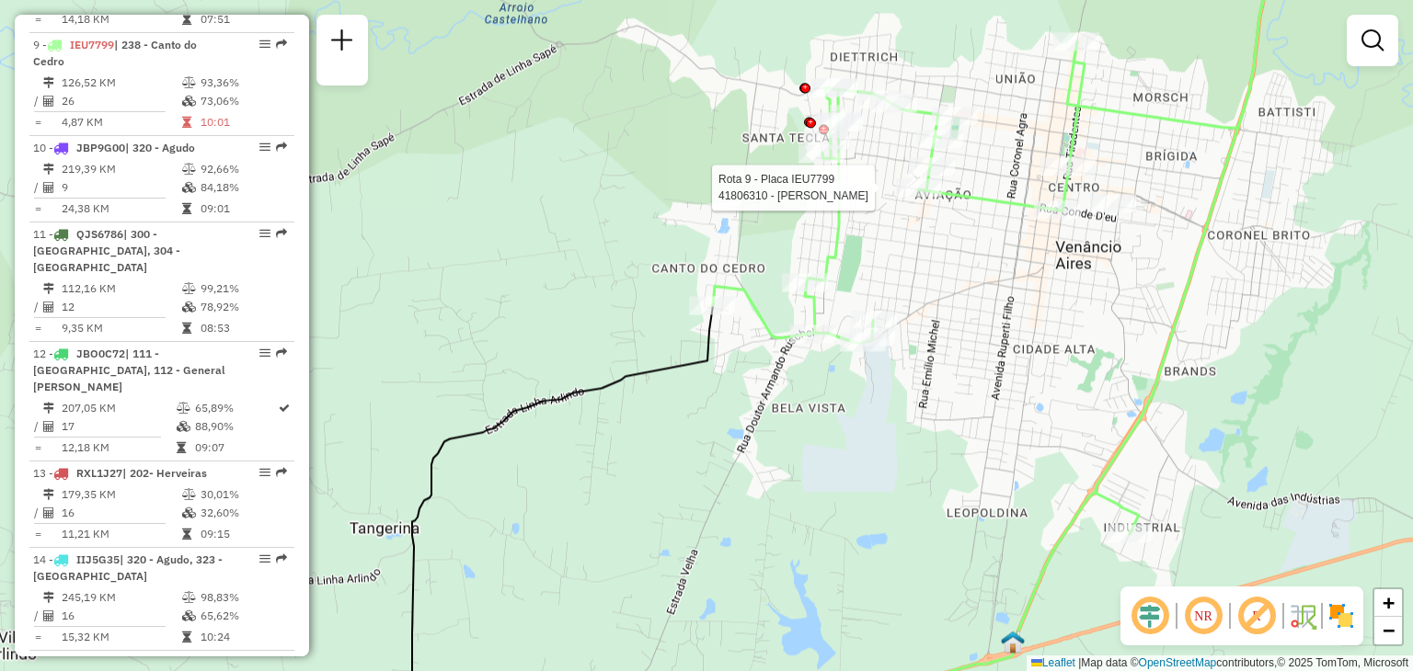
click at [909, 197] on div at bounding box center [919, 187] width 46 height 18
select select "**********"
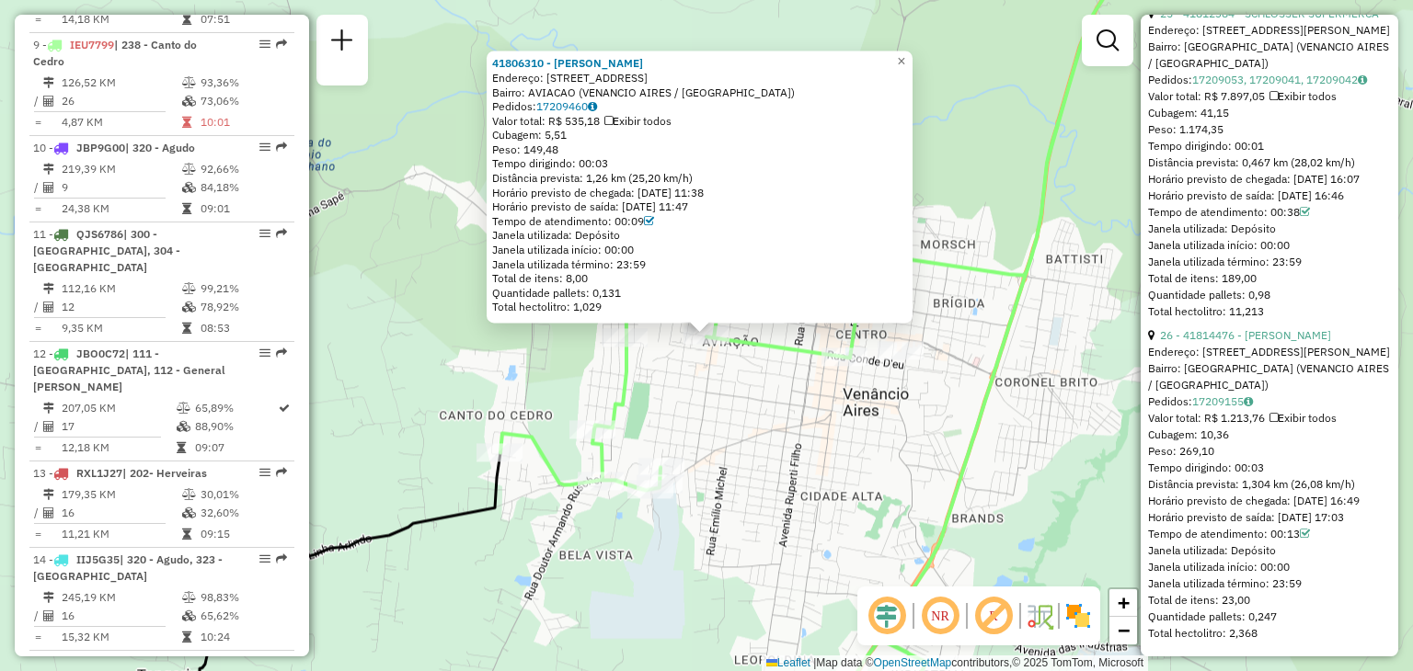
scroll to position [8846, 0]
click at [771, 425] on div "Rota 9 - Placa IEU7799 41806310 - IRACI MARIA CALESCUR Rota 9 - Placa IEU7799 4…" at bounding box center [706, 335] width 1413 height 671
click at [787, 382] on div "41806310 - IRACI MARIA CALESCUR Endereço: R CONDE DEU 32 32 Bairro: AVIACAO (VE…" at bounding box center [706, 335] width 1413 height 671
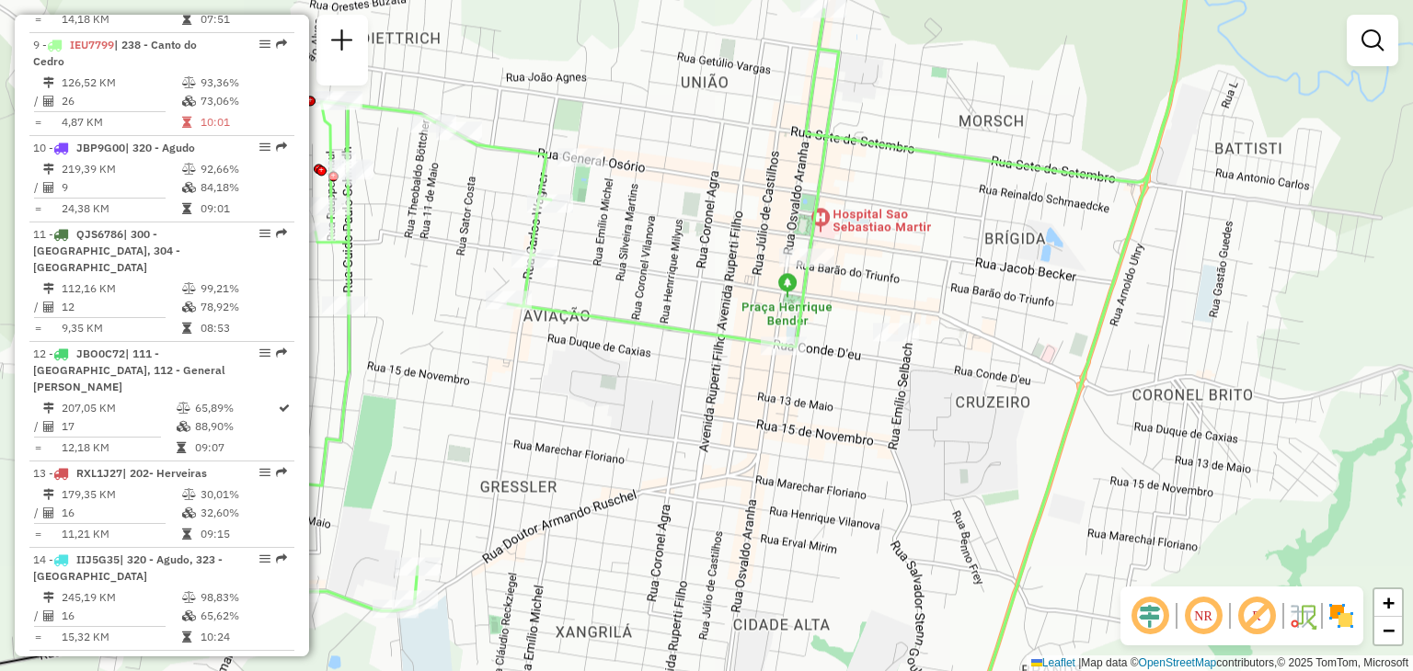
drag, startPoint x: 603, startPoint y: 414, endPoint x: 615, endPoint y: 430, distance: 19.7
click at [615, 430] on div "Janela de atendimento Grade de atendimento Capacidade Transportadoras Veículos …" at bounding box center [706, 335] width 1413 height 671
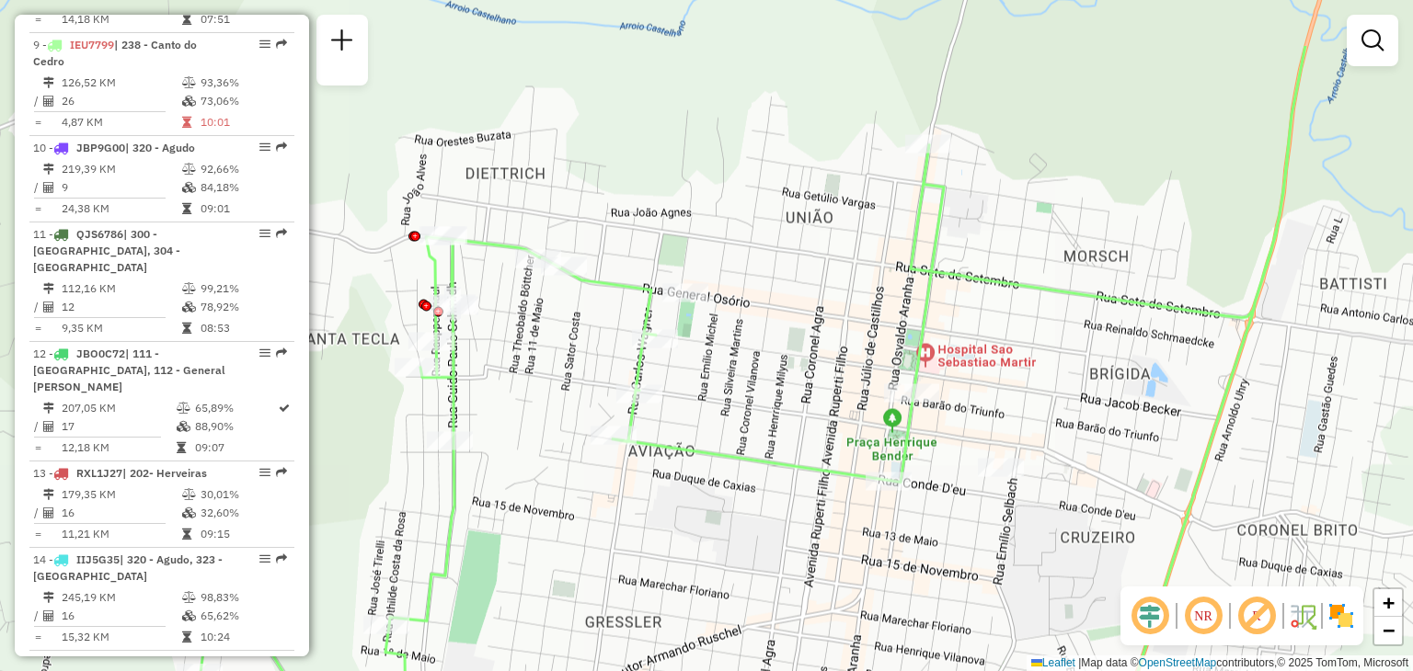
drag, startPoint x: 683, startPoint y: 343, endPoint x: 774, endPoint y: 463, distance: 150.3
click at [774, 463] on icon at bounding box center [753, 449] width 1105 height 806
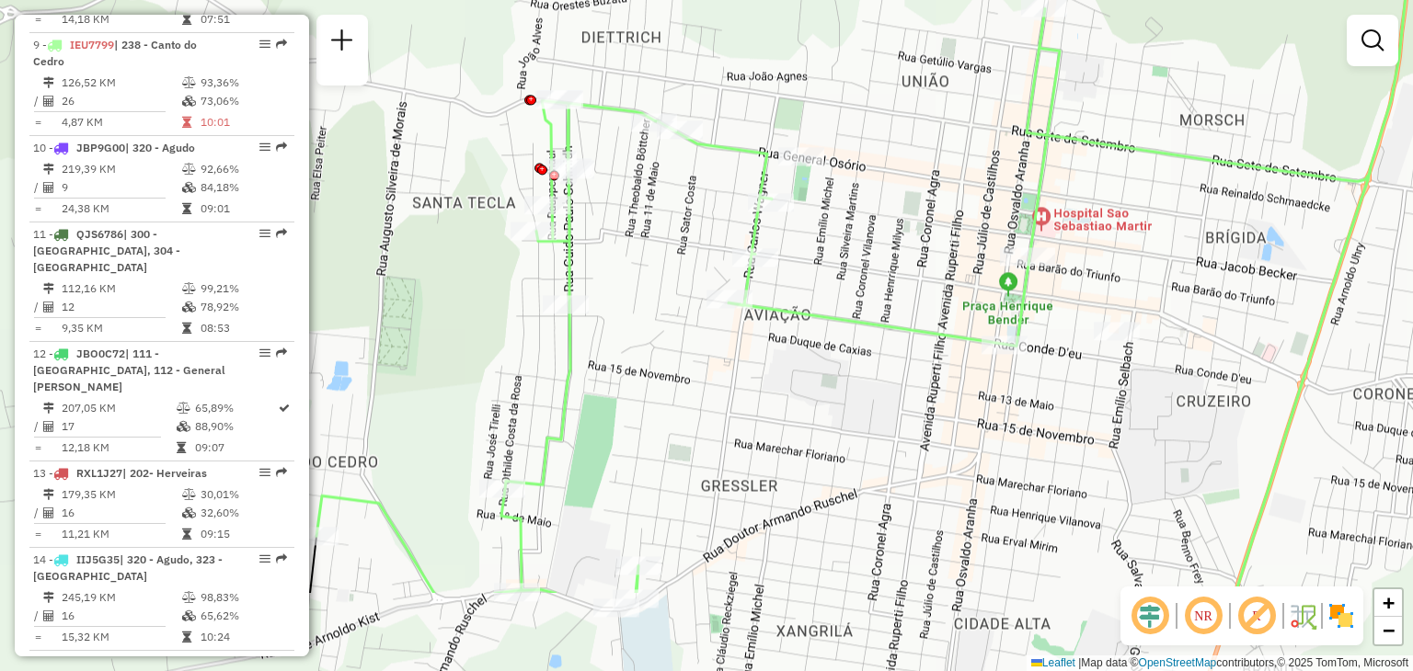
drag, startPoint x: 515, startPoint y: 407, endPoint x: 625, endPoint y: 262, distance: 181.8
click at [625, 262] on div "Janela de atendimento Grade de atendimento Capacidade Transportadoras Veículos …" at bounding box center [706, 335] width 1413 height 671
drag, startPoint x: 681, startPoint y: 339, endPoint x: 736, endPoint y: 258, distance: 98.0
click at [735, 258] on div "Janela de atendimento Grade de atendimento Capacidade Transportadoras Veículos …" at bounding box center [706, 335] width 1413 height 671
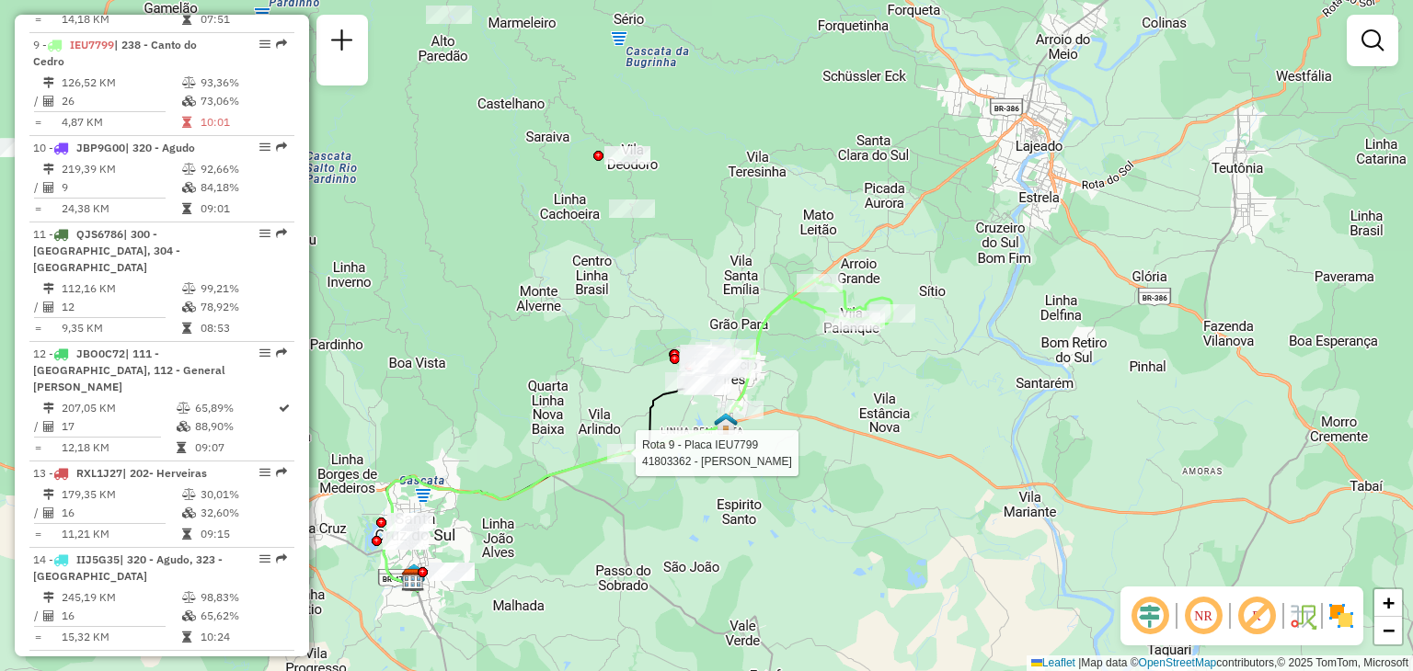
select select "**********"
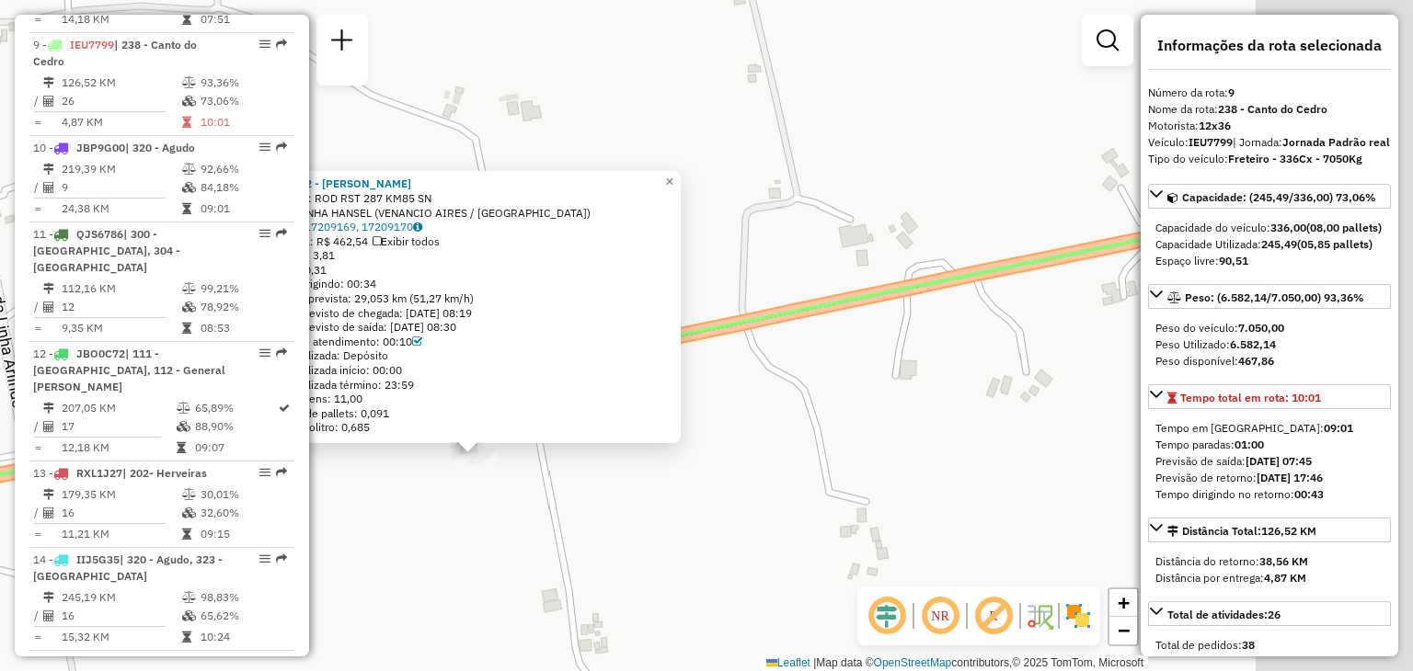
drag, startPoint x: 783, startPoint y: 377, endPoint x: 581, endPoint y: 482, distance: 227.1
click at [550, 497] on div "41803362 - ELSON ADEMIR ROSS Endereço: ROD RST 287 KM85 SN Bairro: LINHA HANSEL…" at bounding box center [706, 335] width 1413 height 671
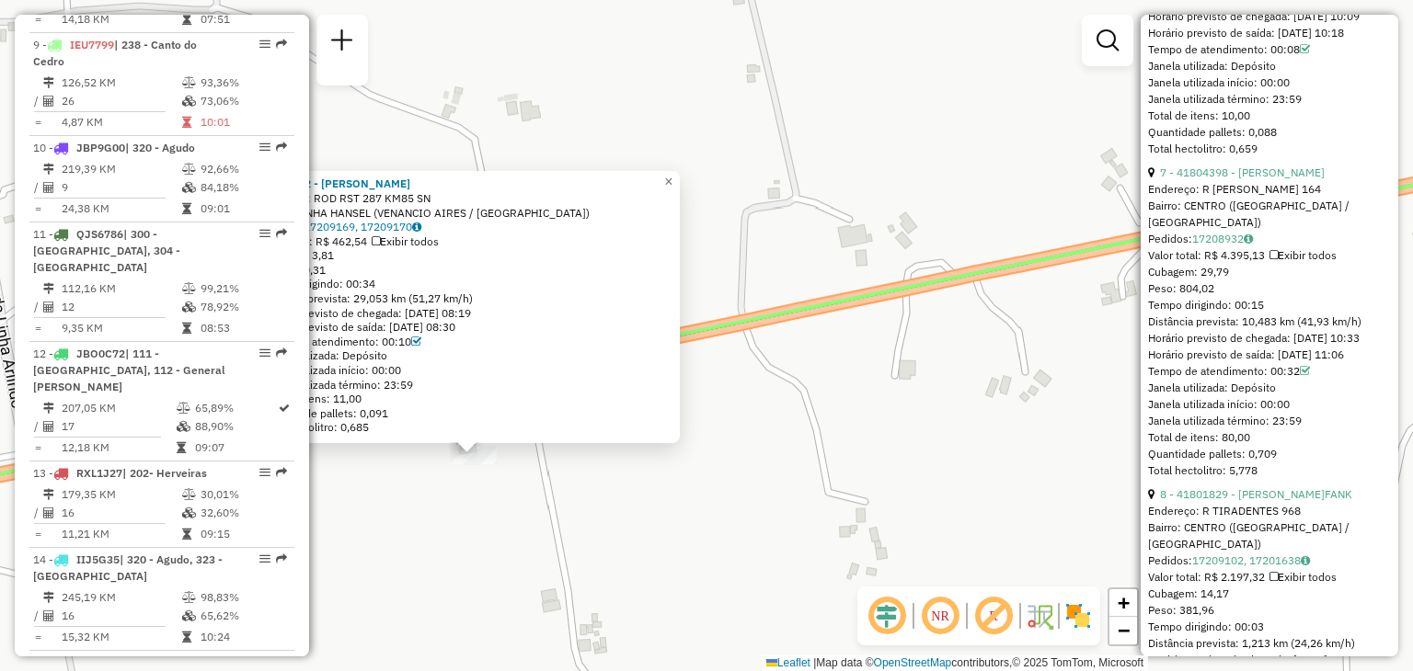
scroll to position [2943, 0]
click at [1278, 175] on link "7 - 41804398 - ELIGIO INACIO SCHEIB" at bounding box center [1242, 168] width 165 height 14
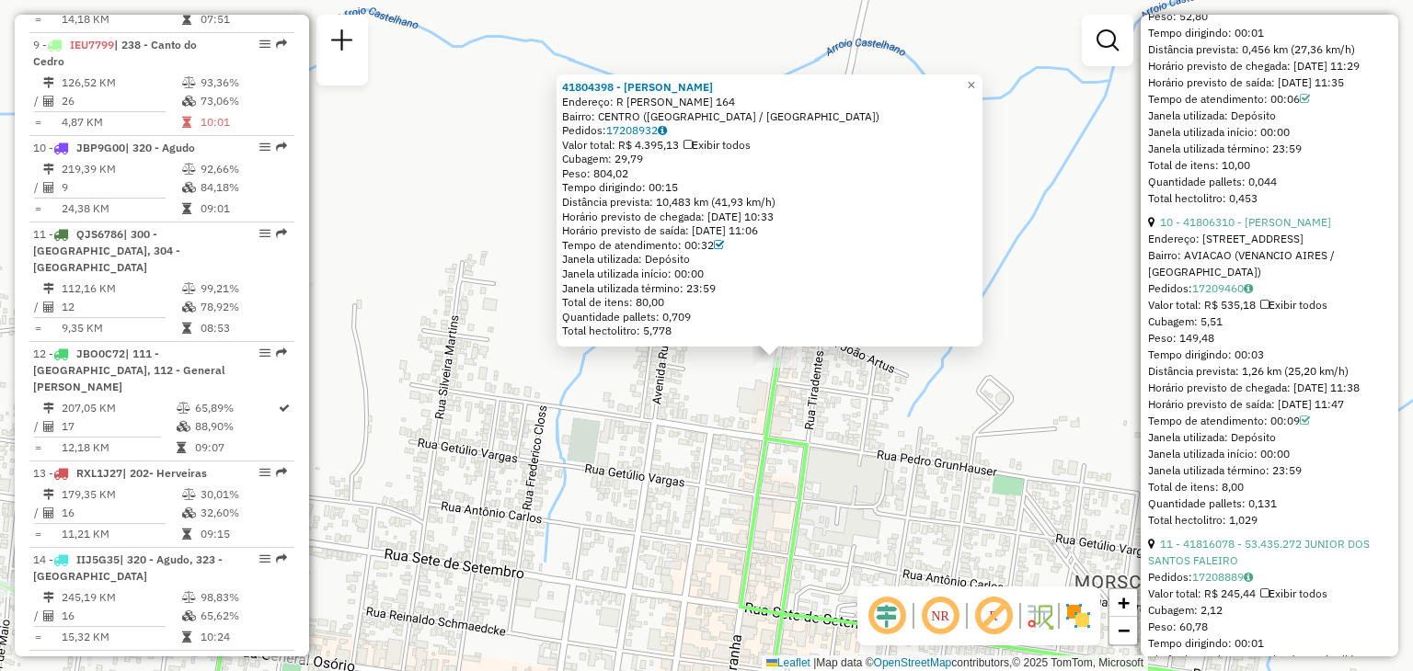
scroll to position [3863, 0]
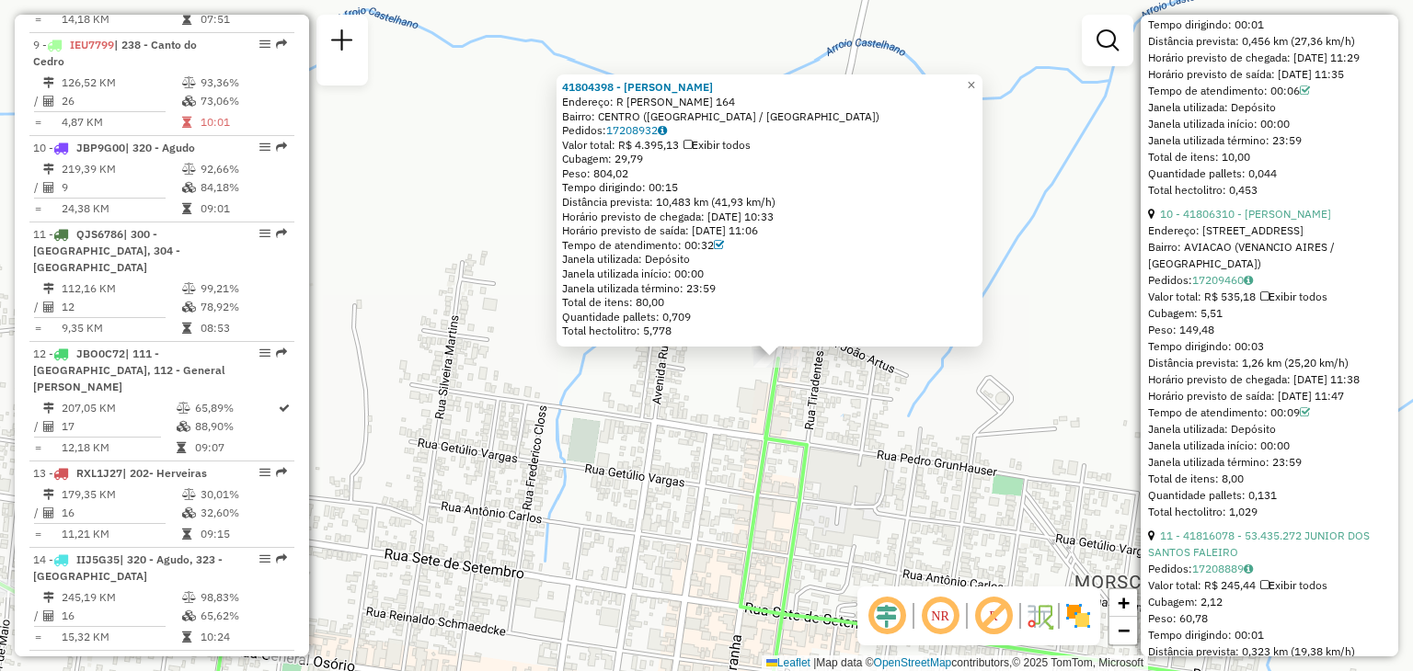
click at [1199, 337] on span "Peso: 149,48" at bounding box center [1181, 330] width 66 height 14
click at [1198, 337] on span "Peso: 149,48" at bounding box center [1181, 330] width 66 height 14
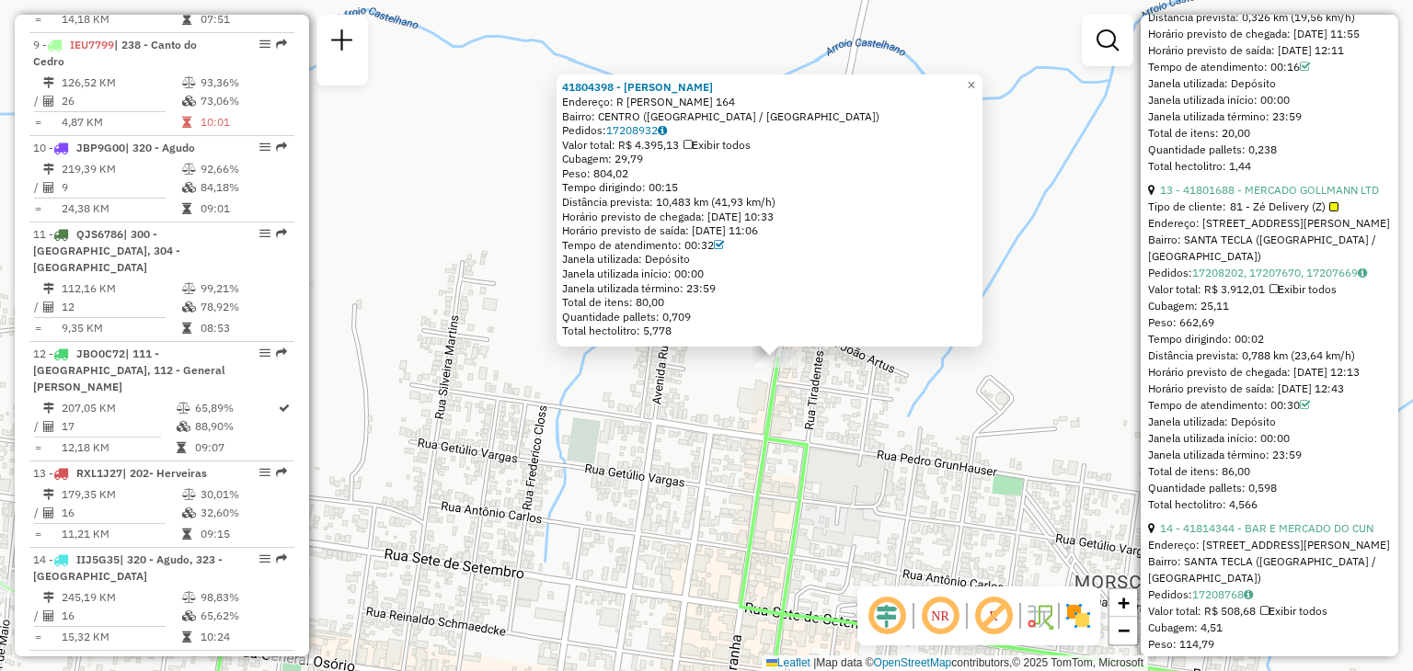
scroll to position [4875, 0]
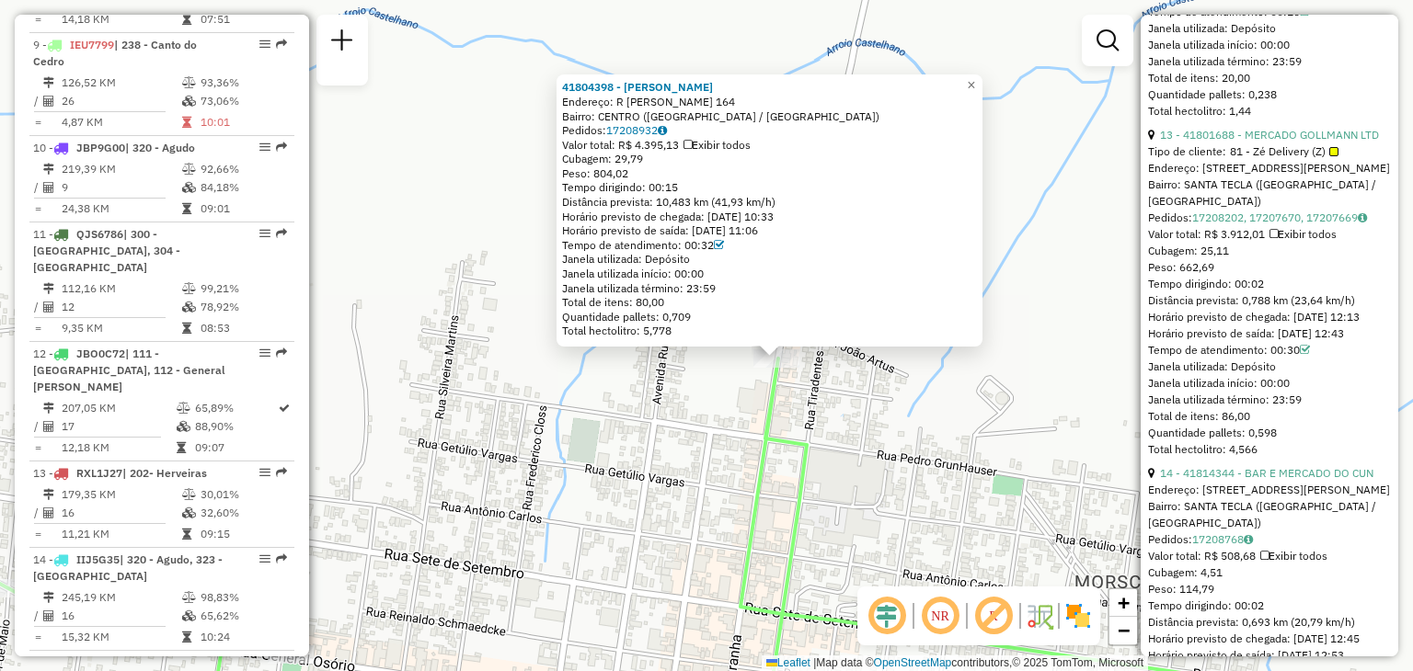
click at [1232, 276] on div "Peso: 662,69" at bounding box center [1269, 267] width 243 height 17
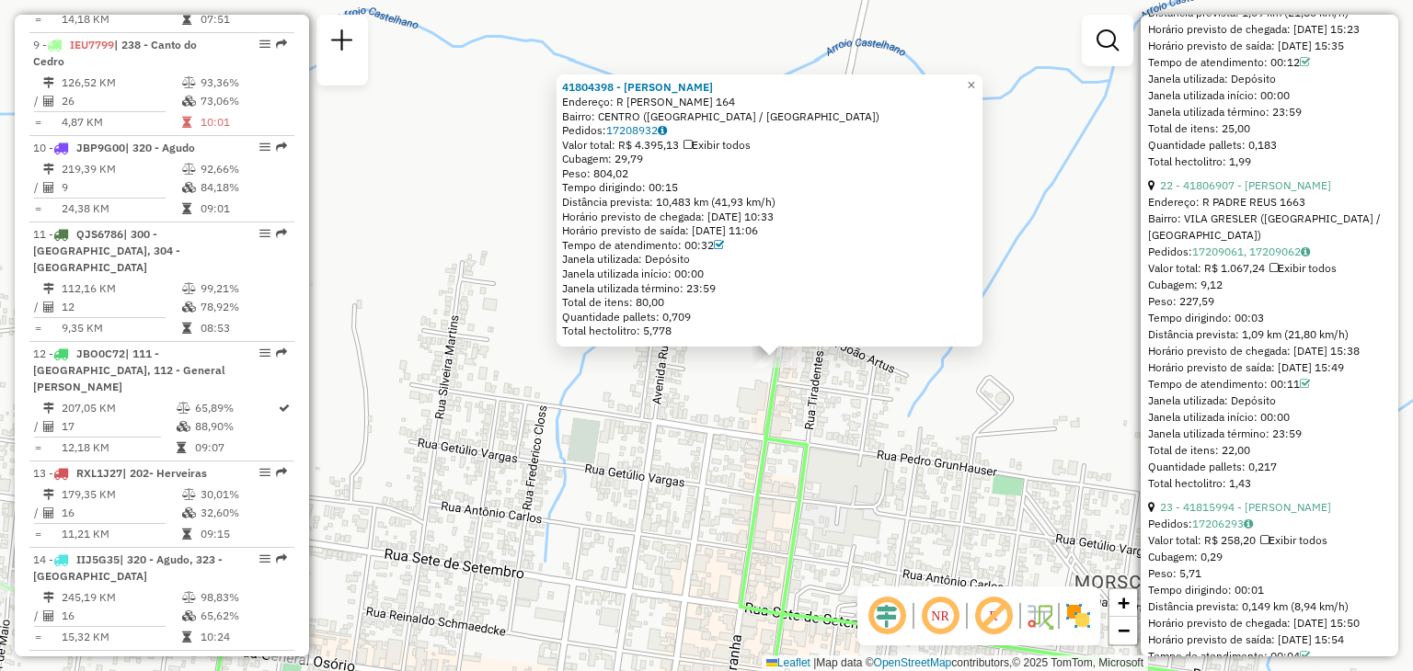
scroll to position [7634, 0]
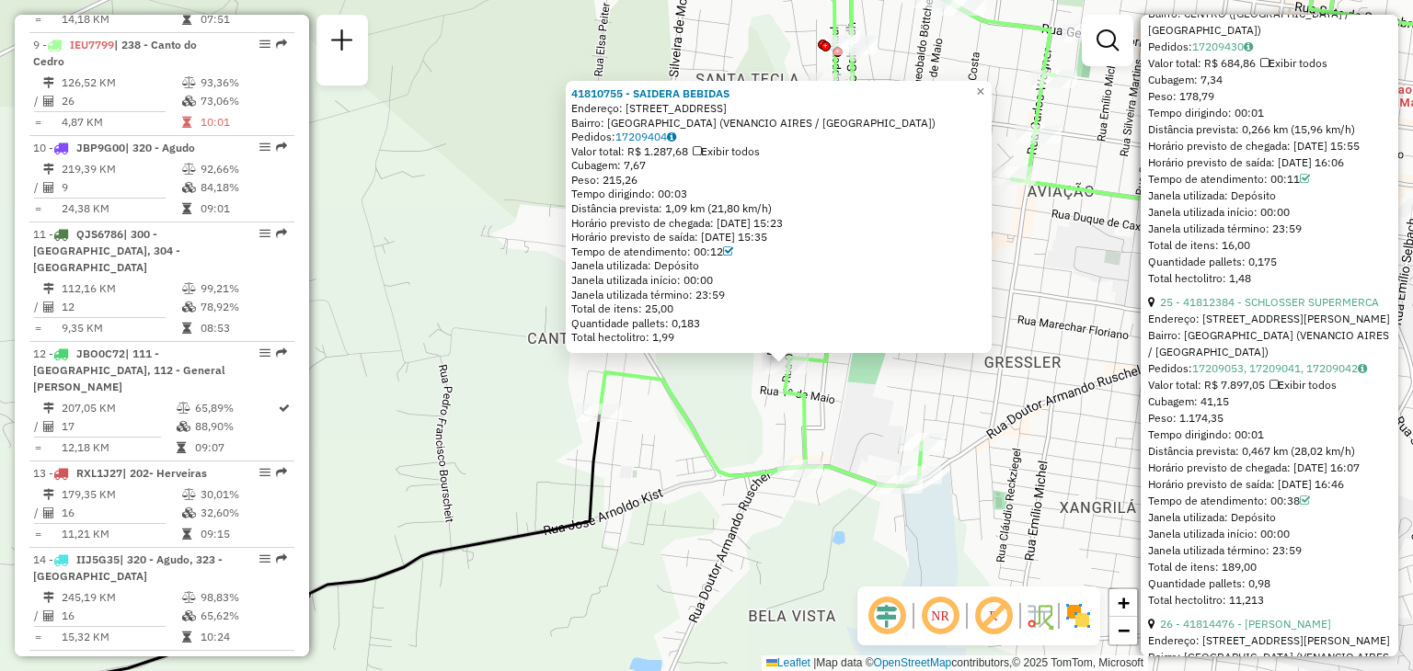
scroll to position [8554, 0]
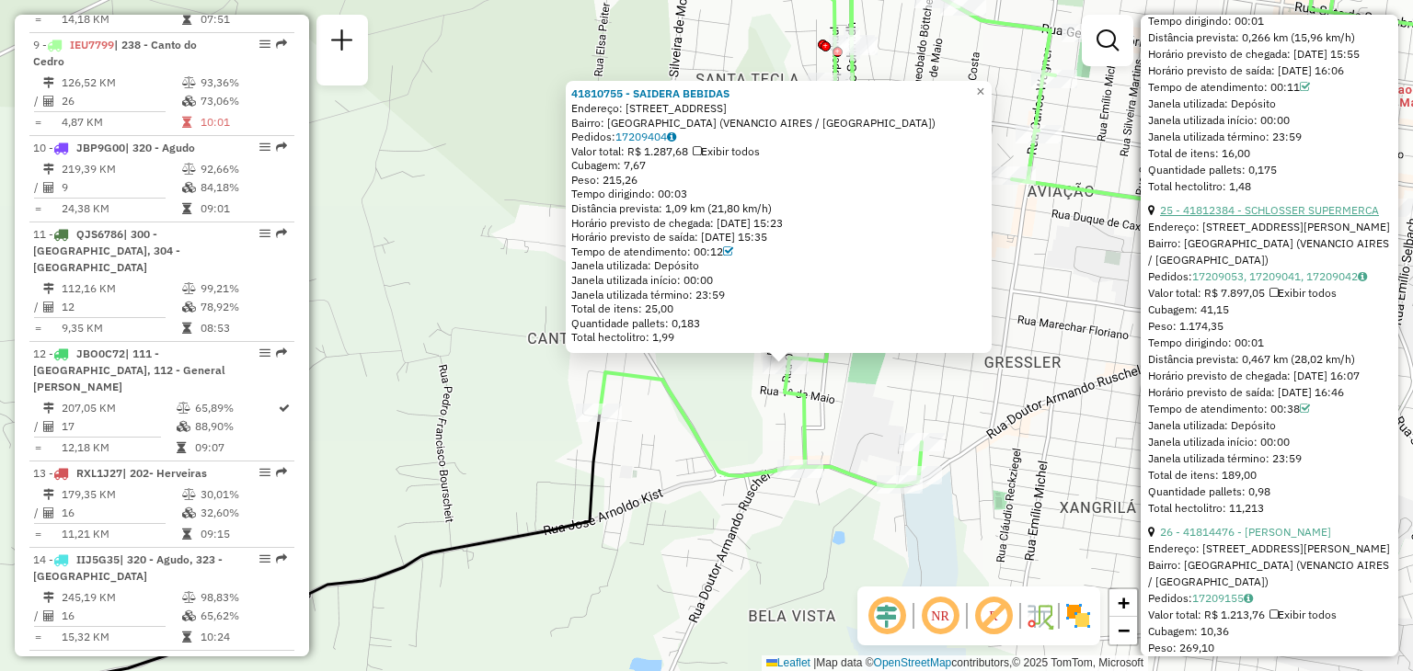
click at [1258, 217] on link "25 - 41812384 - SCHLOSSER SUPERMERCA" at bounding box center [1269, 210] width 219 height 14
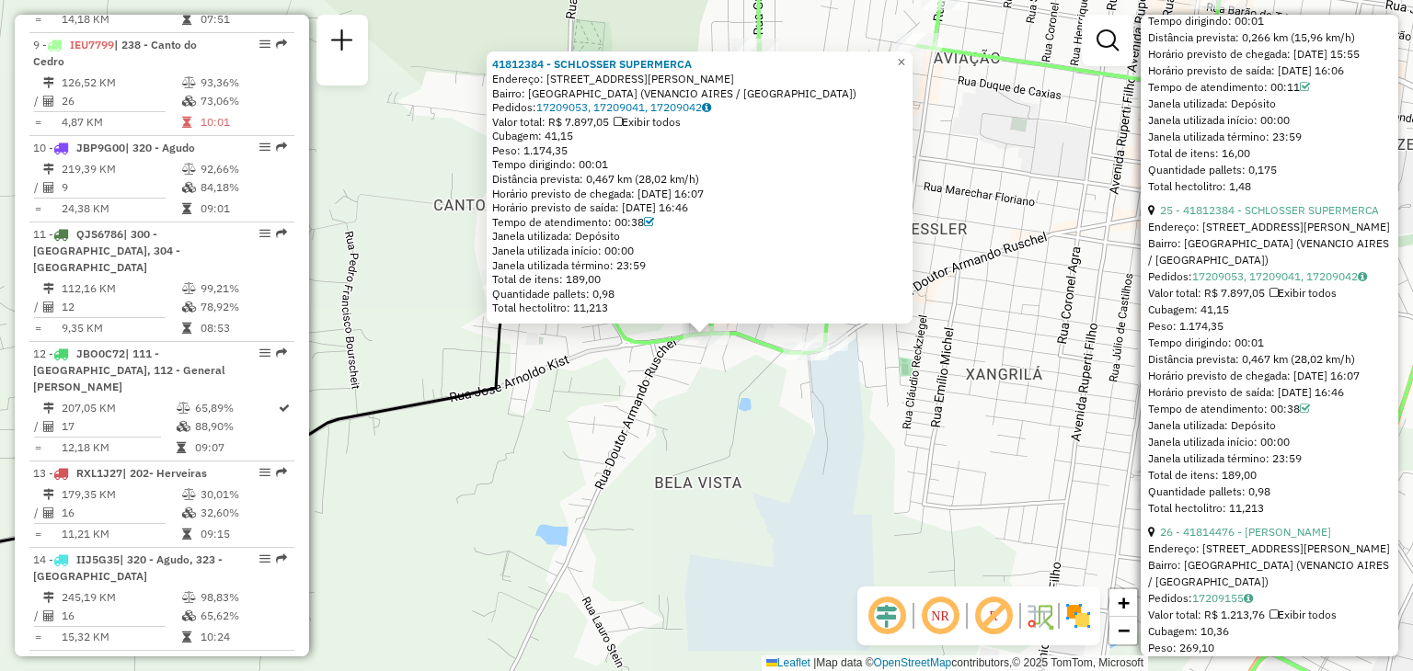
click at [589, 94] on div "Bairro: BELA VISTA (VENANCIO AIRES / RS)" at bounding box center [699, 93] width 415 height 15
click at [590, 95] on div "Bairro: BELA VISTA (VENANCIO AIRES / RS)" at bounding box center [699, 93] width 415 height 15
click at [1306, 300] on span "Exibir todos" at bounding box center [1302, 293] width 67 height 14
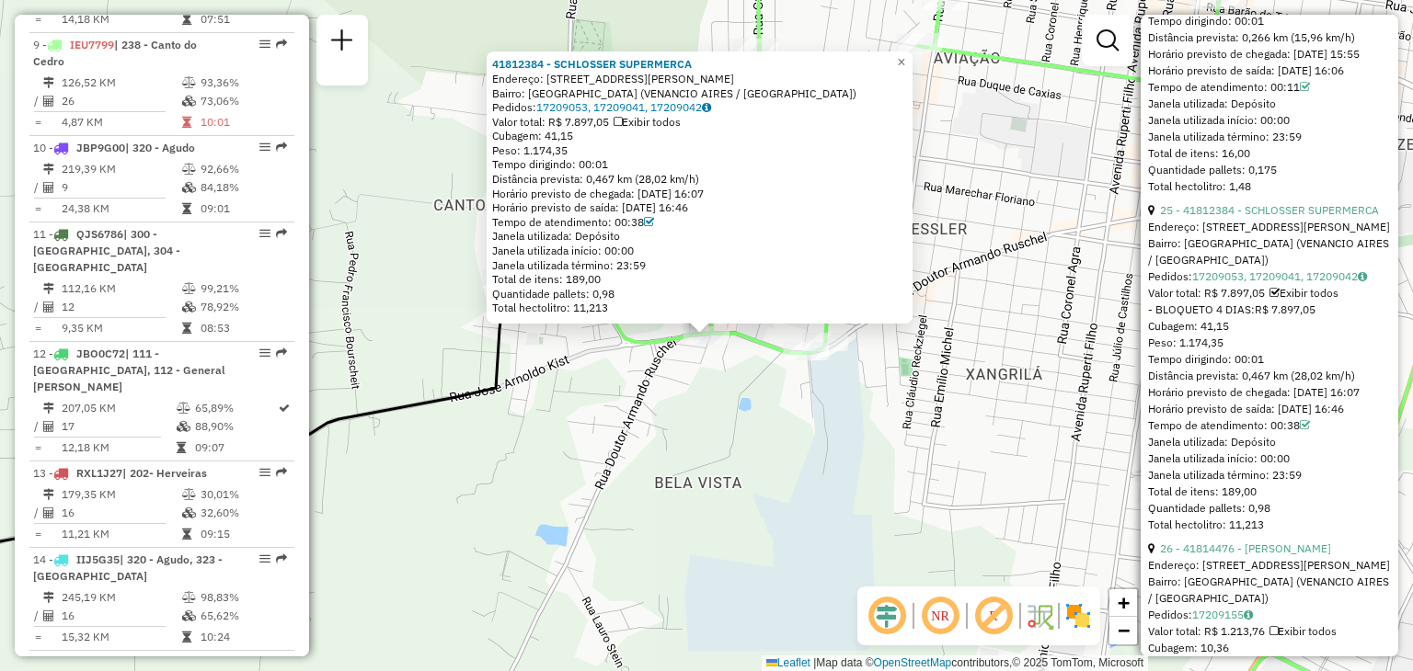
click at [1296, 300] on span "Exibir todos" at bounding box center [1303, 293] width 69 height 14
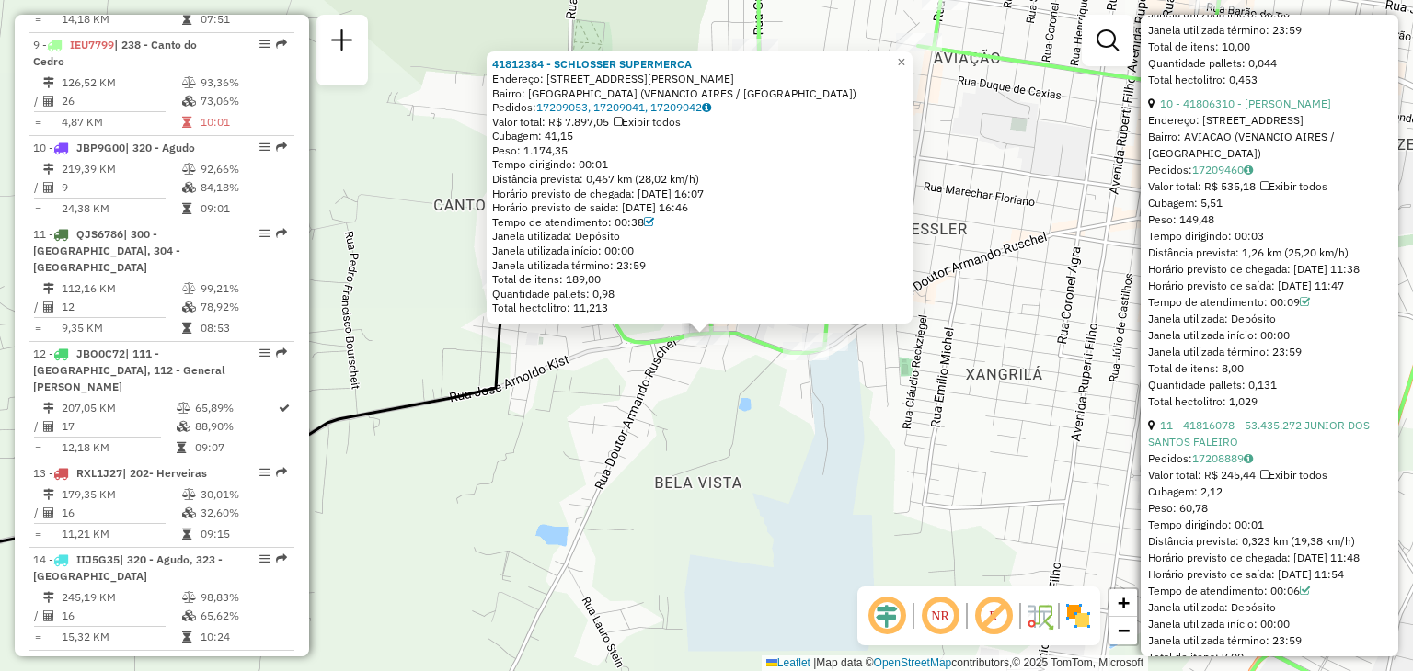
scroll to position [3971, 0]
